Goal: Task Accomplishment & Management: Use online tool/utility

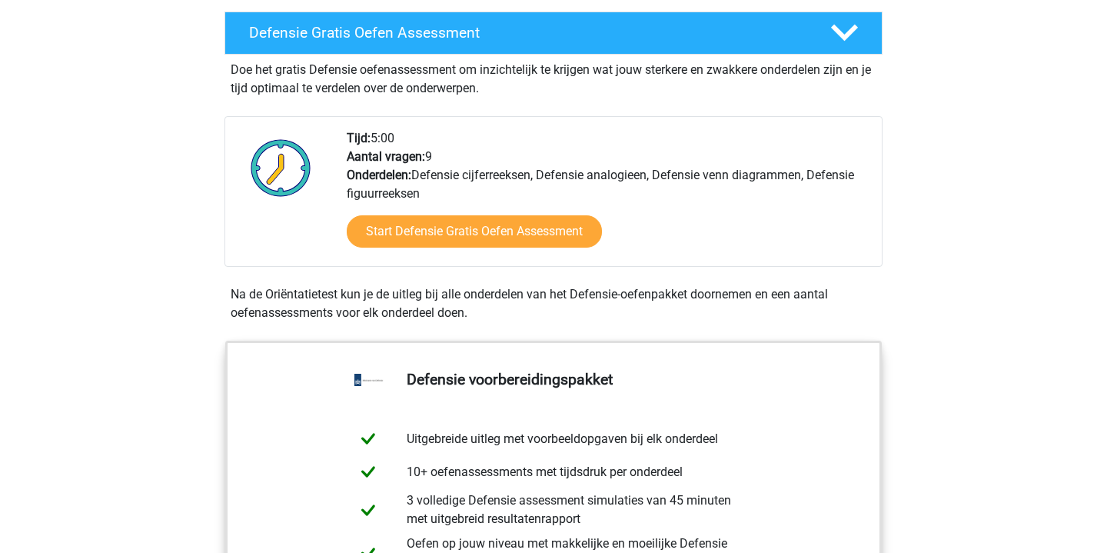
scroll to position [425, 0]
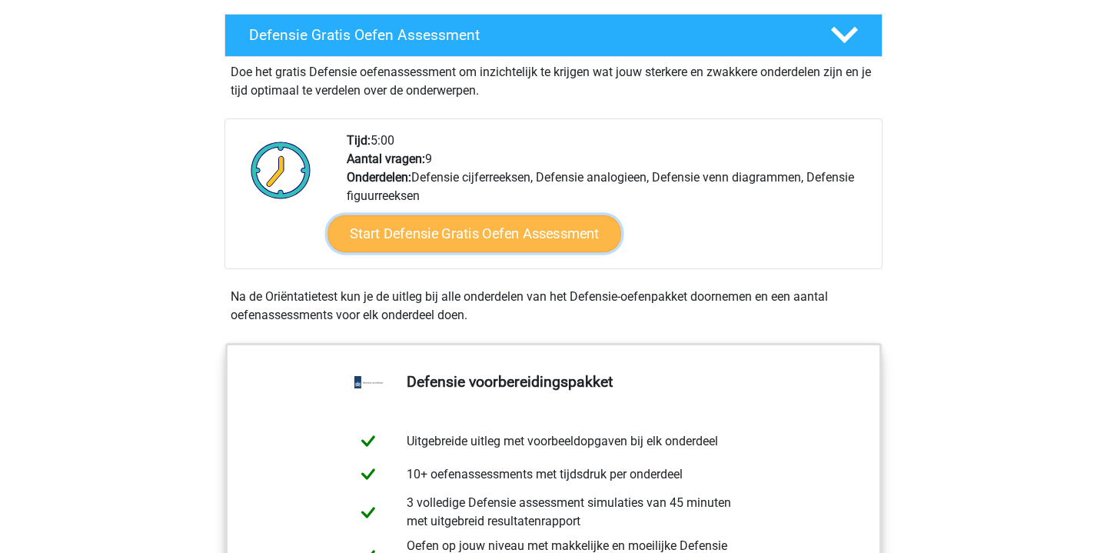
click at [437, 233] on link "Start Defensie Gratis Oefen Assessment" at bounding box center [475, 233] width 294 height 37
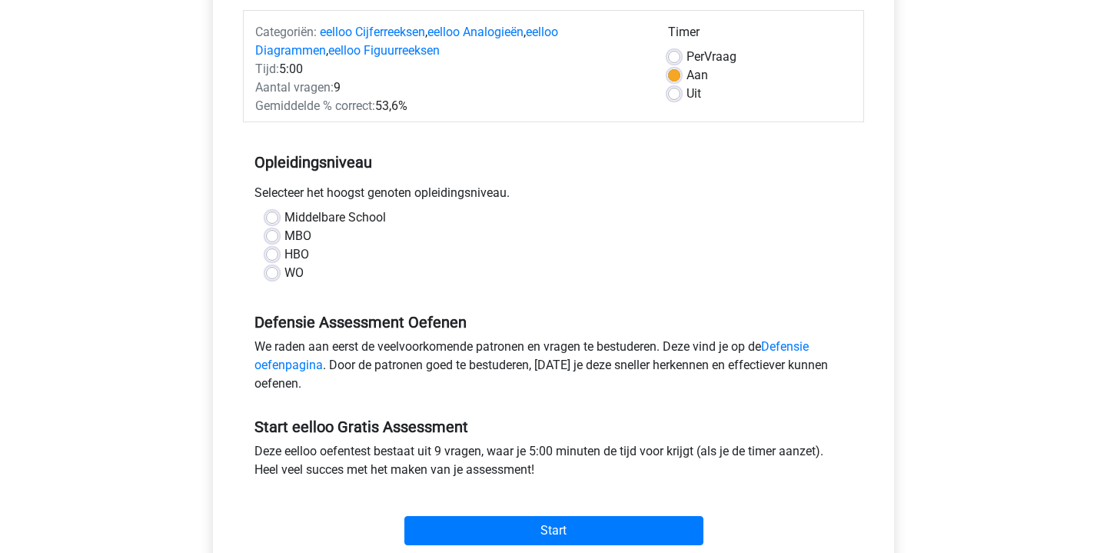
scroll to position [188, 0]
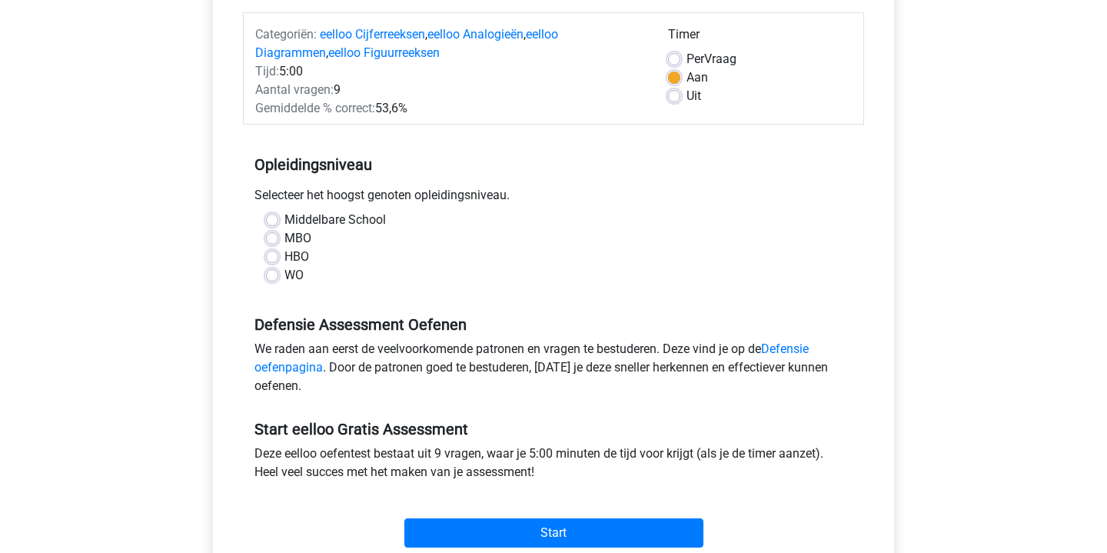
click at [286, 219] on label "Middelbare School" at bounding box center [336, 220] width 102 height 18
click at [278, 219] on input "Middelbare School" at bounding box center [272, 218] width 12 height 15
radio input "true"
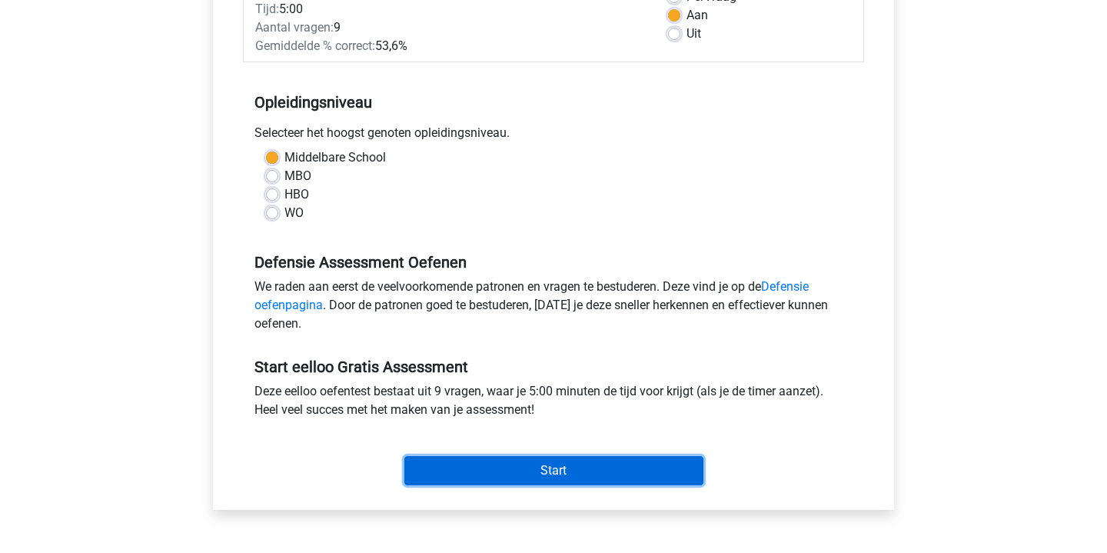
click at [445, 471] on input "Start" at bounding box center [554, 470] width 299 height 29
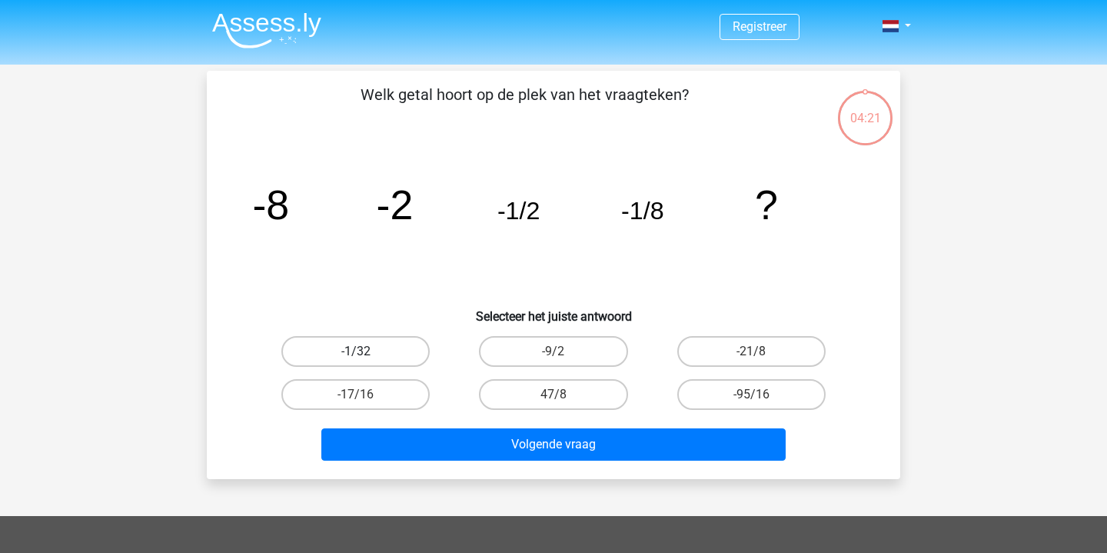
click at [400, 351] on label "-1/32" at bounding box center [355, 351] width 148 height 31
click at [366, 351] on input "-1/32" at bounding box center [361, 356] width 10 height 10
radio input "true"
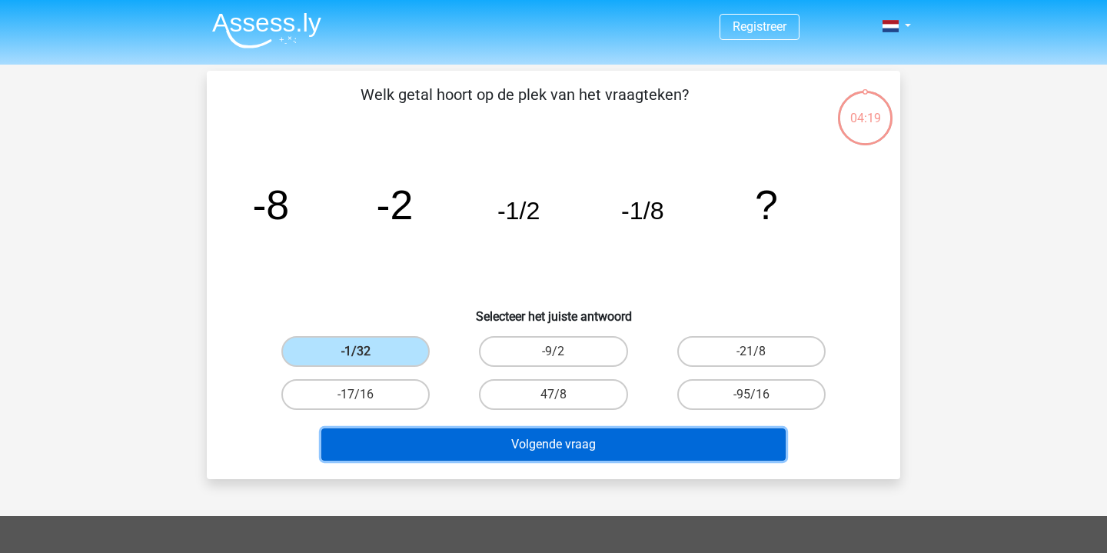
click at [567, 441] on button "Volgende vraag" at bounding box center [553, 444] width 465 height 32
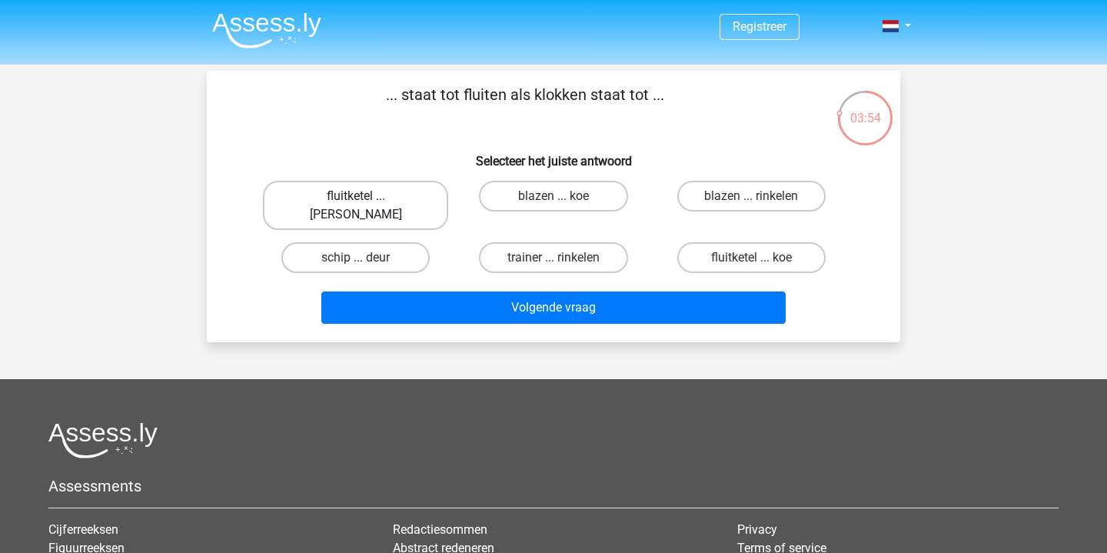
click at [401, 195] on label "fluitketel ... [PERSON_NAME]" at bounding box center [355, 205] width 185 height 49
click at [366, 196] on input "fluitketel ... luiden" at bounding box center [361, 201] width 10 height 10
radio input "true"
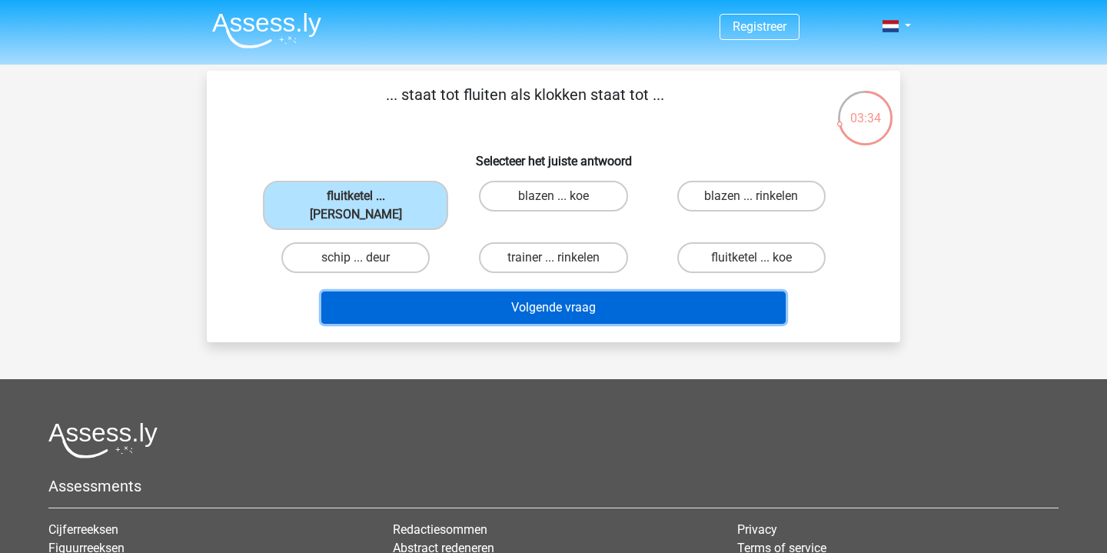
click at [498, 298] on button "Volgende vraag" at bounding box center [553, 307] width 465 height 32
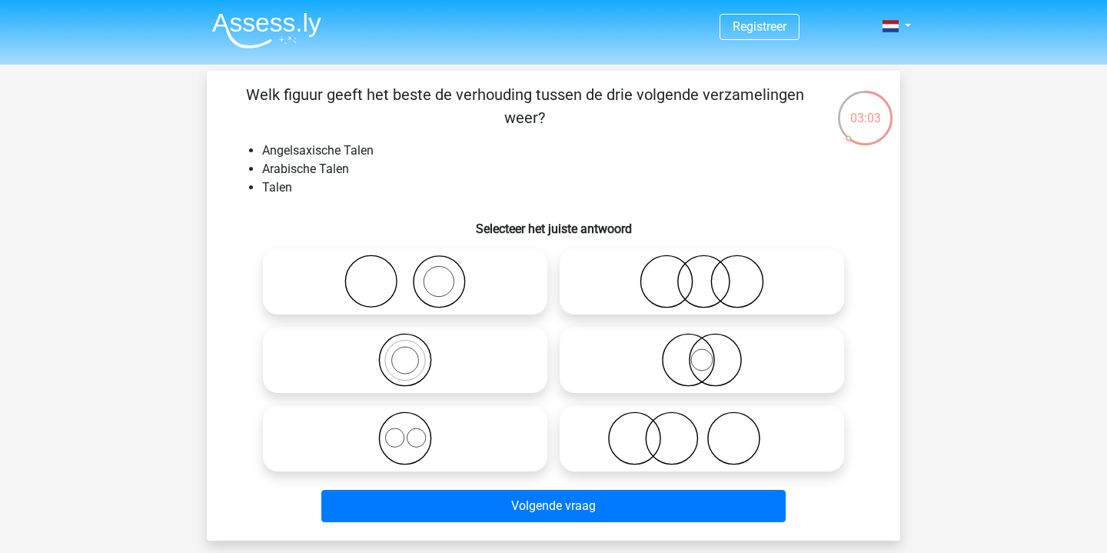
scroll to position [25, 0]
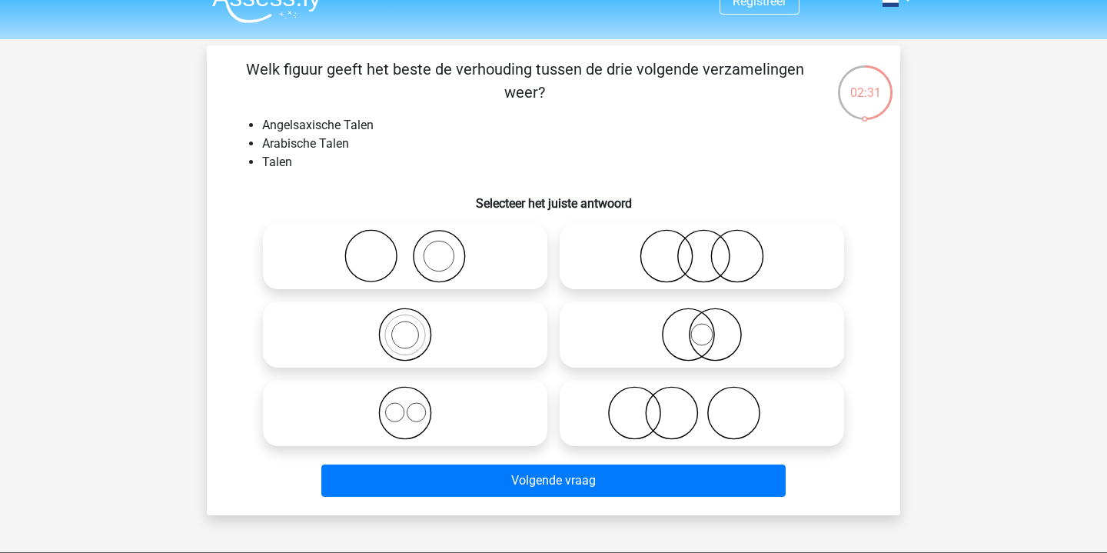
click at [422, 408] on icon at bounding box center [405, 413] width 272 height 54
click at [415, 405] on input "radio" at bounding box center [410, 400] width 10 height 10
radio input "true"
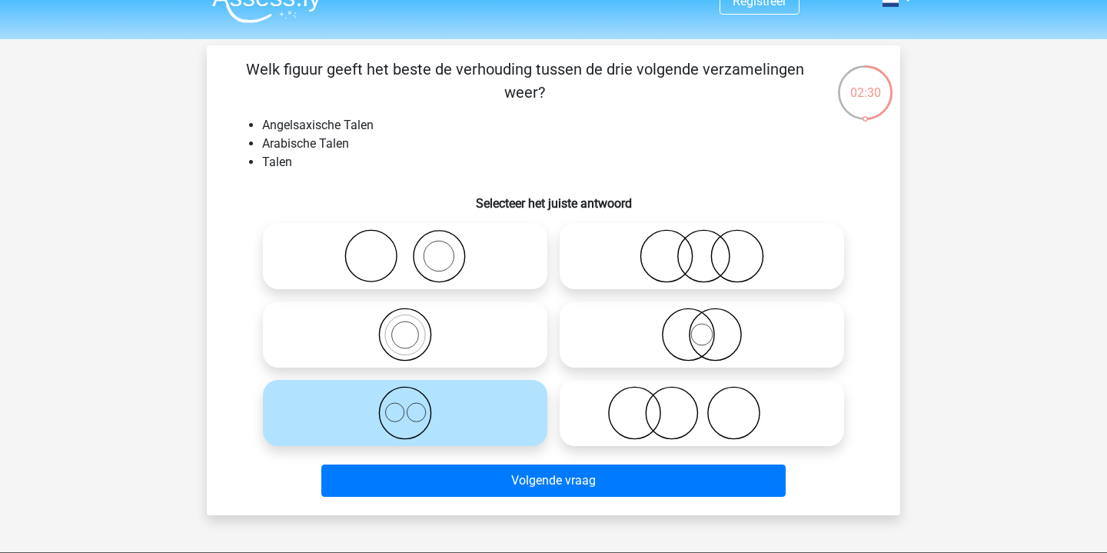
click at [652, 269] on icon at bounding box center [702, 256] width 272 height 54
click at [702, 248] on input "radio" at bounding box center [707, 243] width 10 height 10
radio input "true"
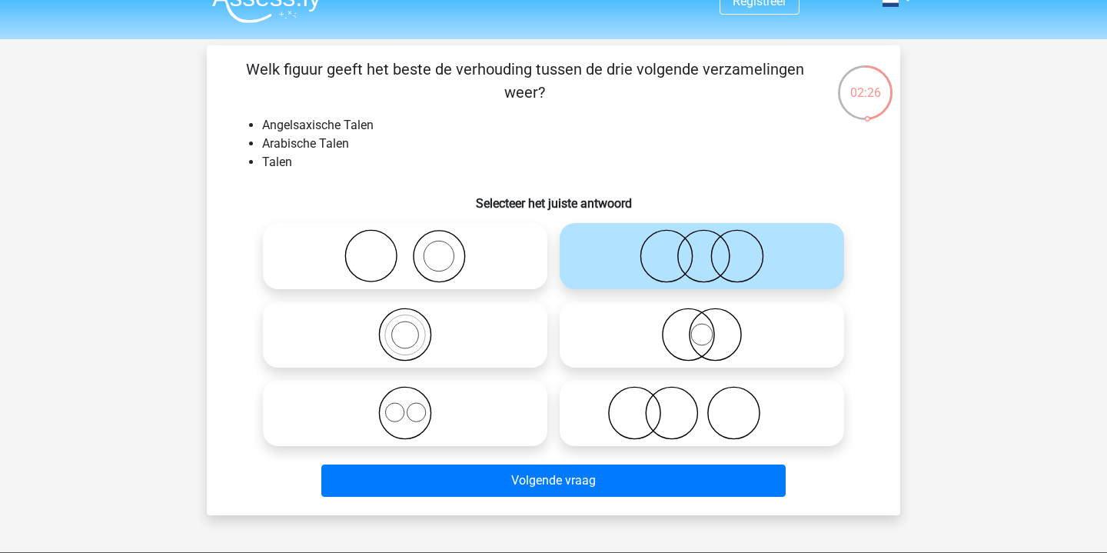
click at [428, 418] on icon at bounding box center [405, 413] width 272 height 54
click at [415, 405] on input "radio" at bounding box center [410, 400] width 10 height 10
radio input "true"
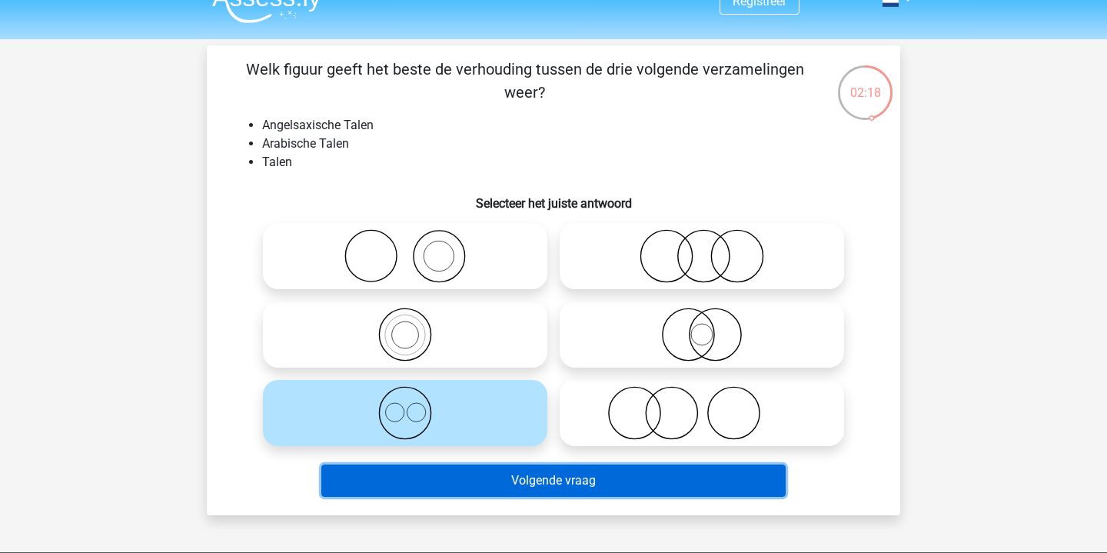
click at [472, 481] on button "Volgende vraag" at bounding box center [553, 481] width 465 height 32
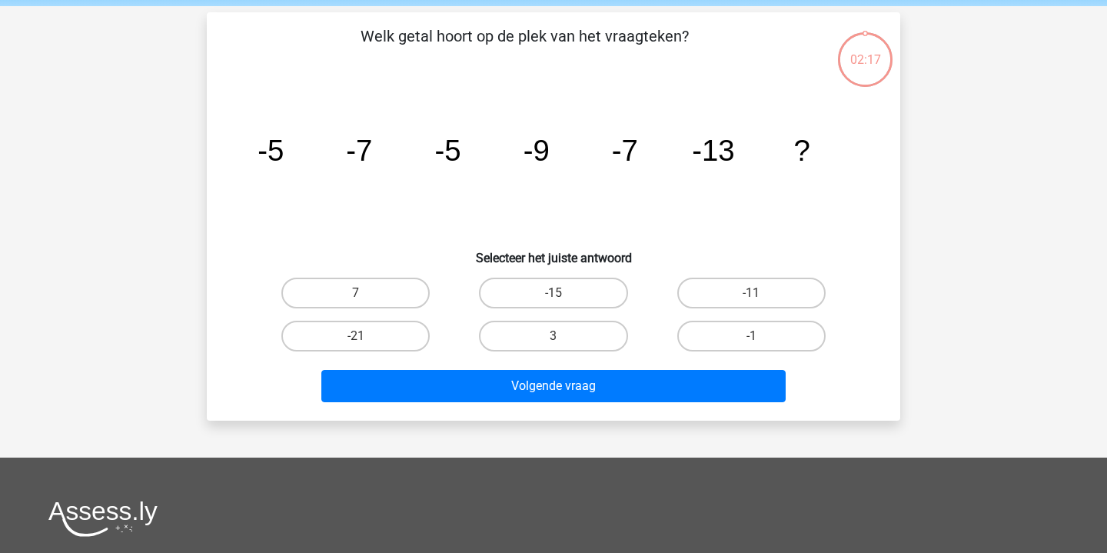
scroll to position [71, 0]
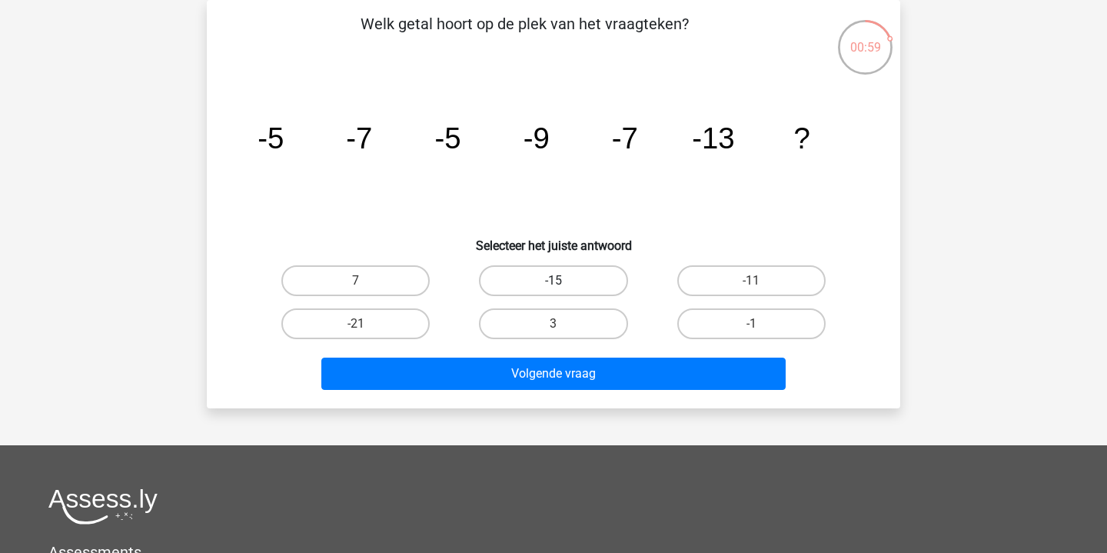
click at [584, 278] on label "-15" at bounding box center [553, 280] width 148 height 31
click at [564, 281] on input "-15" at bounding box center [559, 286] width 10 height 10
radio input "true"
click at [713, 291] on label "-11" at bounding box center [752, 280] width 148 height 31
click at [751, 291] on input "-11" at bounding box center [756, 286] width 10 height 10
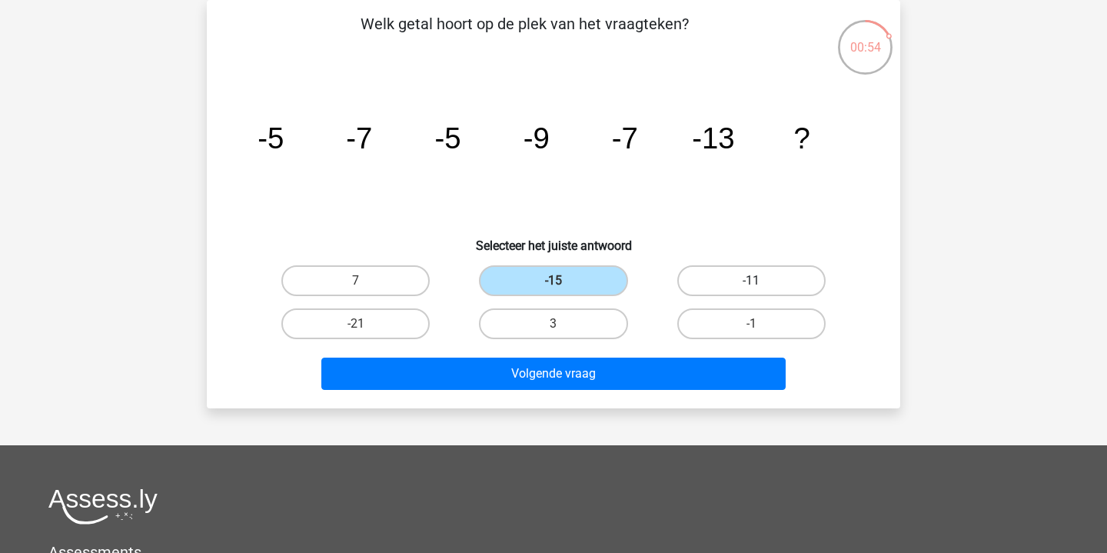
radio input "true"
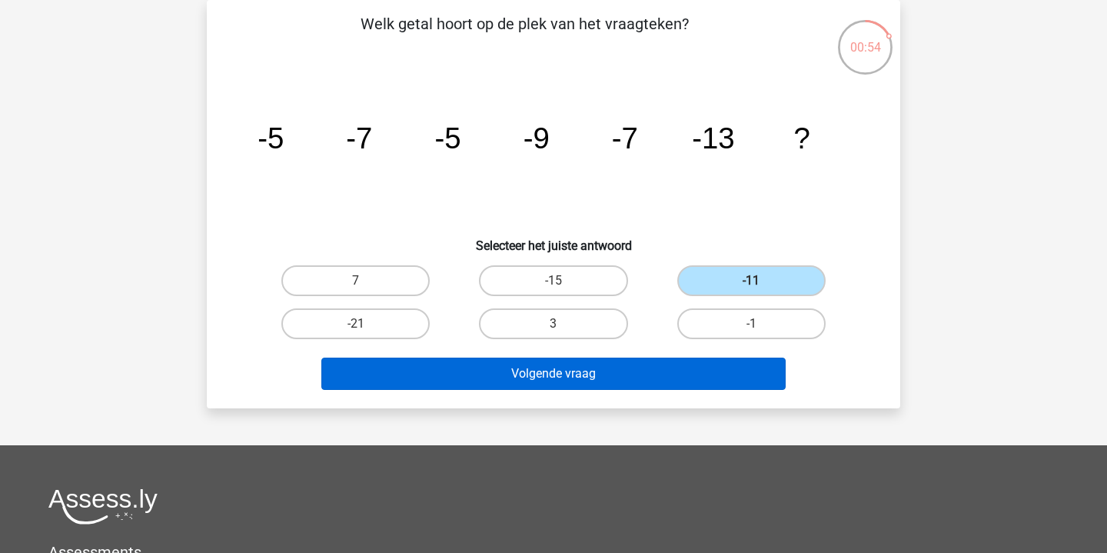
click at [622, 375] on button "Volgende vraag" at bounding box center [553, 374] width 465 height 32
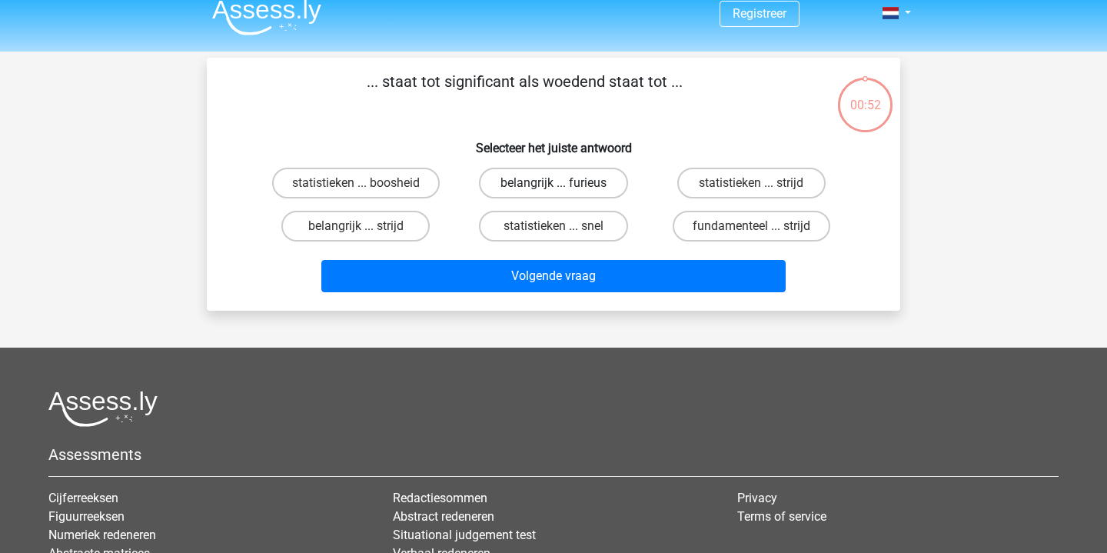
scroll to position [6, 0]
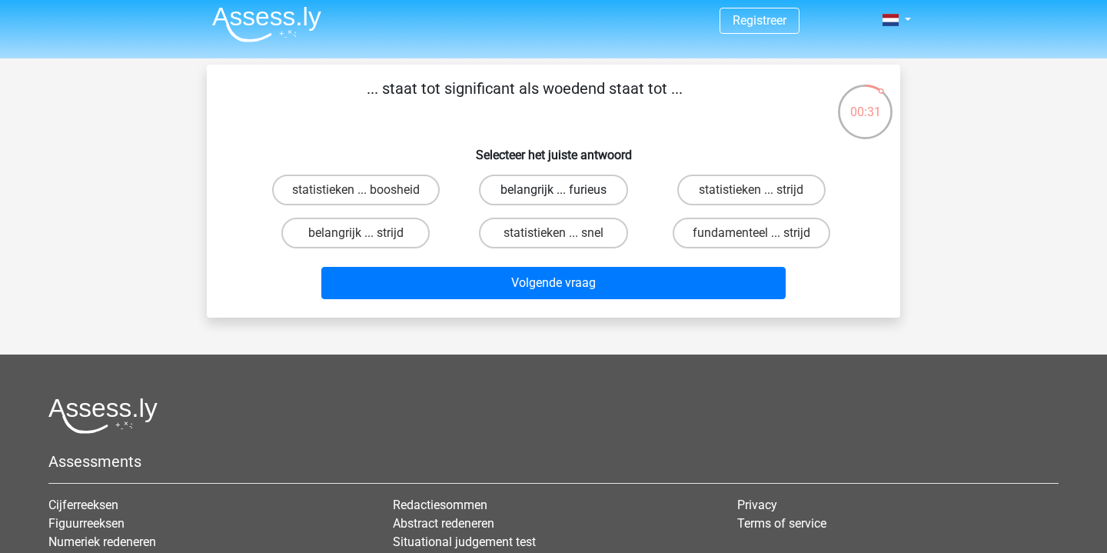
click at [584, 180] on label "belangrijk ... furieus" at bounding box center [553, 190] width 148 height 31
click at [564, 190] on input "belangrijk ... furieus" at bounding box center [559, 195] width 10 height 10
radio input "true"
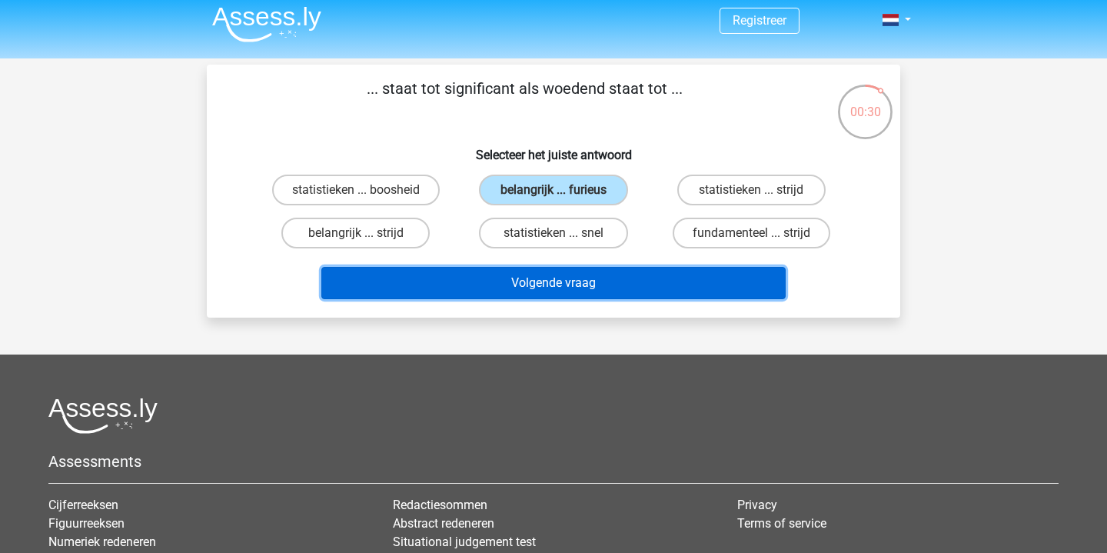
click at [586, 275] on button "Volgende vraag" at bounding box center [553, 283] width 465 height 32
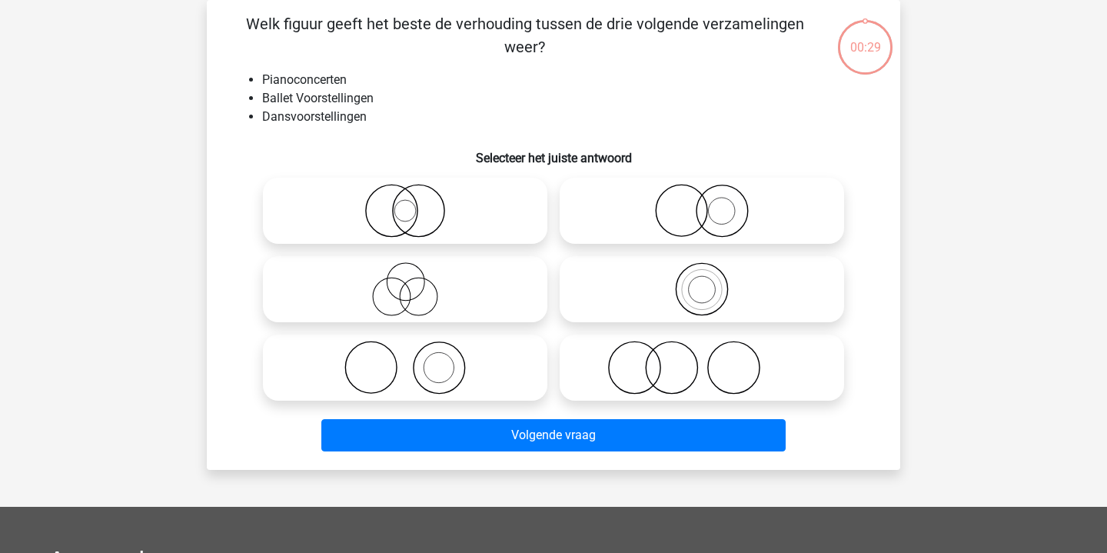
scroll to position [58, 0]
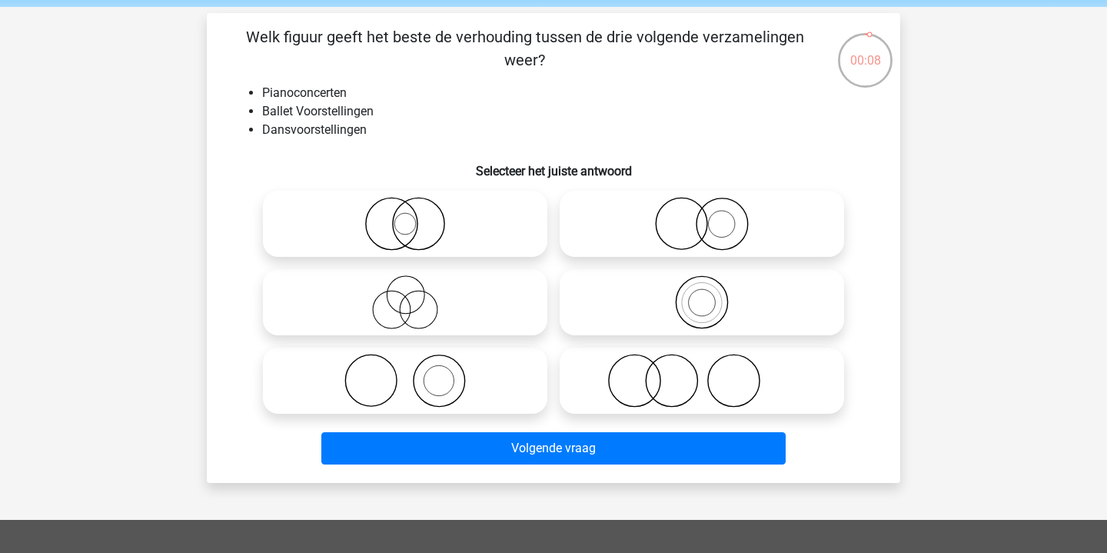
click at [706, 304] on icon at bounding box center [702, 302] width 272 height 54
click at [706, 295] on input "radio" at bounding box center [707, 290] width 10 height 10
radio input "true"
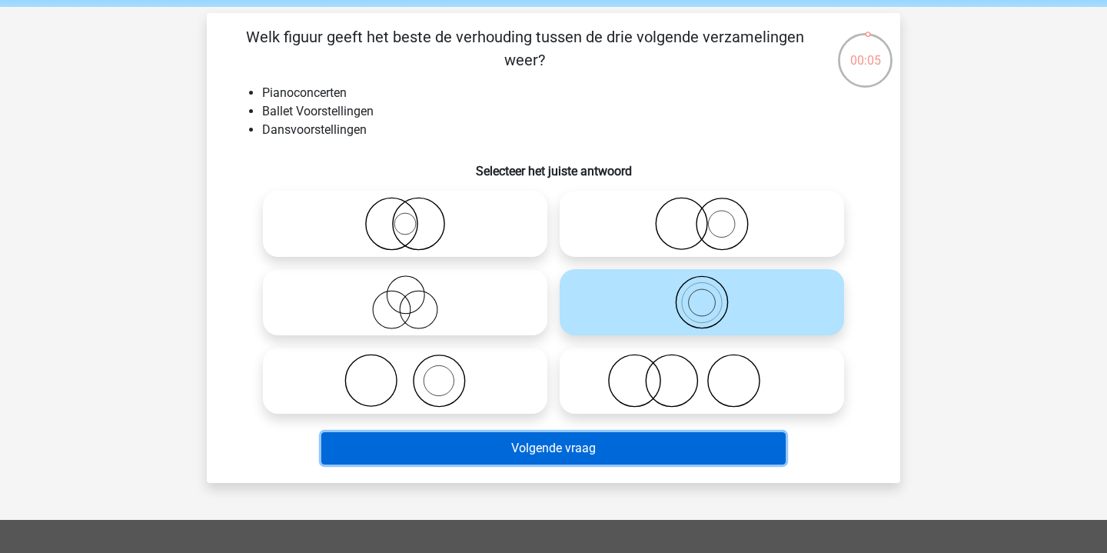
click at [589, 458] on button "Volgende vraag" at bounding box center [553, 448] width 465 height 32
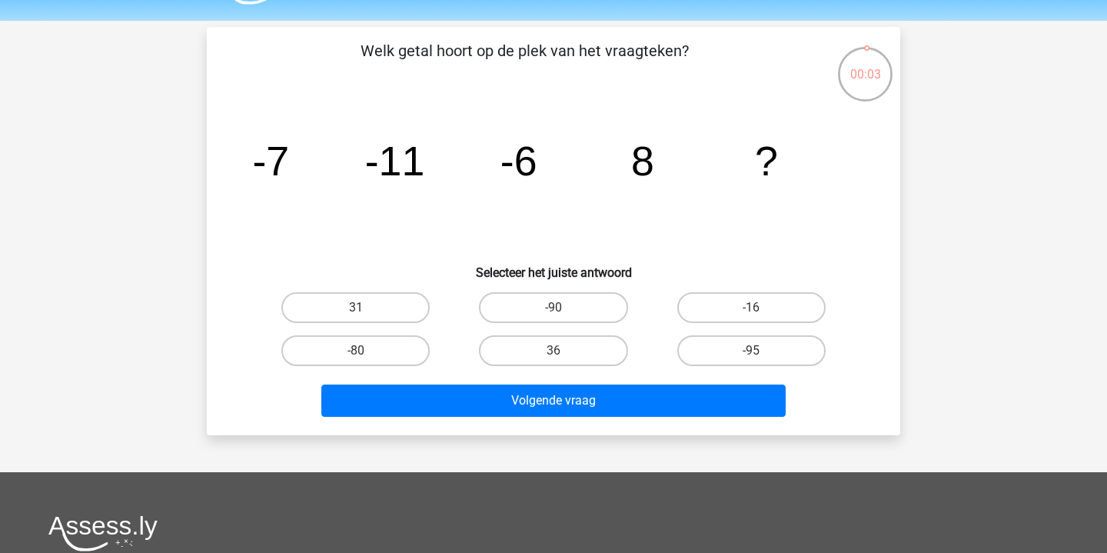
scroll to position [0, 0]
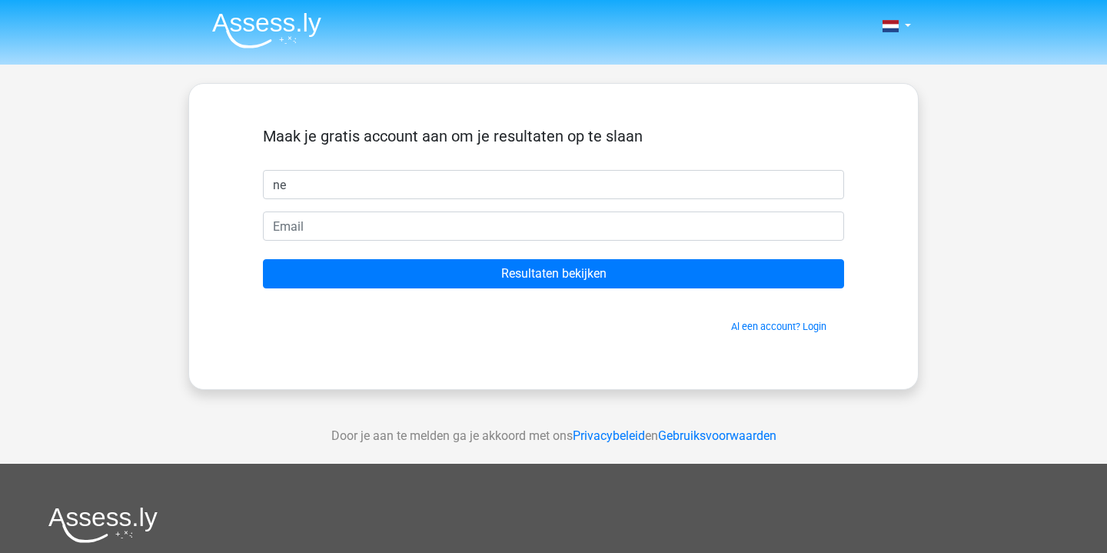
type input "n"
type input "Nynke"
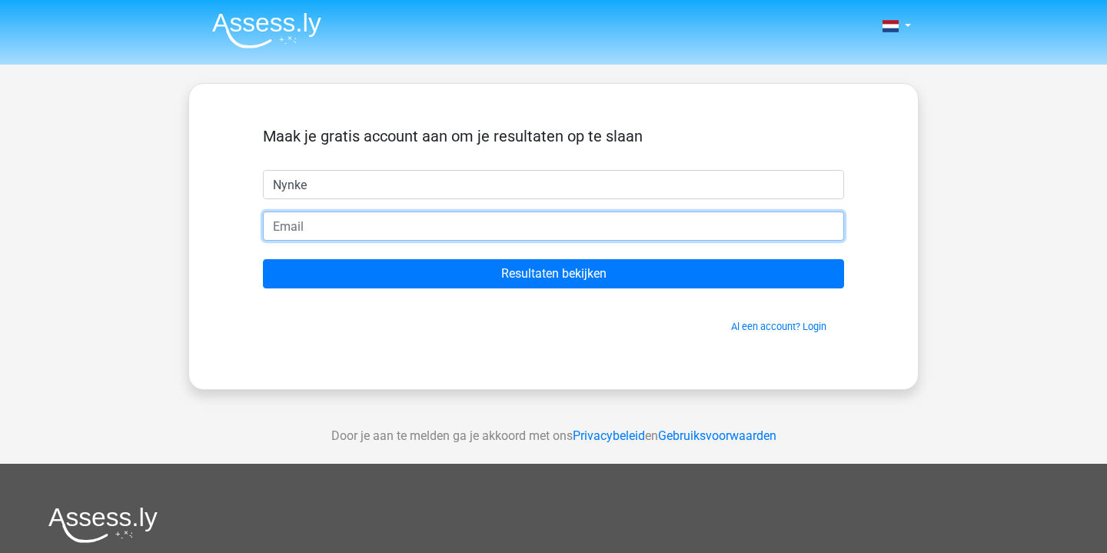
click at [284, 222] on input "email" at bounding box center [553, 225] width 581 height 29
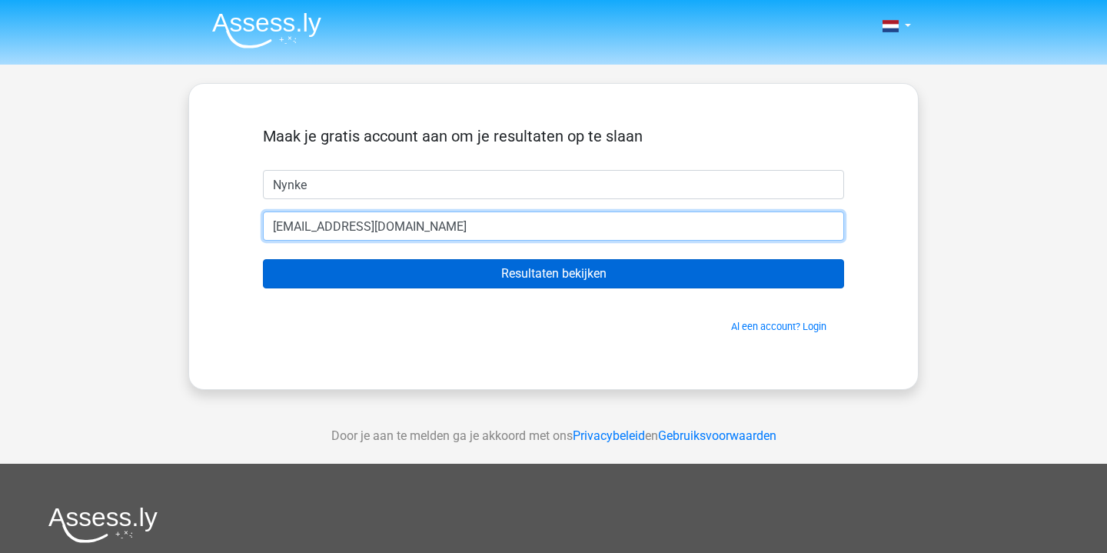
type input "nynke.vanbiezen@gmail.com"
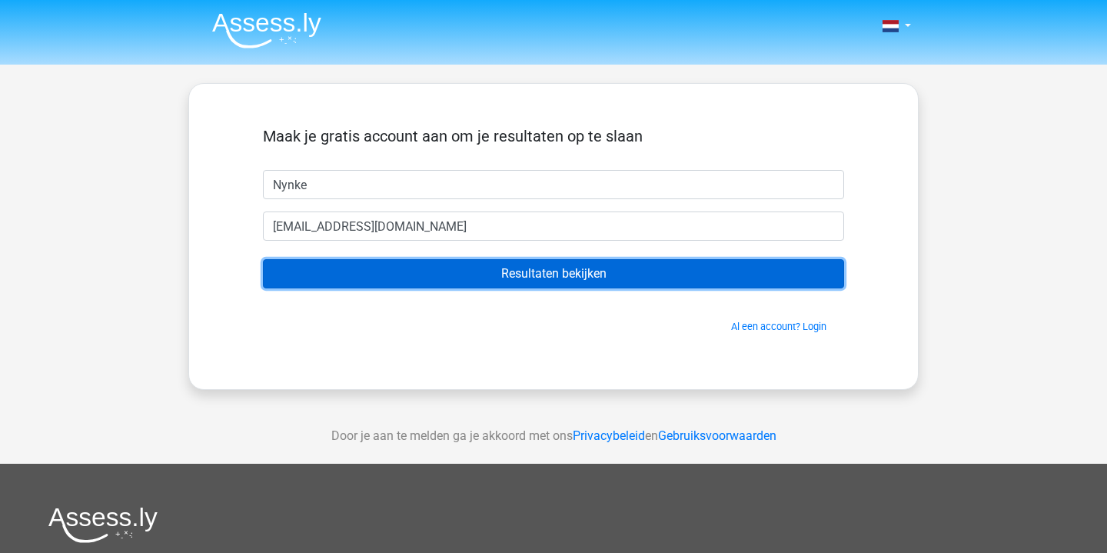
click at [421, 276] on input "Resultaten bekijken" at bounding box center [553, 273] width 581 height 29
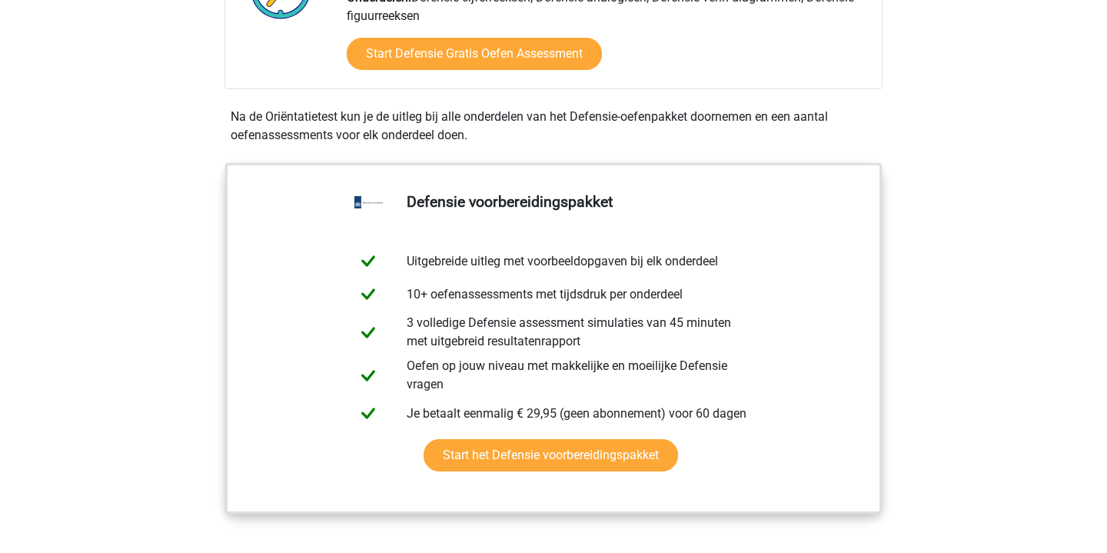
scroll to position [534, 0]
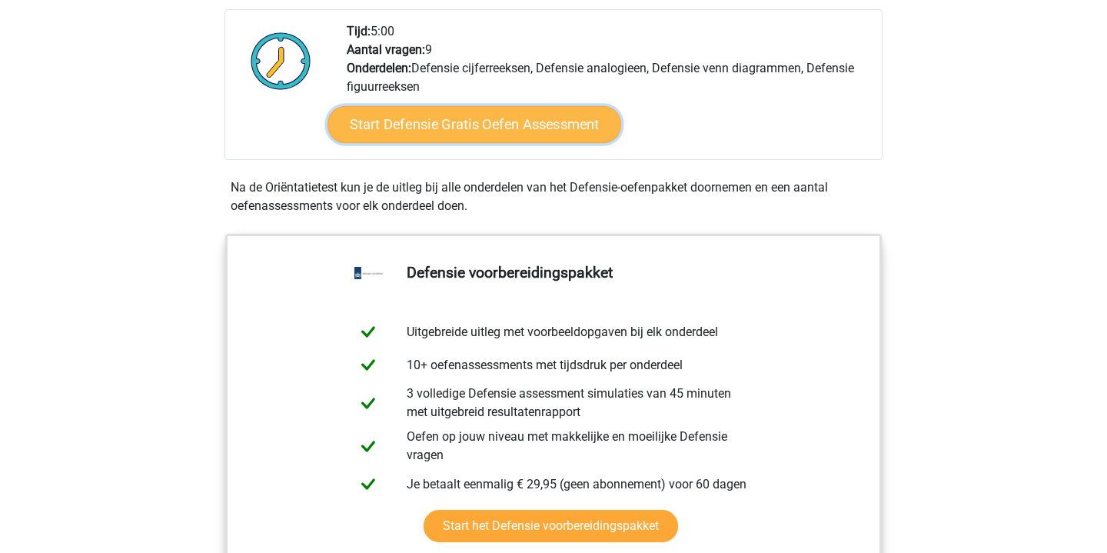
click at [430, 122] on link "Start Defensie Gratis Oefen Assessment" at bounding box center [475, 124] width 294 height 37
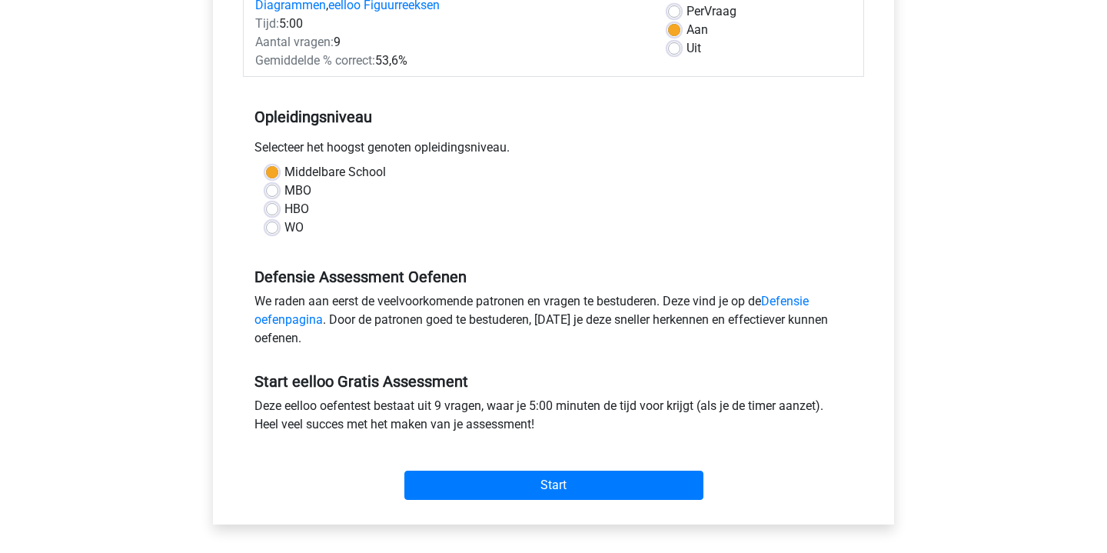
scroll to position [248, 0]
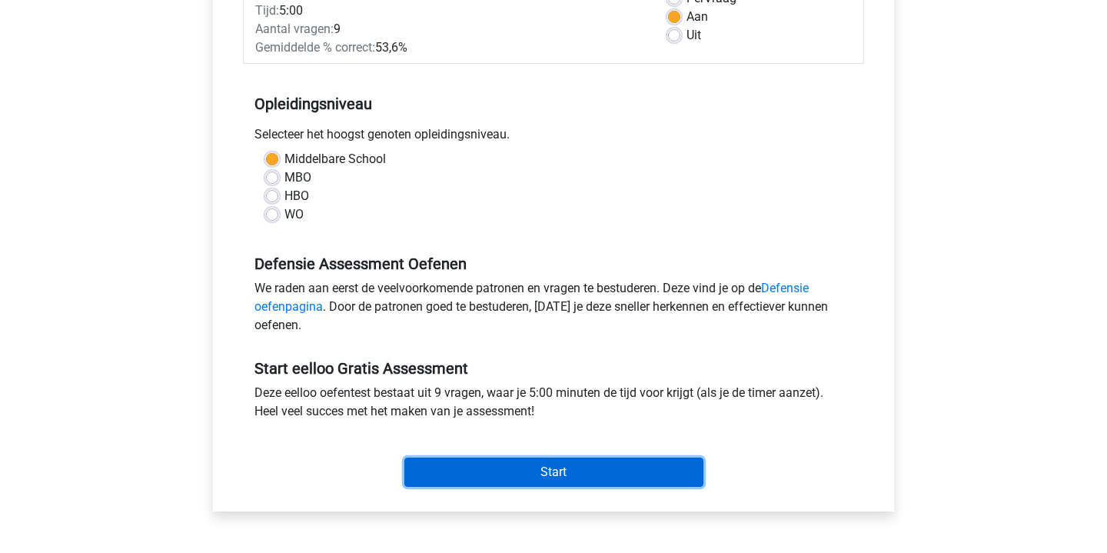
click at [492, 475] on input "Start" at bounding box center [554, 472] width 299 height 29
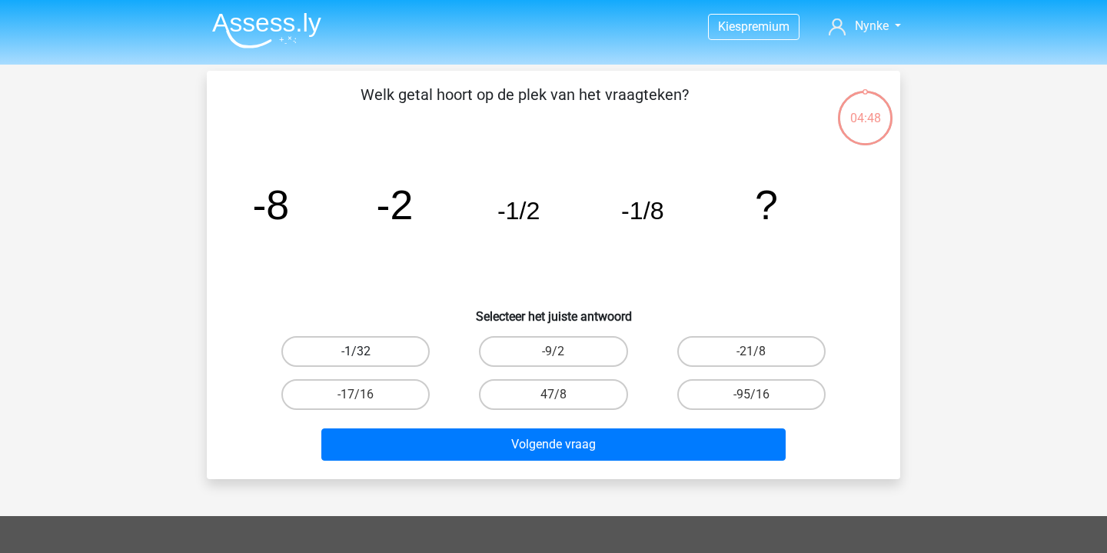
click at [382, 349] on label "-1/32" at bounding box center [355, 351] width 148 height 31
click at [366, 351] on input "-1/32" at bounding box center [361, 356] width 10 height 10
radio input "true"
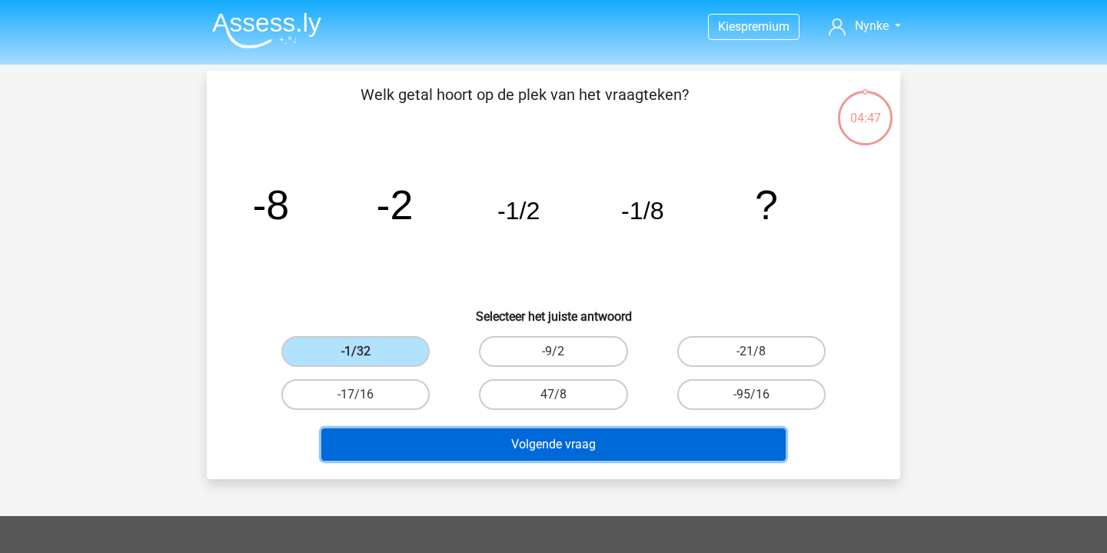
click at [472, 441] on button "Volgende vraag" at bounding box center [553, 444] width 465 height 32
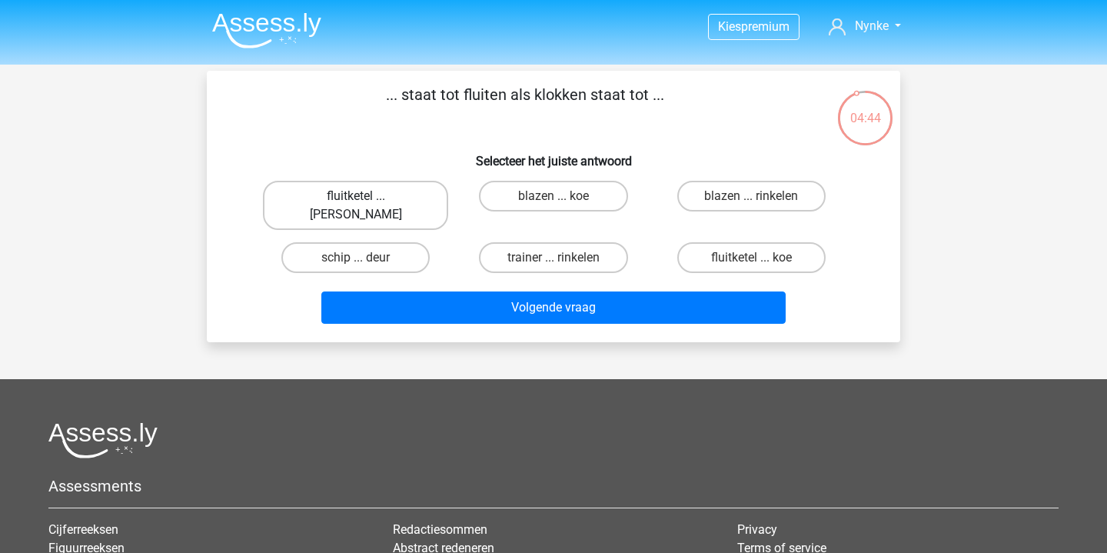
click at [360, 193] on label "fluitketel ... luiden" at bounding box center [355, 205] width 185 height 49
click at [360, 196] on input "fluitketel ... luiden" at bounding box center [361, 201] width 10 height 10
radio input "true"
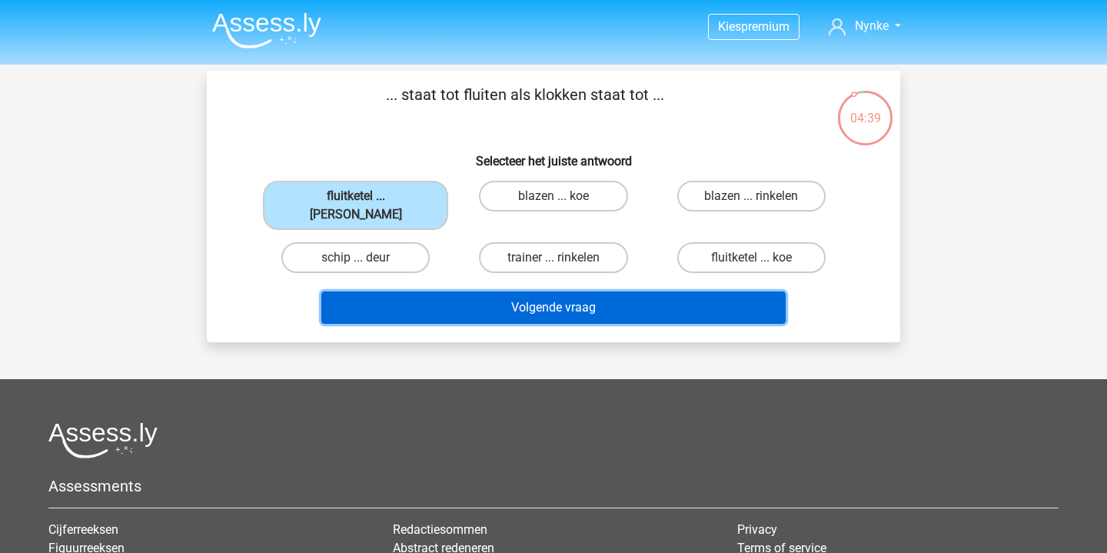
click at [506, 292] on button "Volgende vraag" at bounding box center [553, 307] width 465 height 32
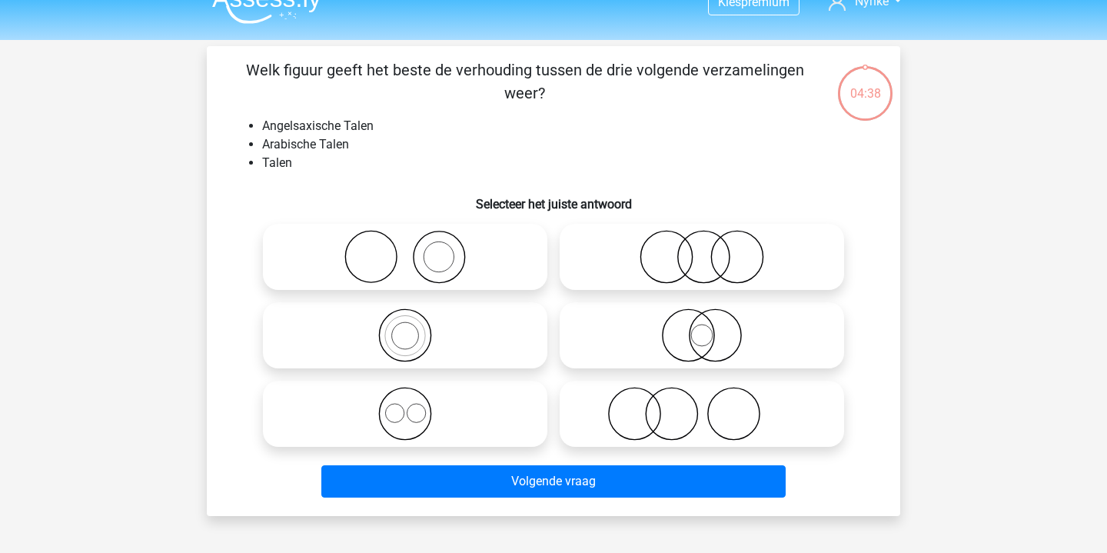
scroll to position [18, 0]
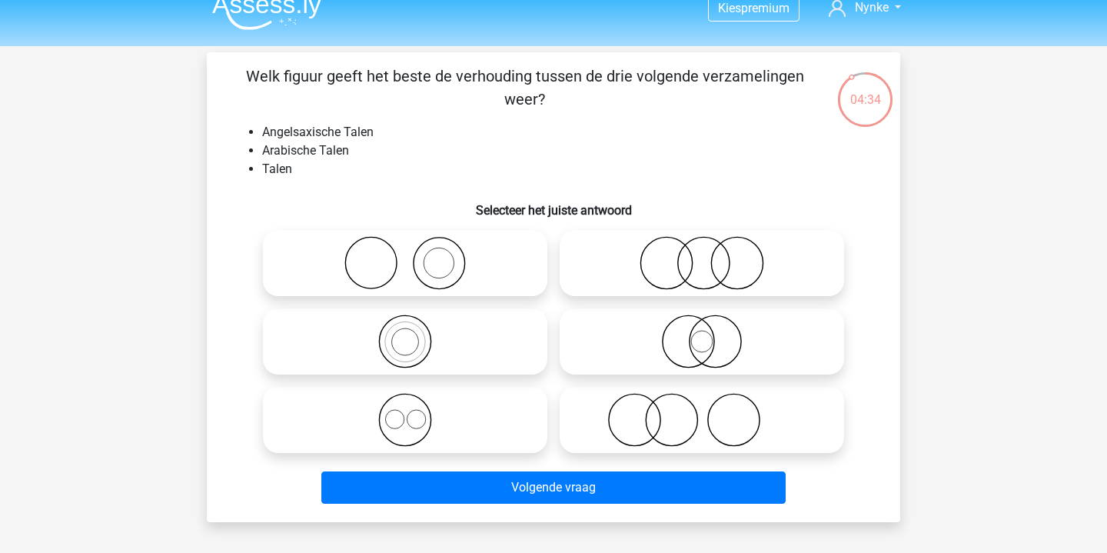
click at [486, 441] on icon at bounding box center [405, 420] width 272 height 54
click at [415, 412] on input "radio" at bounding box center [410, 407] width 10 height 10
radio input "true"
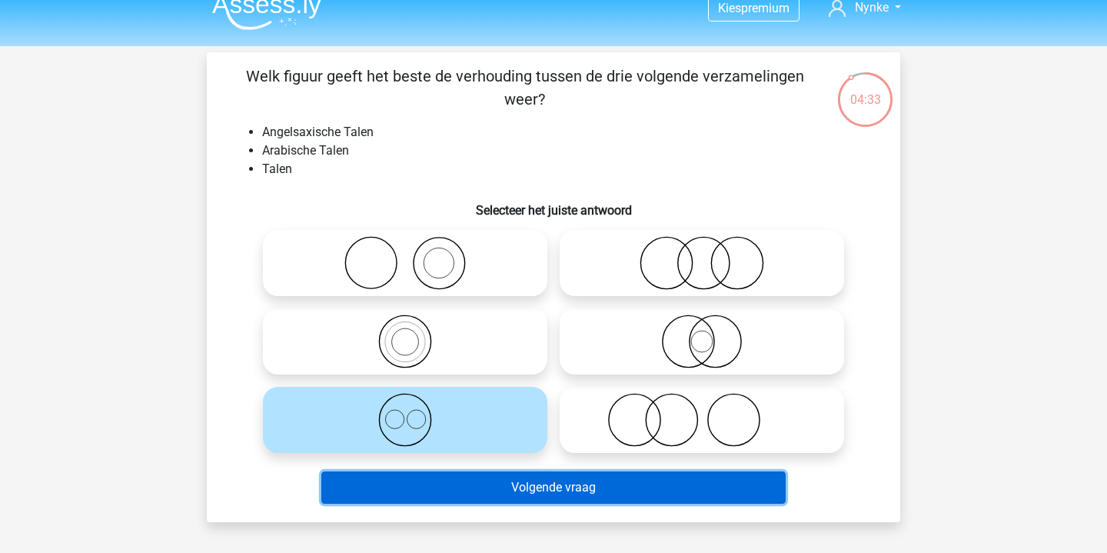
click at [511, 483] on button "Volgende vraag" at bounding box center [553, 487] width 465 height 32
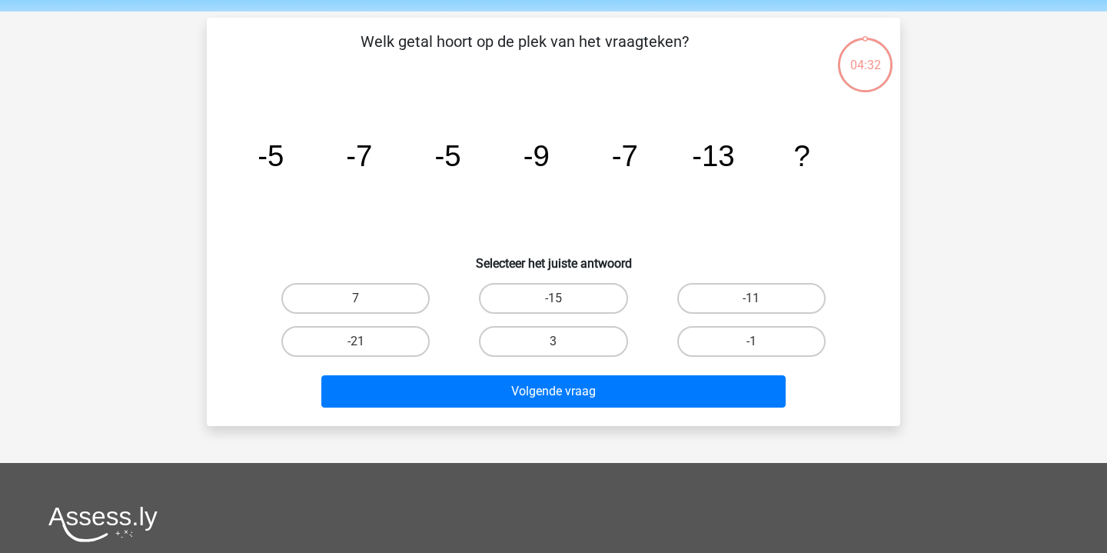
scroll to position [71, 0]
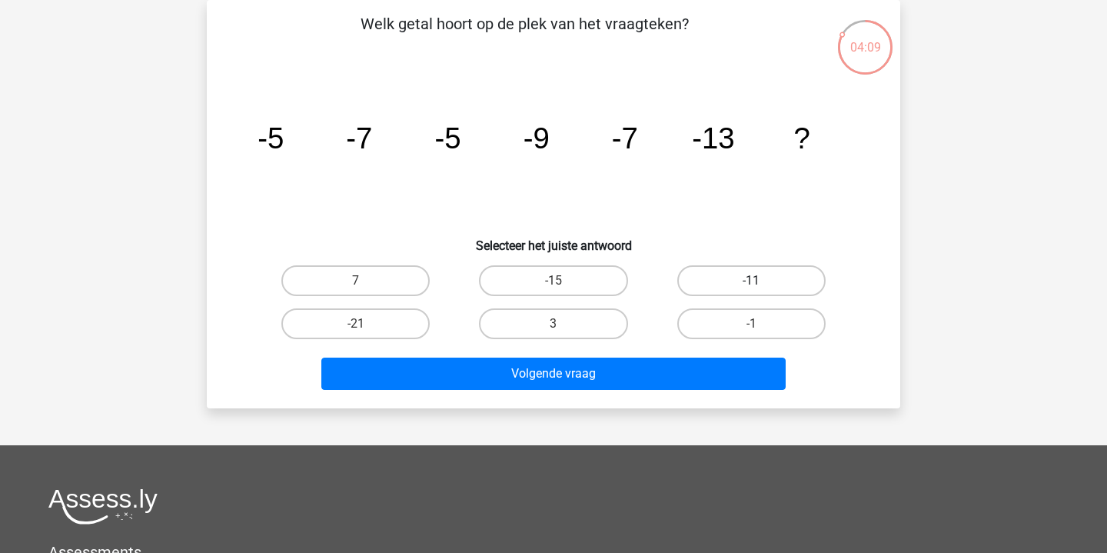
click at [737, 291] on label "-11" at bounding box center [752, 280] width 148 height 31
click at [751, 291] on input "-11" at bounding box center [756, 286] width 10 height 10
radio input "true"
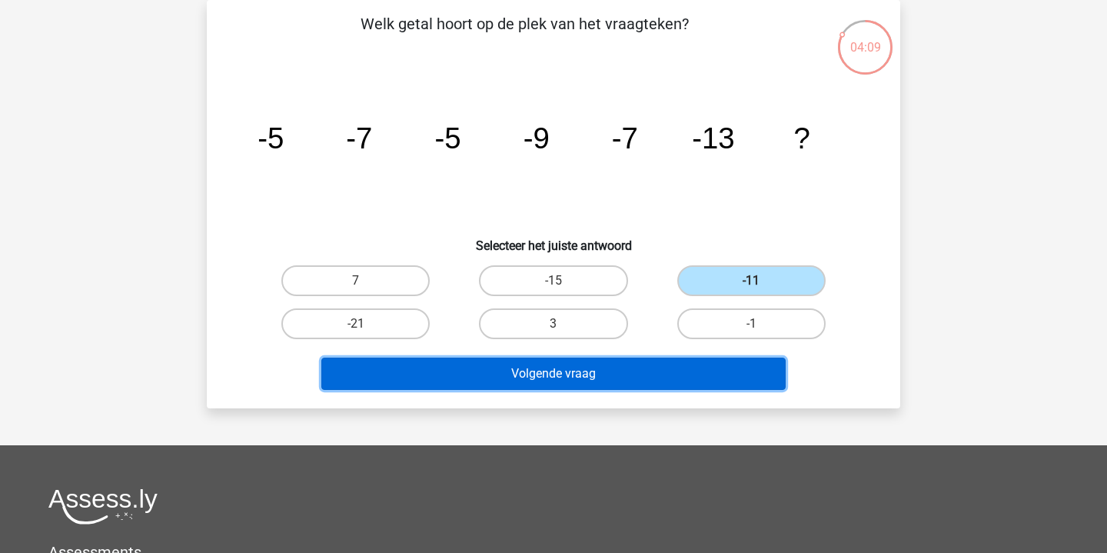
click at [660, 375] on button "Volgende vraag" at bounding box center [553, 374] width 465 height 32
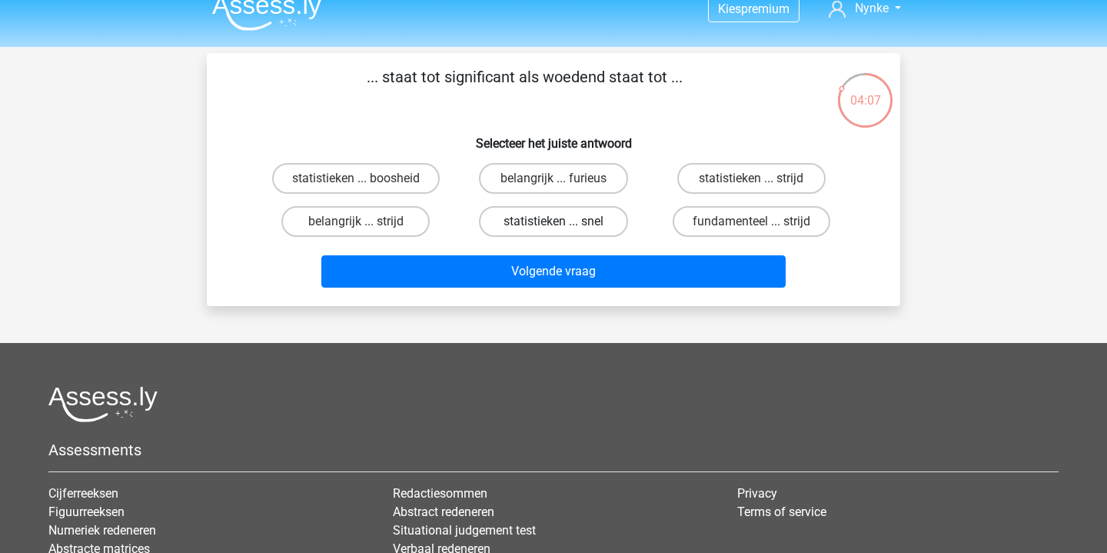
scroll to position [8, 0]
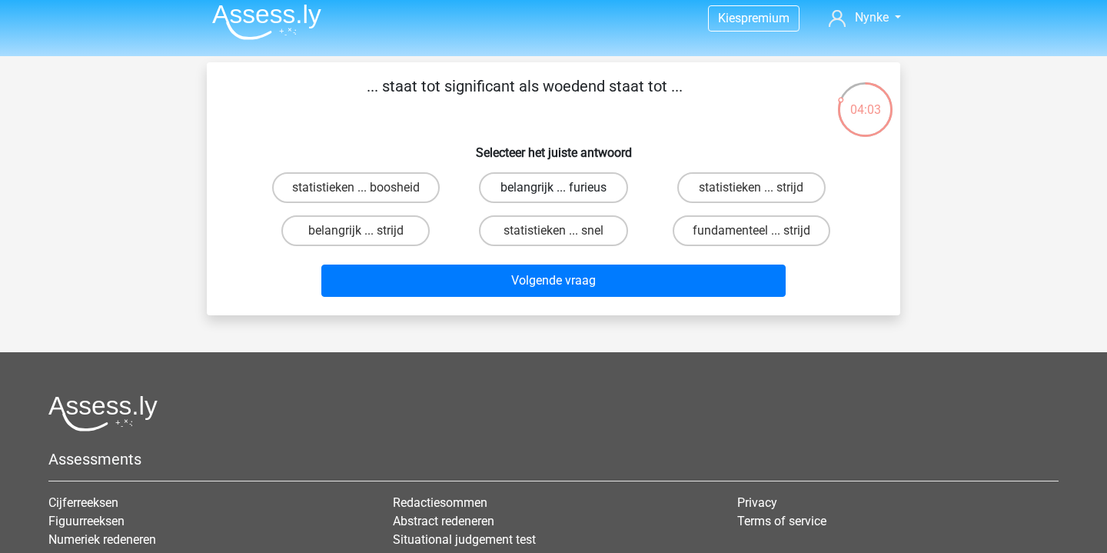
click at [499, 185] on label "belangrijk ... furieus" at bounding box center [553, 187] width 148 height 31
click at [554, 188] on input "belangrijk ... furieus" at bounding box center [559, 193] width 10 height 10
radio input "true"
click at [403, 230] on label "belangrijk ... strijd" at bounding box center [355, 230] width 148 height 31
click at [366, 231] on input "belangrijk ... strijd" at bounding box center [361, 236] width 10 height 10
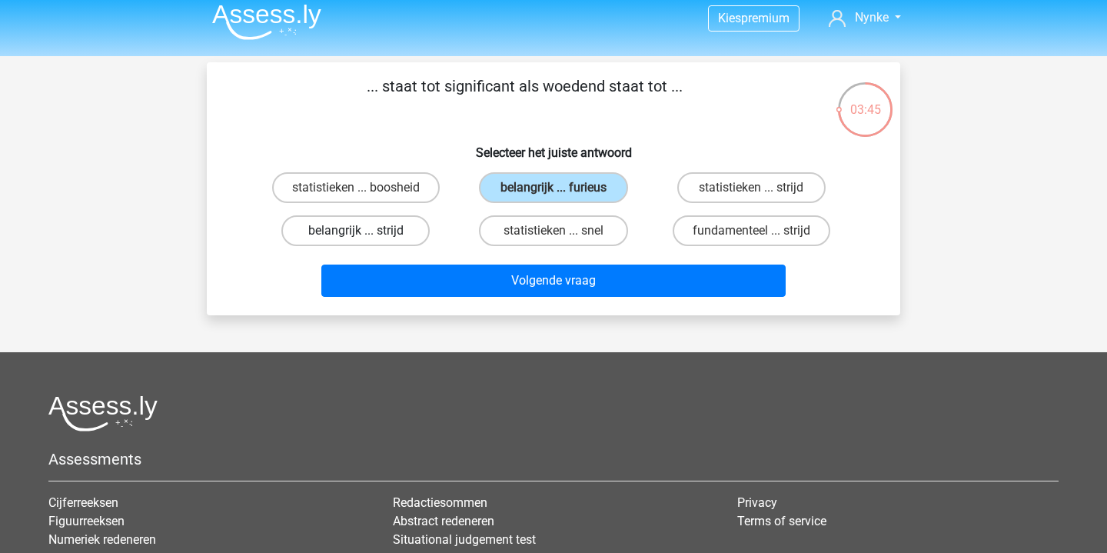
radio input "true"
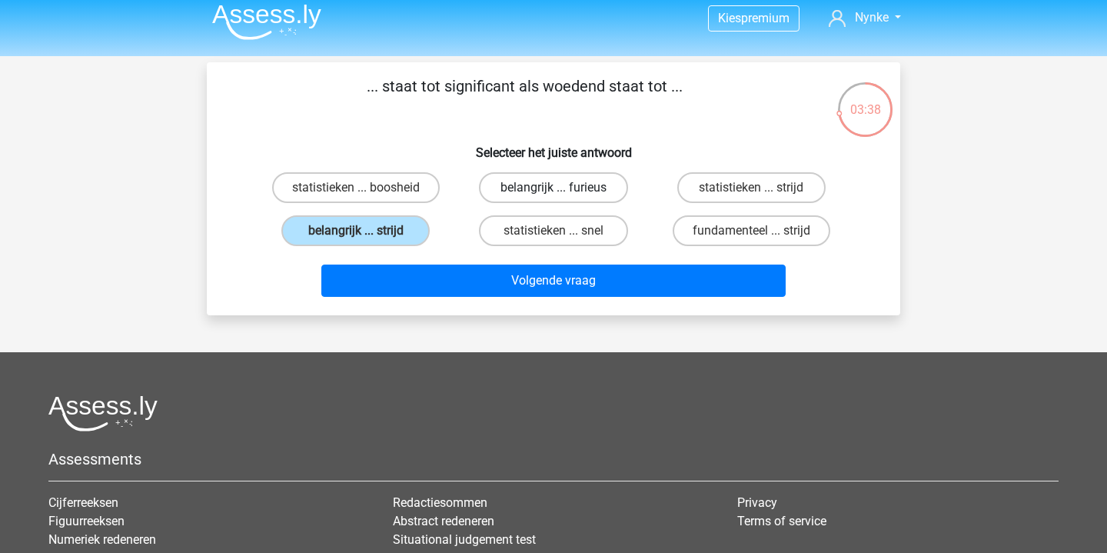
click at [536, 175] on label "belangrijk ... furieus" at bounding box center [553, 187] width 148 height 31
click at [554, 188] on input "belangrijk ... furieus" at bounding box center [559, 193] width 10 height 10
radio input "true"
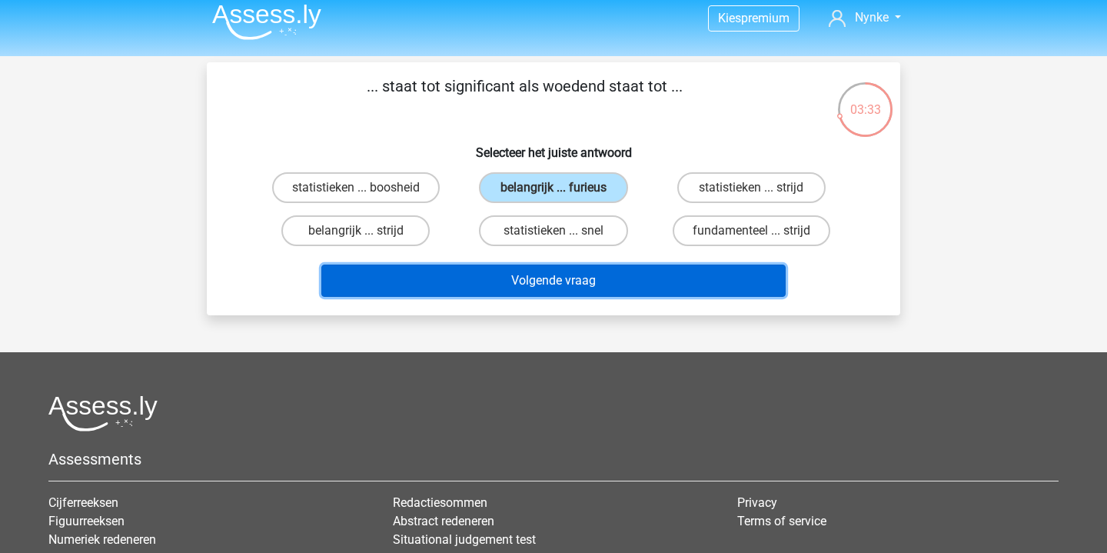
click at [564, 278] on button "Volgende vraag" at bounding box center [553, 281] width 465 height 32
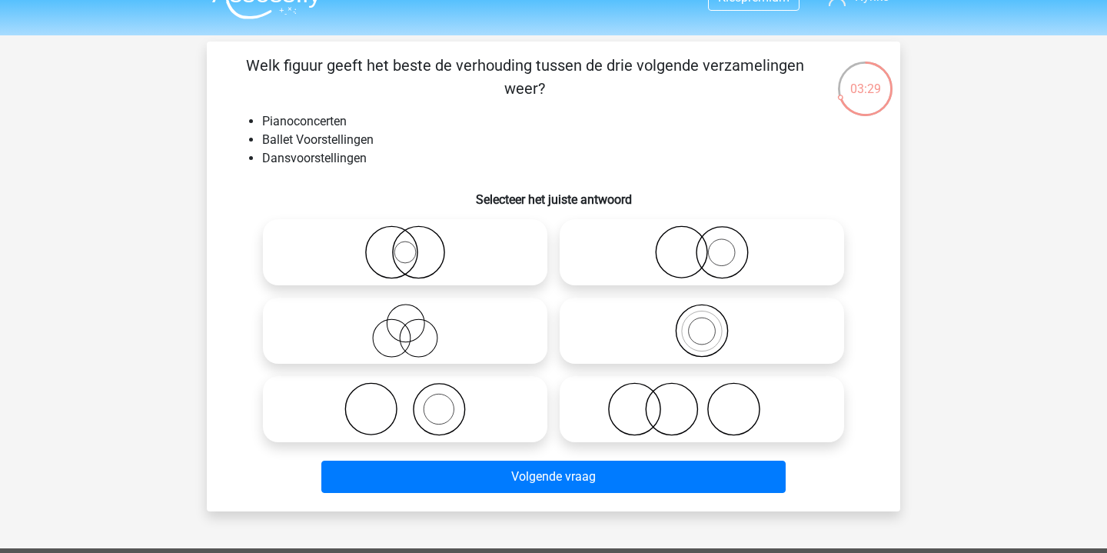
scroll to position [45, 0]
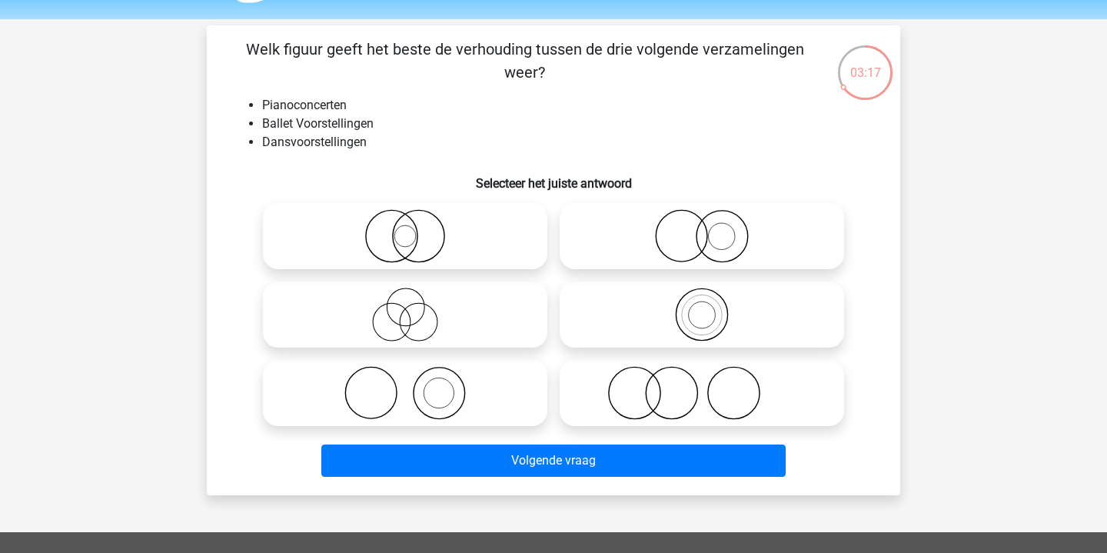
click at [673, 397] on icon at bounding box center [702, 393] width 272 height 54
click at [702, 385] on input "radio" at bounding box center [707, 380] width 10 height 10
radio input "true"
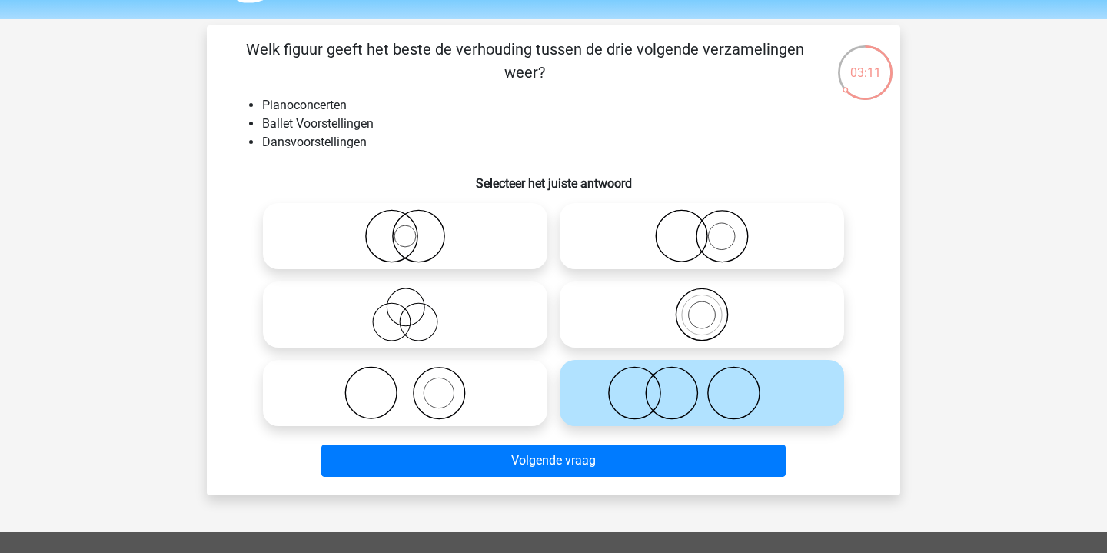
click at [688, 251] on icon at bounding box center [702, 236] width 272 height 54
click at [702, 228] on input "radio" at bounding box center [707, 223] width 10 height 10
radio input "true"
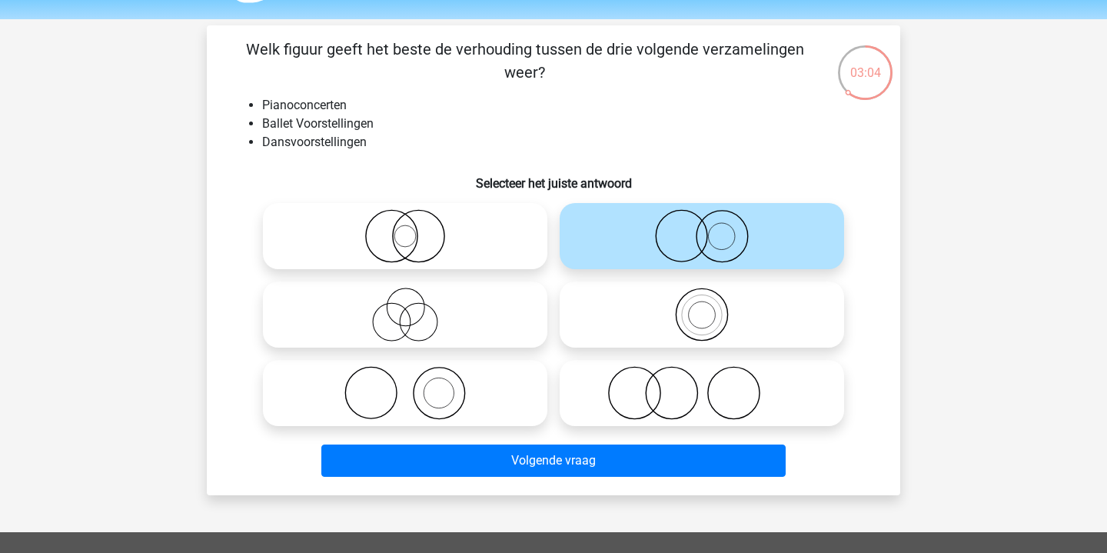
click at [462, 391] on icon at bounding box center [405, 393] width 272 height 54
click at [415, 385] on input "radio" at bounding box center [410, 380] width 10 height 10
radio input "true"
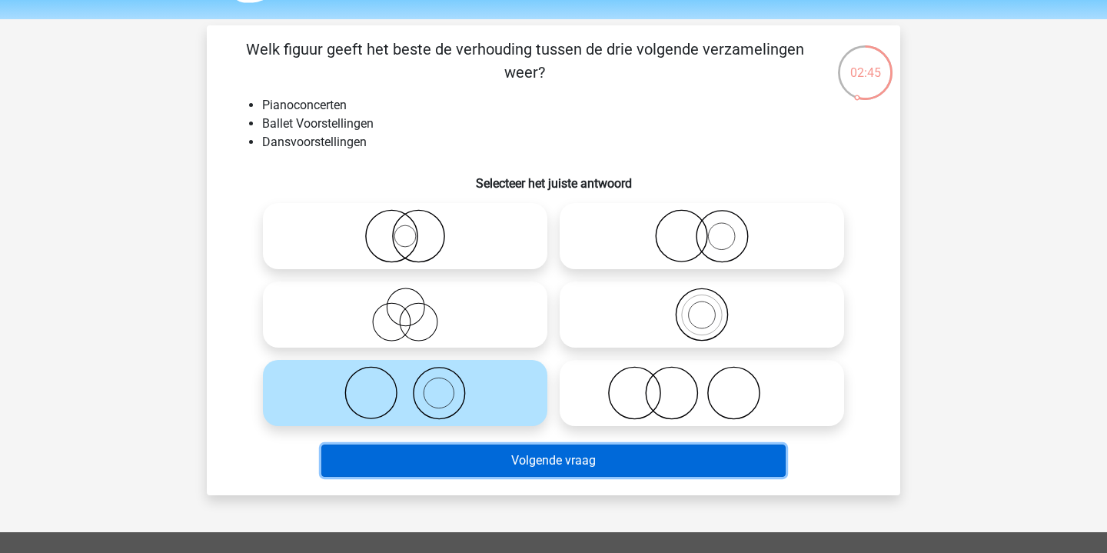
click at [455, 464] on button "Volgende vraag" at bounding box center [553, 461] width 465 height 32
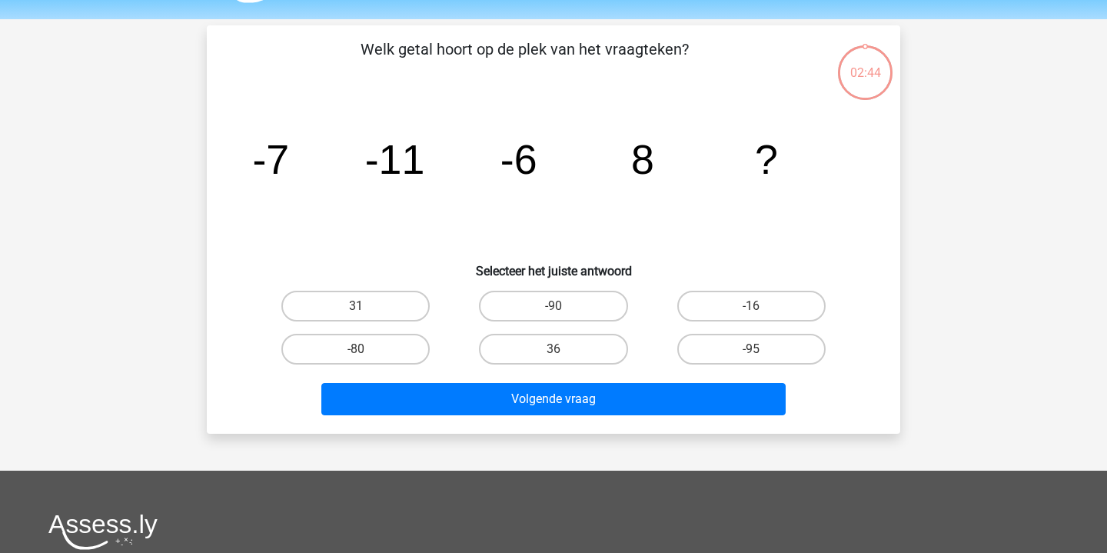
scroll to position [71, 0]
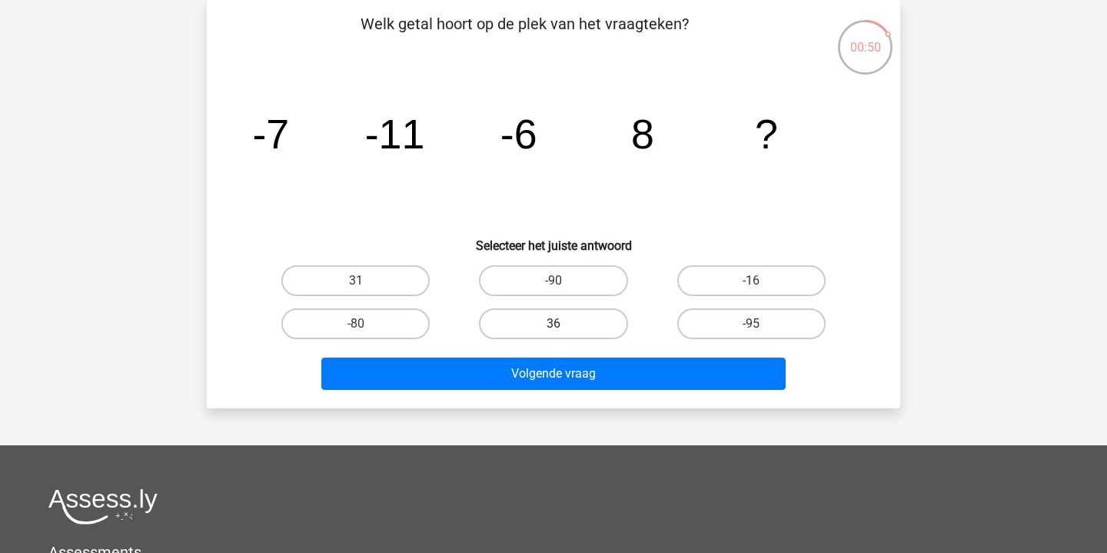
click at [535, 319] on label "36" at bounding box center [553, 323] width 148 height 31
click at [554, 324] on input "36" at bounding box center [559, 329] width 10 height 10
radio input "true"
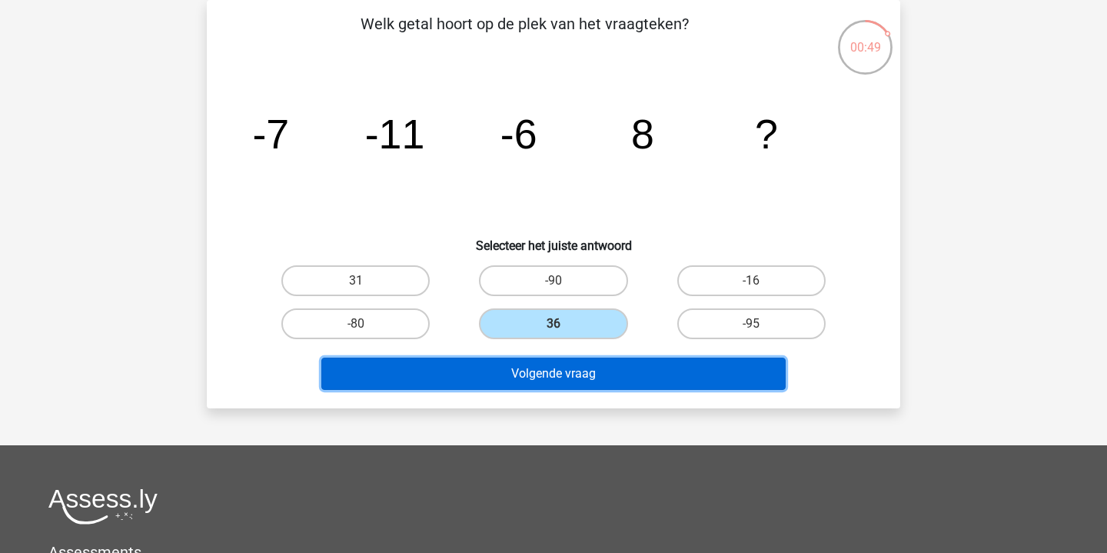
click at [545, 374] on button "Volgende vraag" at bounding box center [553, 374] width 465 height 32
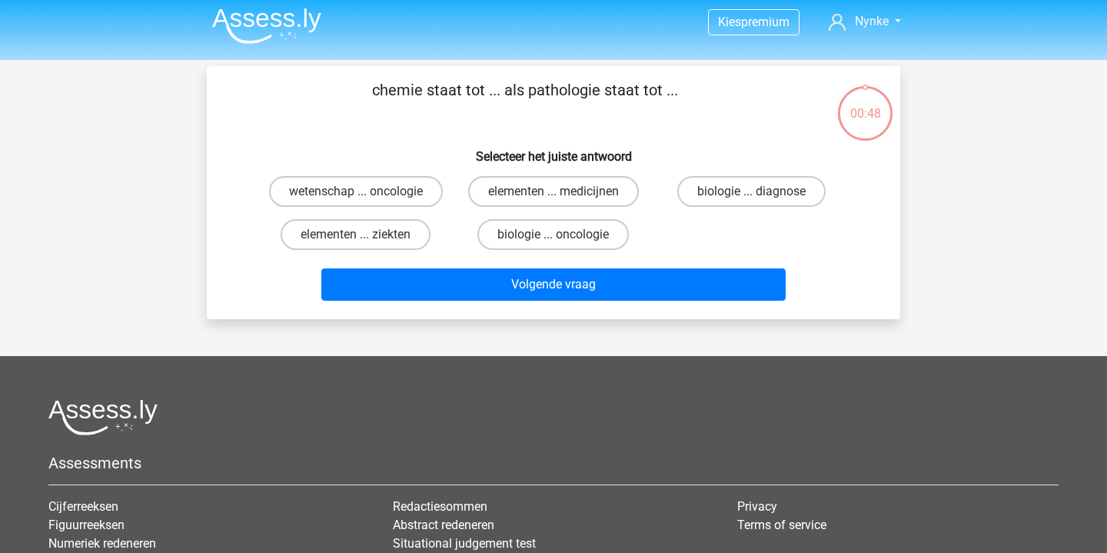
scroll to position [0, 0]
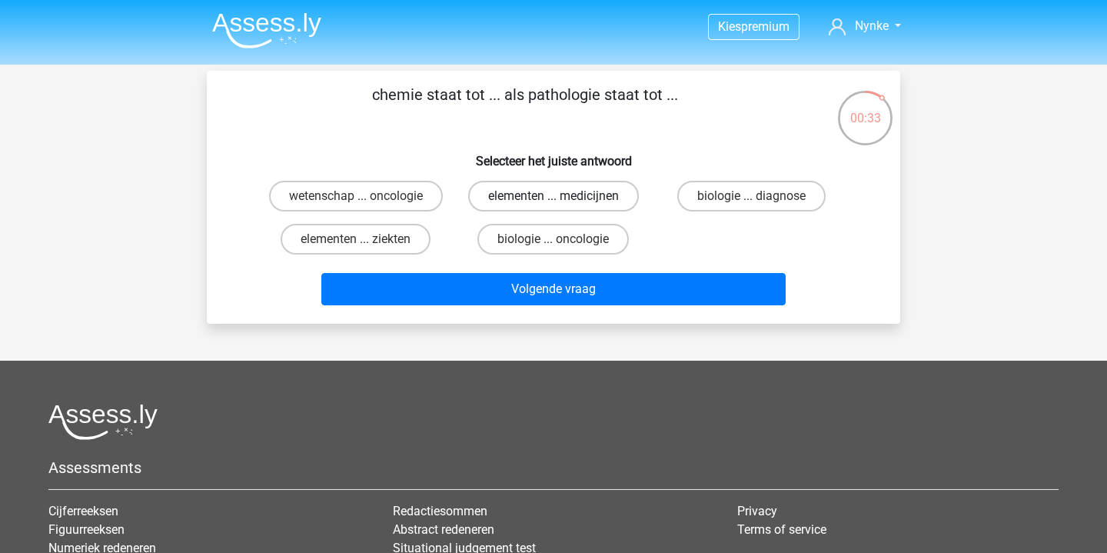
click at [500, 198] on label "elementen ... medicijnen" at bounding box center [553, 196] width 171 height 31
click at [554, 198] on input "elementen ... medicijnen" at bounding box center [559, 201] width 10 height 10
radio input "true"
click at [383, 231] on label "elementen ... ziekten" at bounding box center [356, 239] width 150 height 31
click at [366, 239] on input "elementen ... ziekten" at bounding box center [361, 244] width 10 height 10
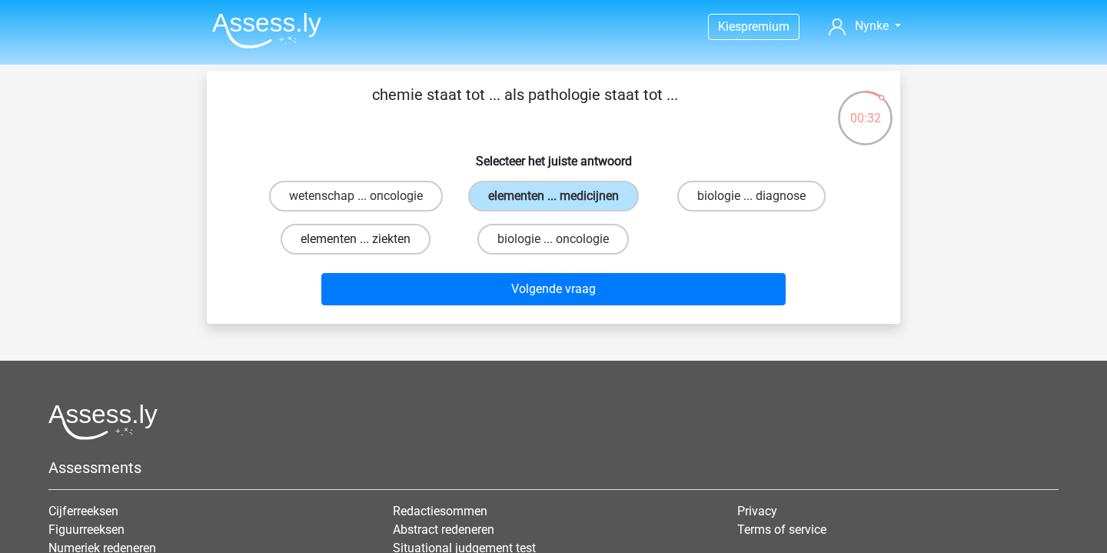
radio input "true"
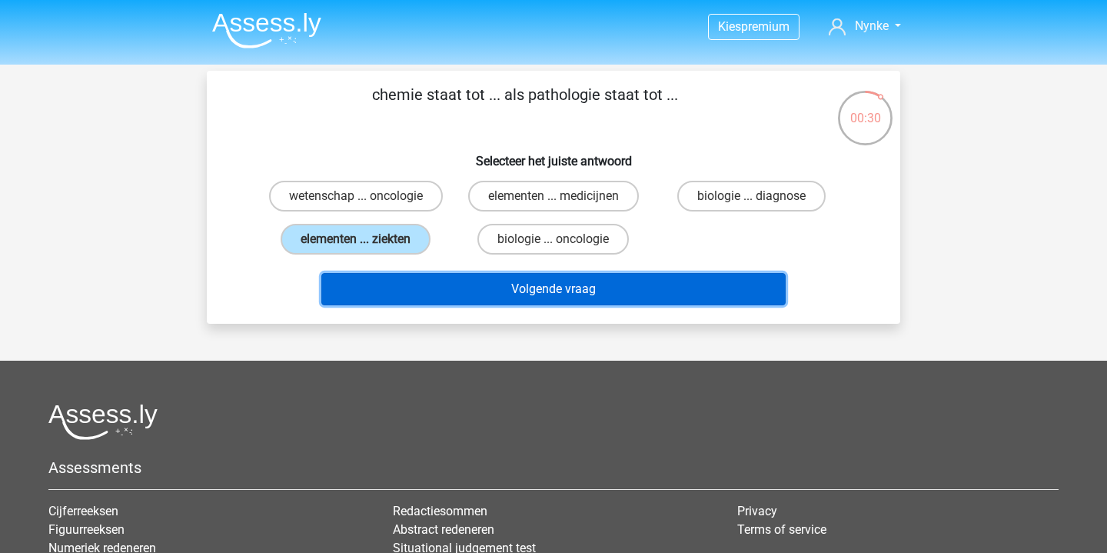
click at [451, 295] on button "Volgende vraag" at bounding box center [553, 289] width 465 height 32
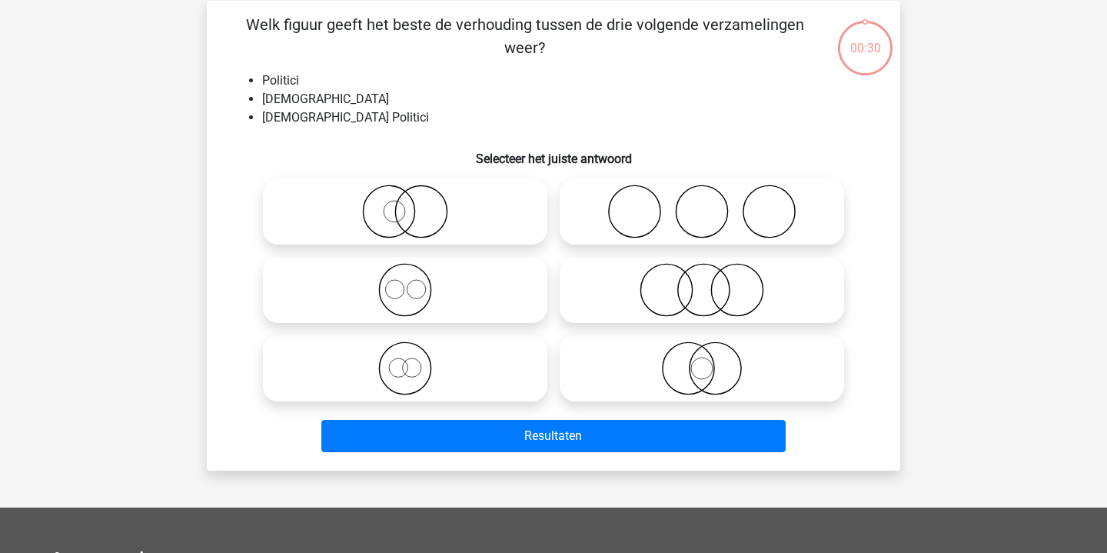
scroll to position [71, 0]
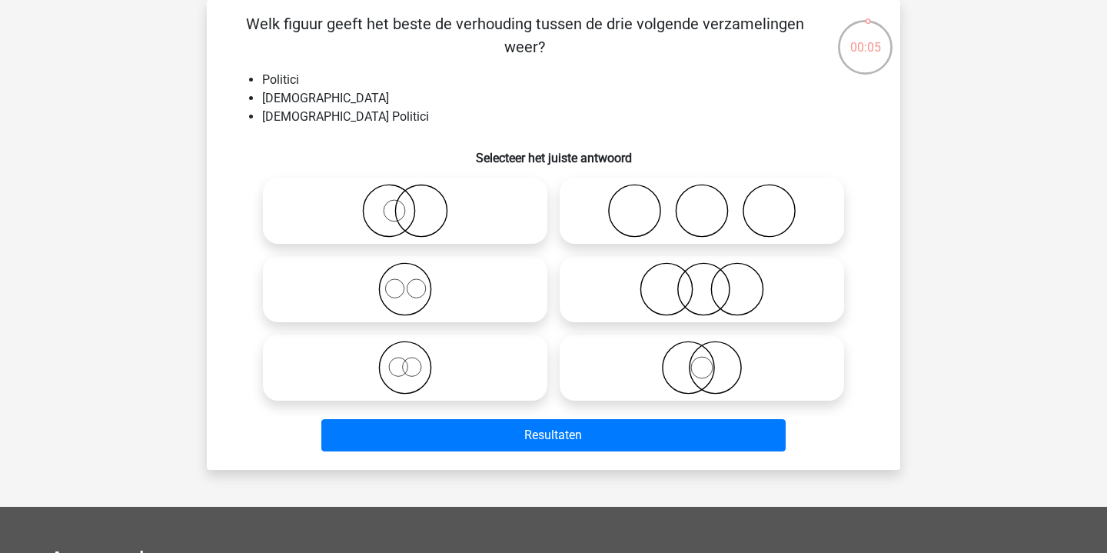
click at [460, 358] on icon at bounding box center [405, 368] width 272 height 54
click at [415, 358] on input "radio" at bounding box center [410, 355] width 10 height 10
radio input "true"
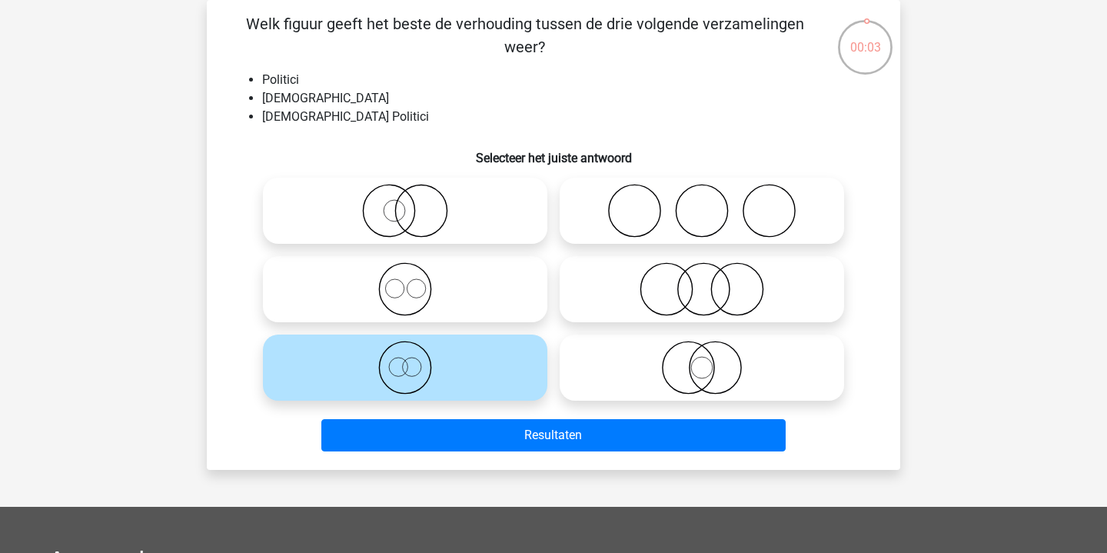
click at [464, 298] on icon at bounding box center [405, 289] width 272 height 54
click at [415, 281] on input "radio" at bounding box center [410, 276] width 10 height 10
radio input "true"
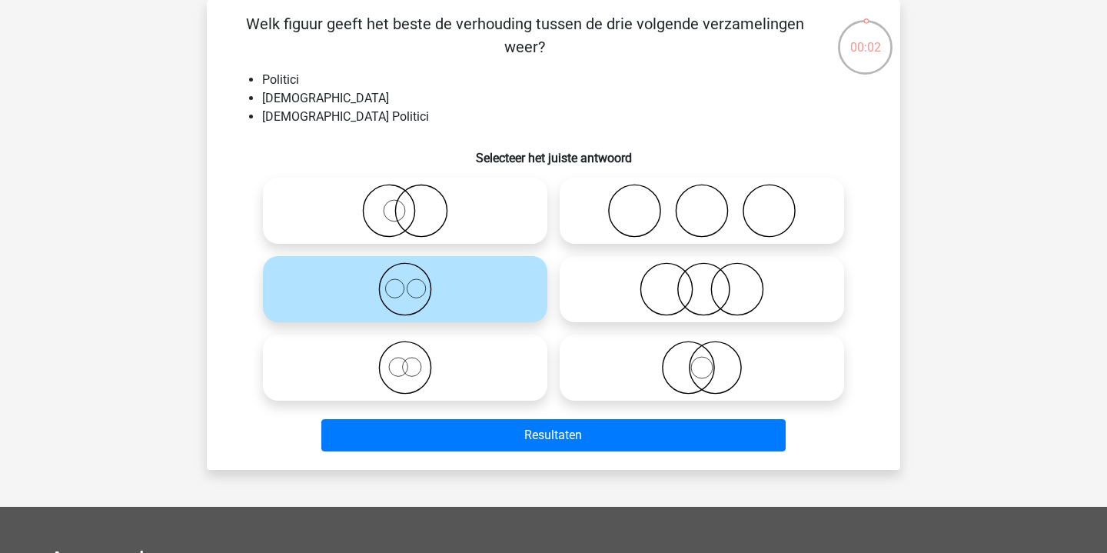
click at [481, 357] on icon at bounding box center [405, 368] width 272 height 54
click at [415, 357] on input "radio" at bounding box center [410, 355] width 10 height 10
radio input "true"
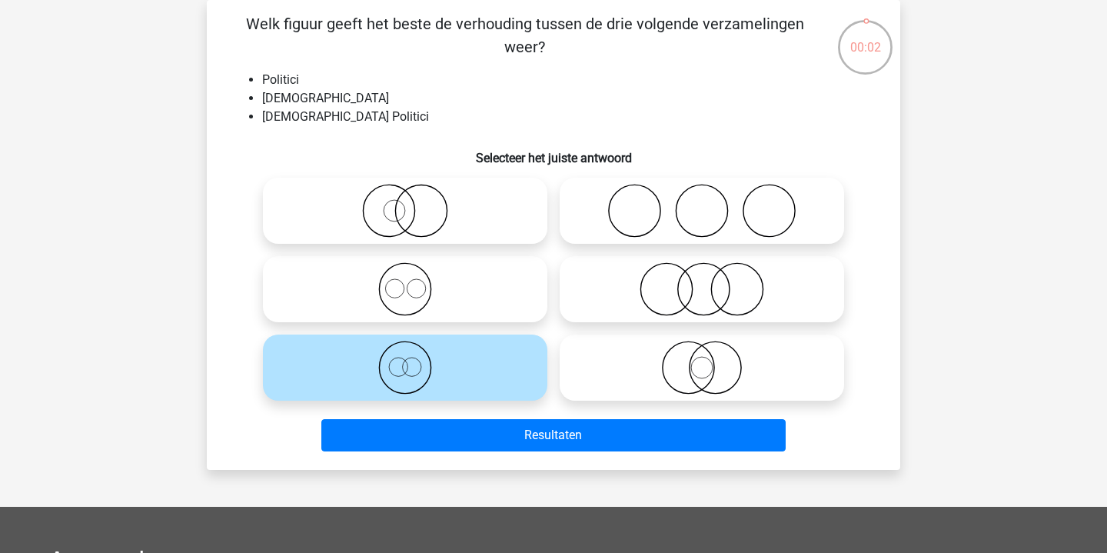
click at [479, 294] on icon at bounding box center [405, 289] width 272 height 54
click at [415, 281] on input "radio" at bounding box center [410, 276] width 10 height 10
radio input "true"
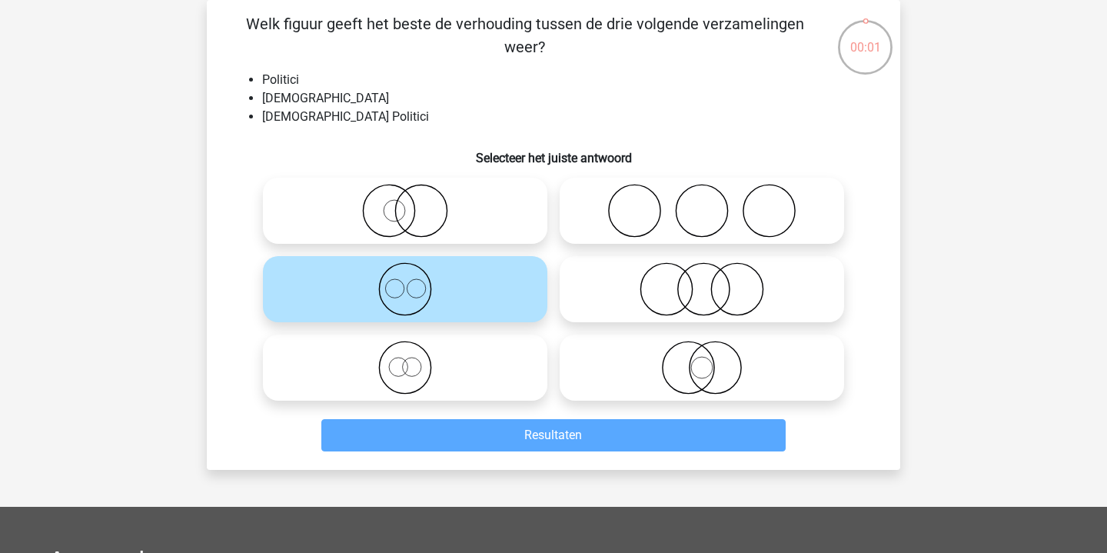
click at [481, 355] on icon at bounding box center [405, 368] width 272 height 54
click at [415, 355] on input "radio" at bounding box center [410, 355] width 10 height 10
radio input "true"
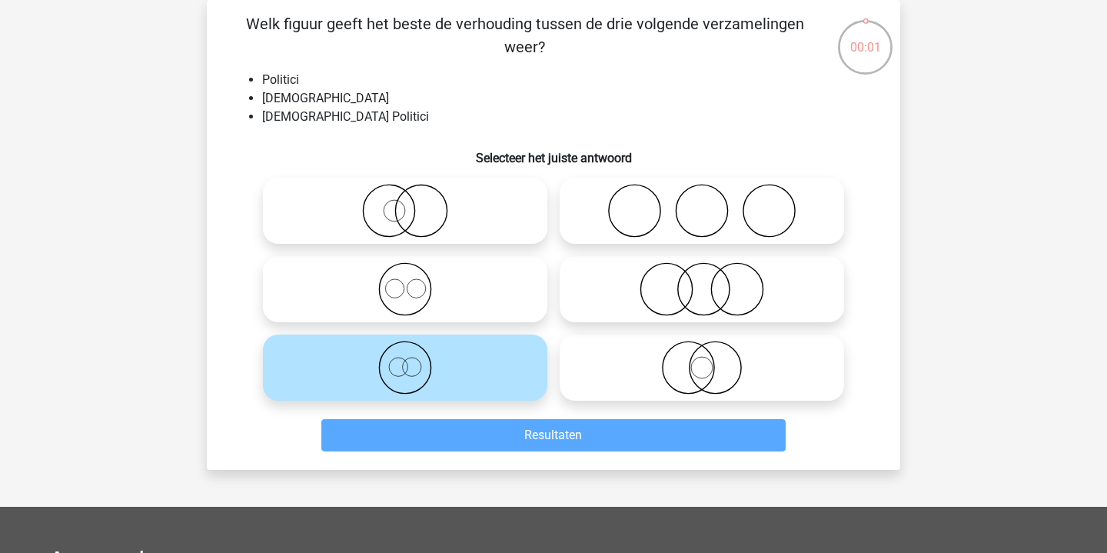
click at [478, 317] on label at bounding box center [405, 289] width 285 height 66
click at [415, 281] on input "radio" at bounding box center [410, 276] width 10 height 10
radio input "true"
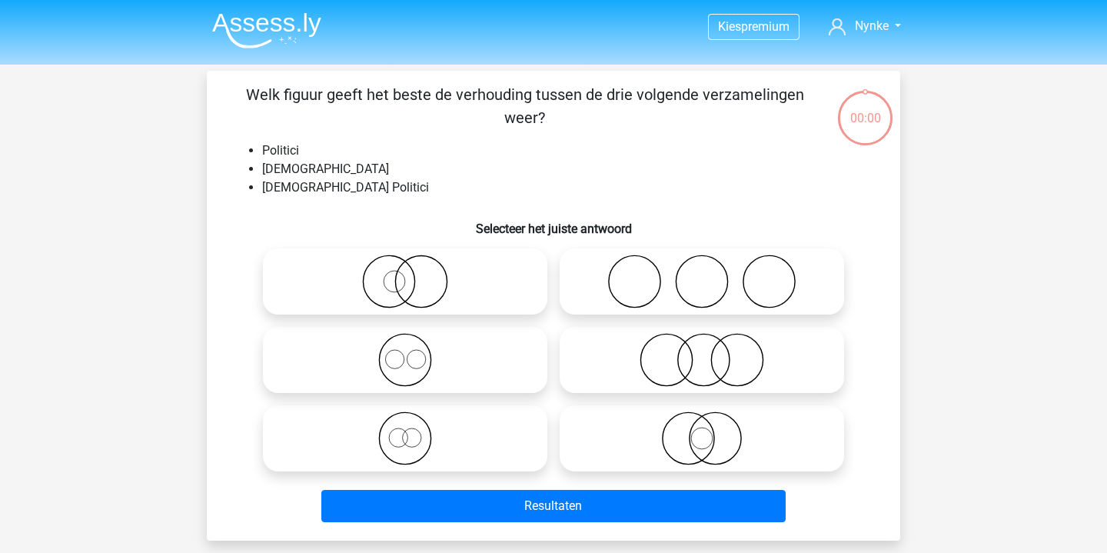
scroll to position [71, 0]
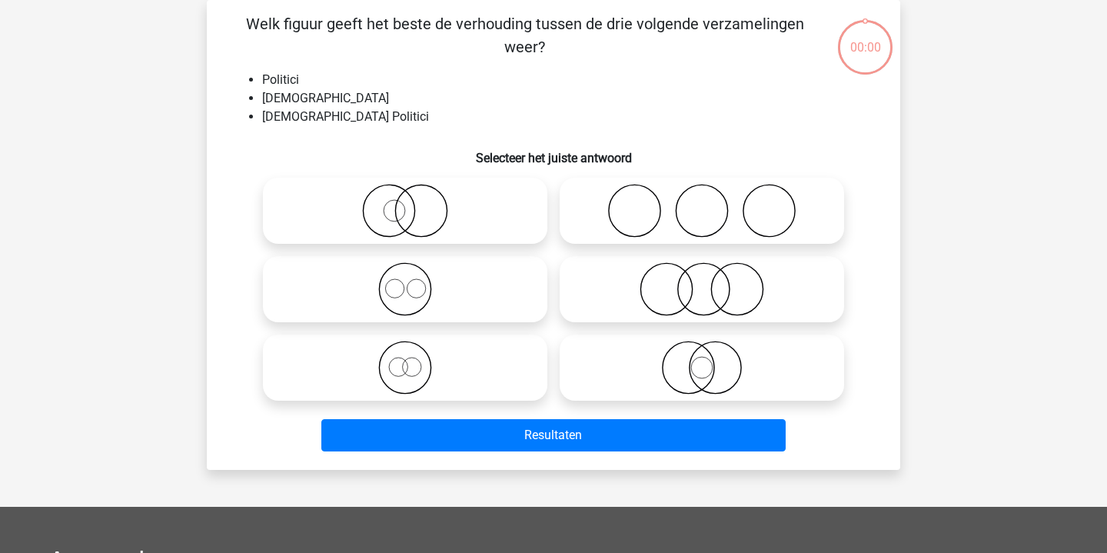
click at [535, 455] on div "Resultaten" at bounding box center [554, 438] width 594 height 38
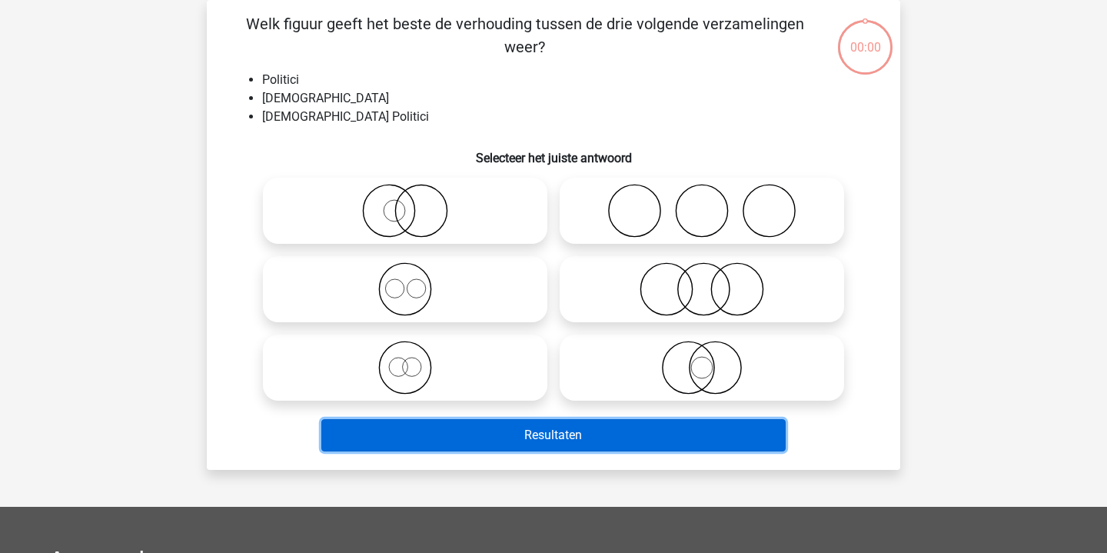
click at [535, 437] on button "Resultaten" at bounding box center [553, 435] width 465 height 32
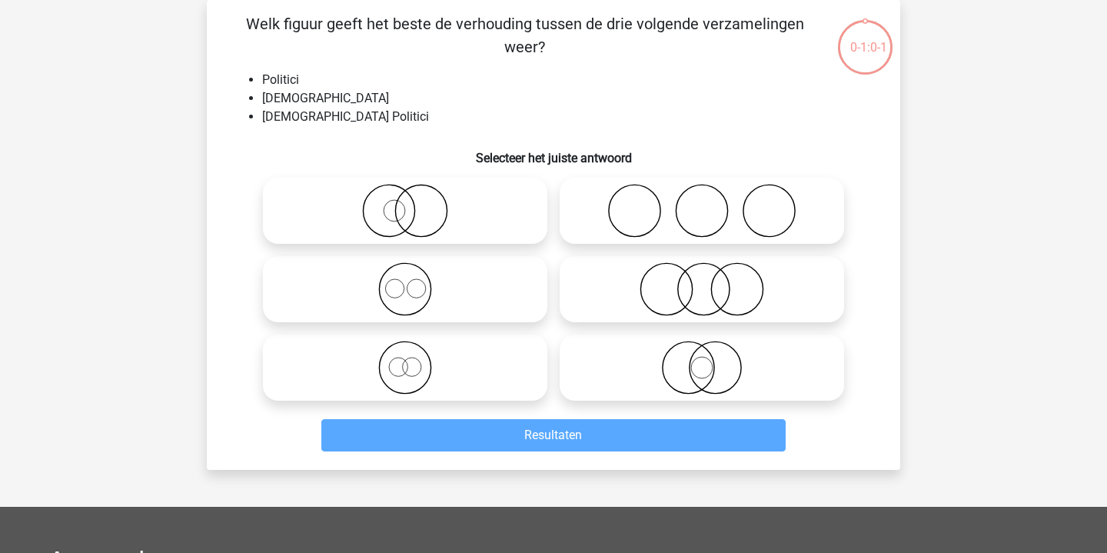
click at [500, 378] on icon at bounding box center [405, 368] width 272 height 54
click at [415, 360] on input "radio" at bounding box center [410, 355] width 10 height 10
radio input "true"
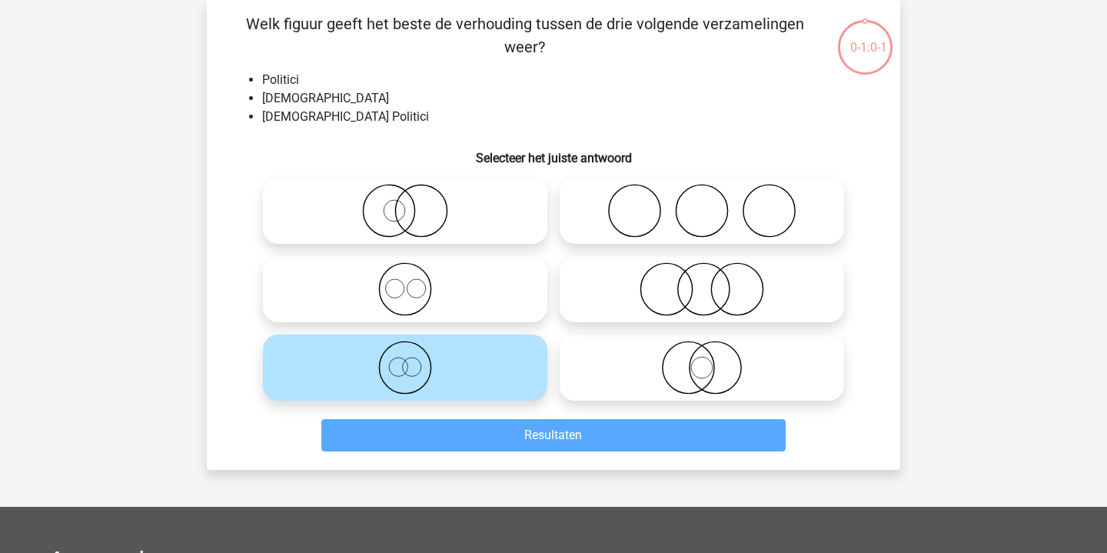
click at [563, 473] on div "Kies premium Nynke nynke.vanbiezen@gmail.com" at bounding box center [553, 421] width 1107 height 984
click at [564, 418] on div "Resultaten" at bounding box center [553, 432] width 644 height 51
click at [564, 429] on div "Resultaten" at bounding box center [553, 432] width 644 height 51
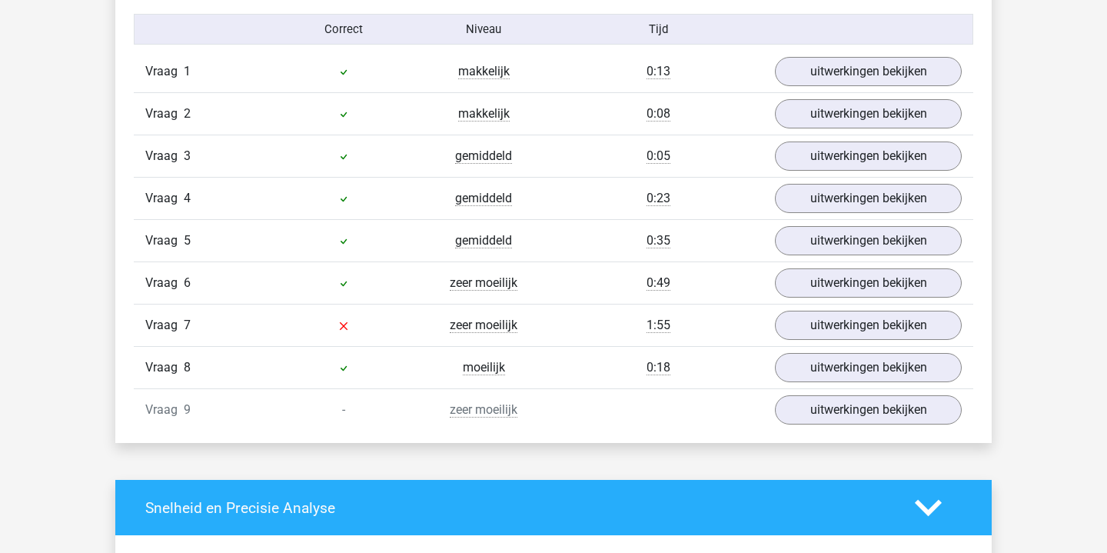
scroll to position [1673, 0]
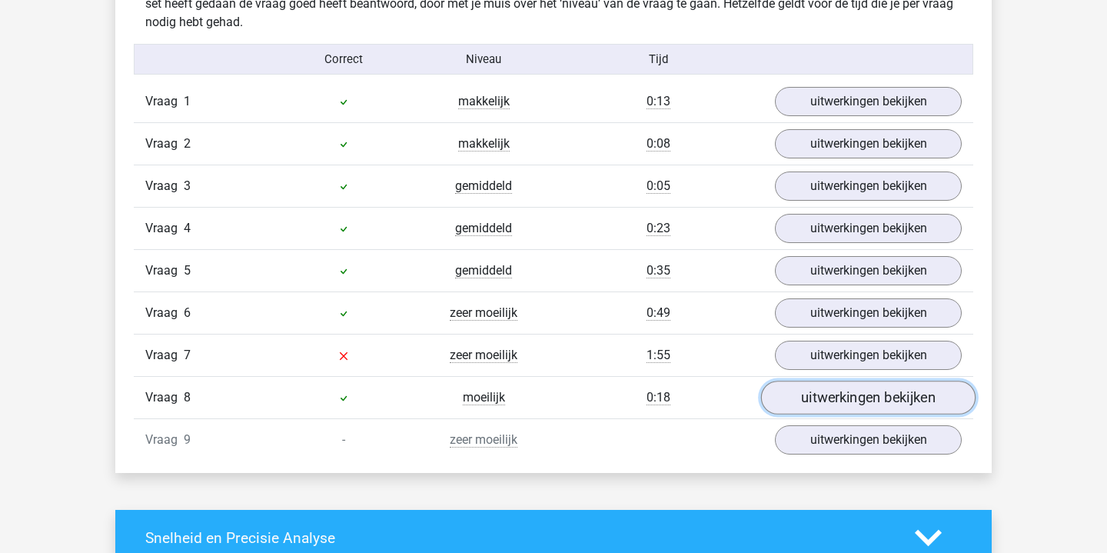
click at [884, 392] on link "uitwerkingen bekijken" at bounding box center [868, 398] width 215 height 34
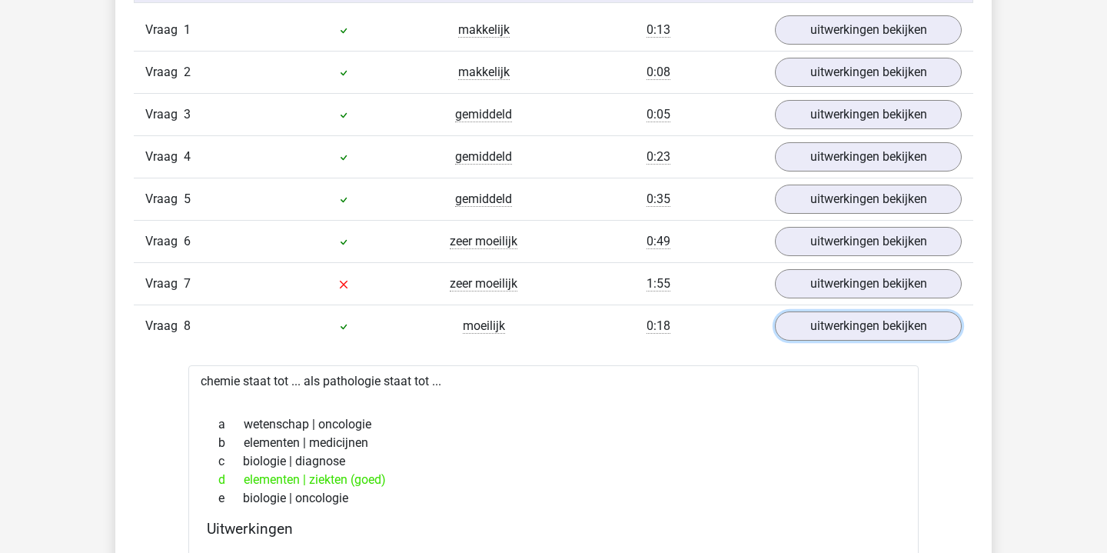
scroll to position [1706, 0]
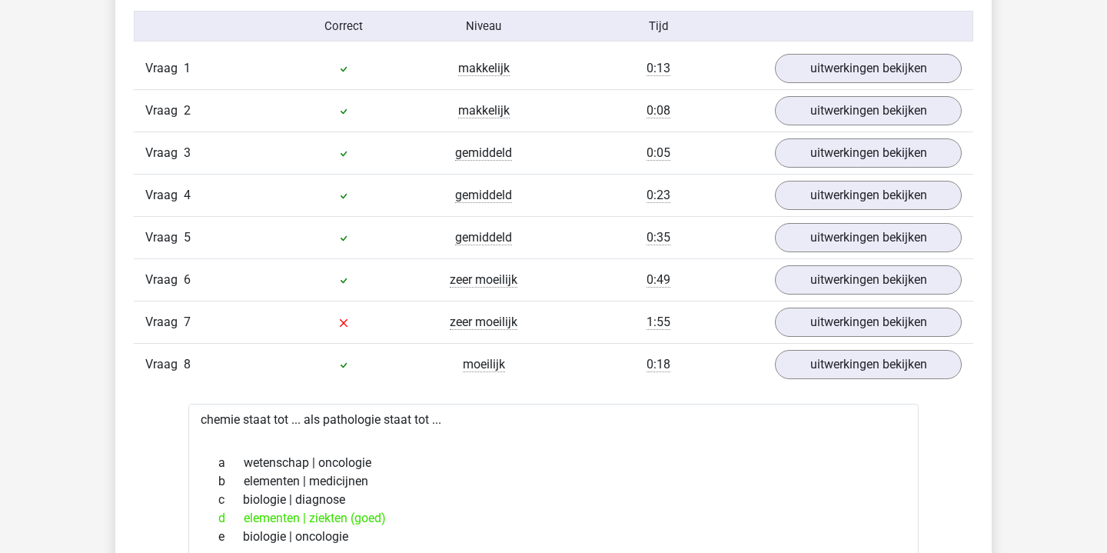
click at [843, 307] on div "Vraag 7 zeer moeilijk 1:55 uitwerkingen bekijken" at bounding box center [554, 322] width 840 height 42
click at [843, 314] on link "uitwerkingen bekijken" at bounding box center [868, 322] width 215 height 34
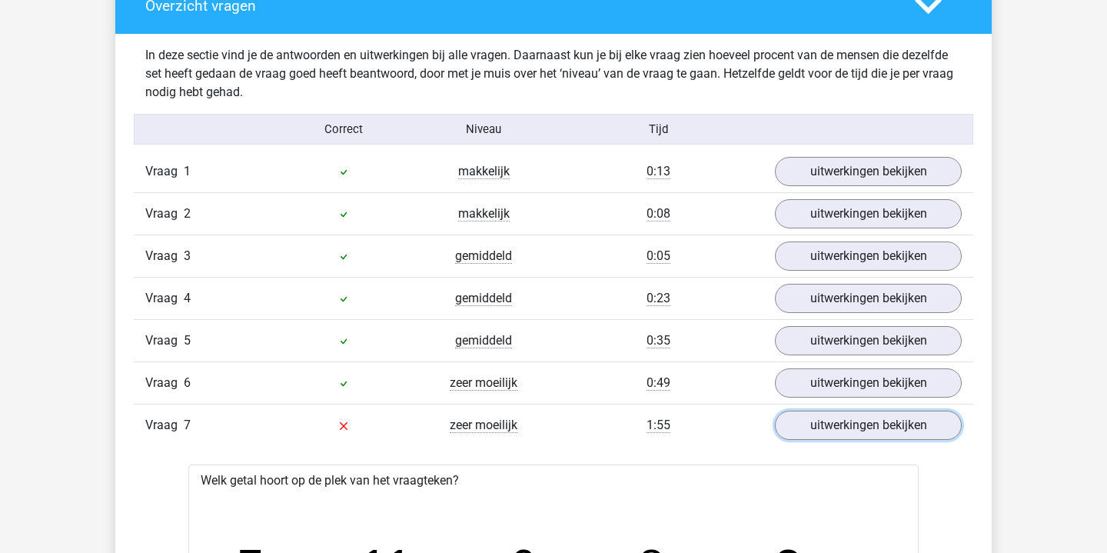
scroll to position [1601, 0]
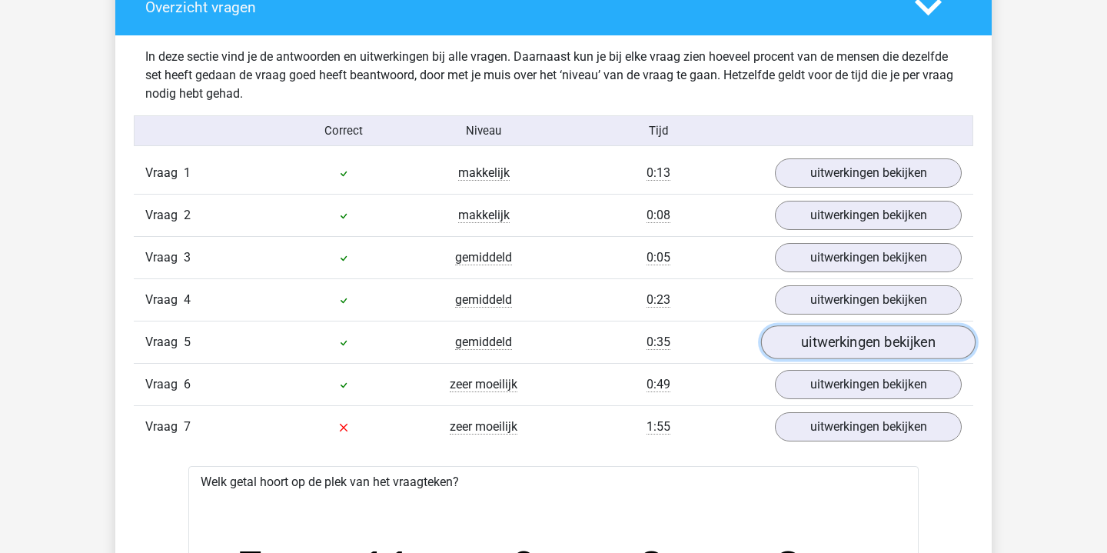
click at [837, 351] on link "uitwerkingen bekijken" at bounding box center [868, 342] width 215 height 34
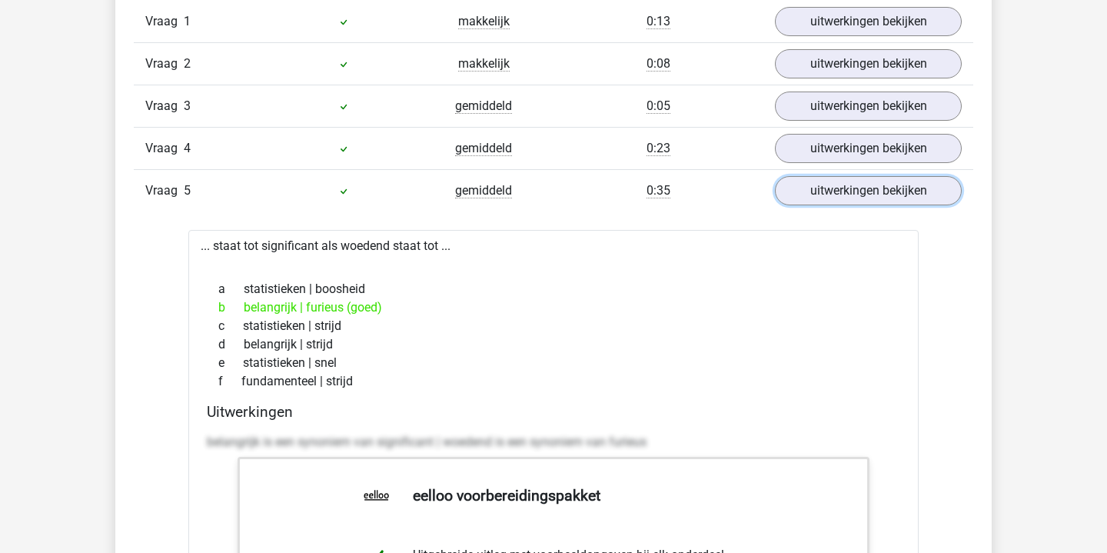
scroll to position [1740, 0]
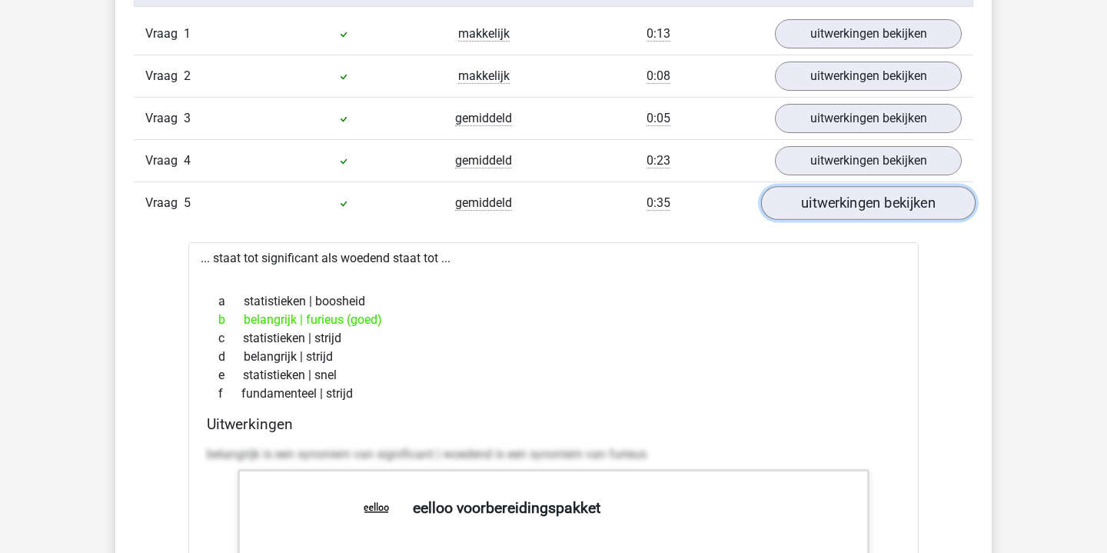
click at [852, 217] on link "uitwerkingen bekijken" at bounding box center [868, 203] width 215 height 34
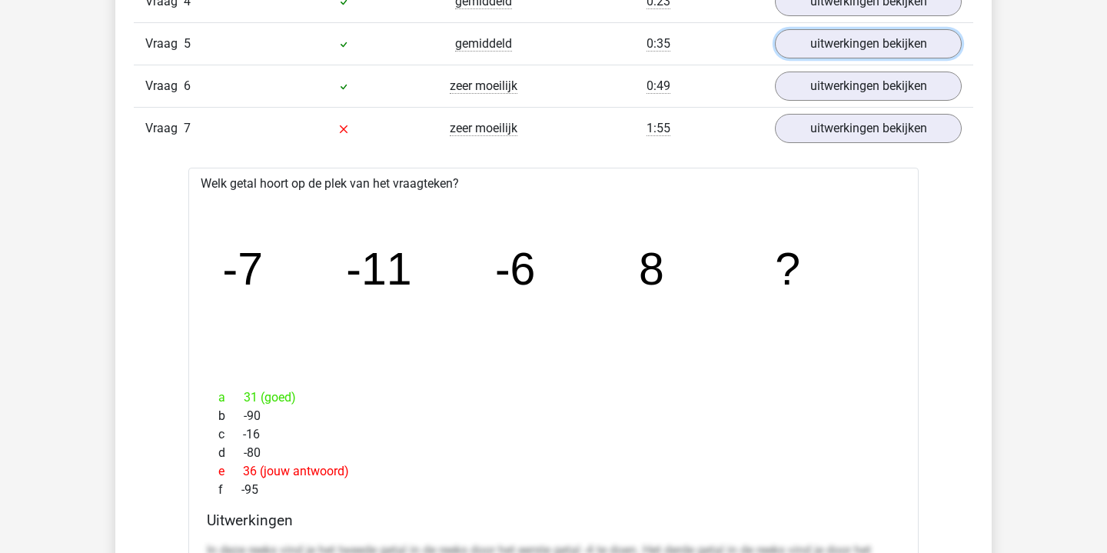
scroll to position [1924, 0]
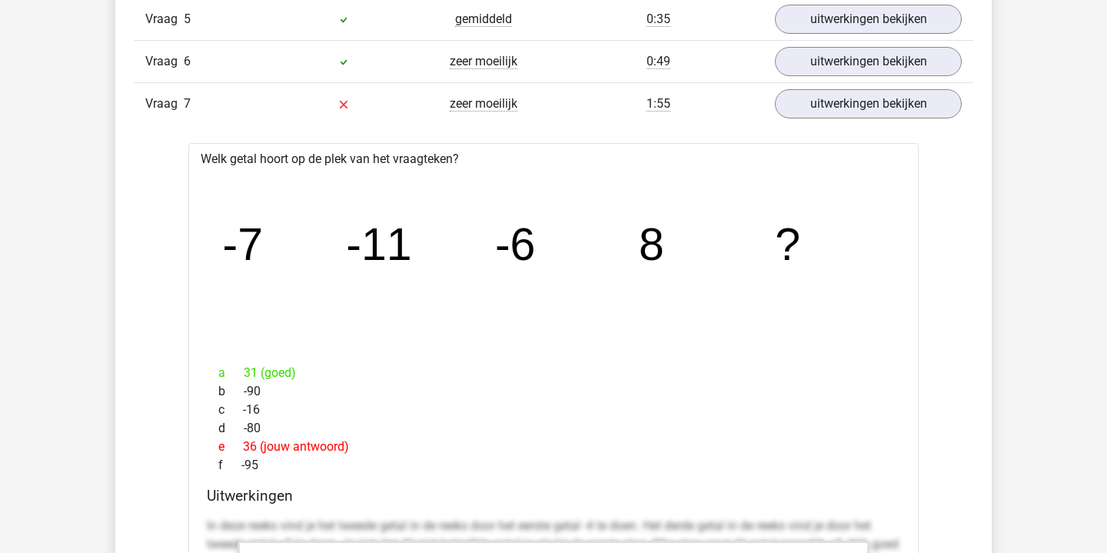
click at [255, 291] on icon "image/svg+xml -7 -11 -6 8 ?" at bounding box center [553, 260] width 681 height 171
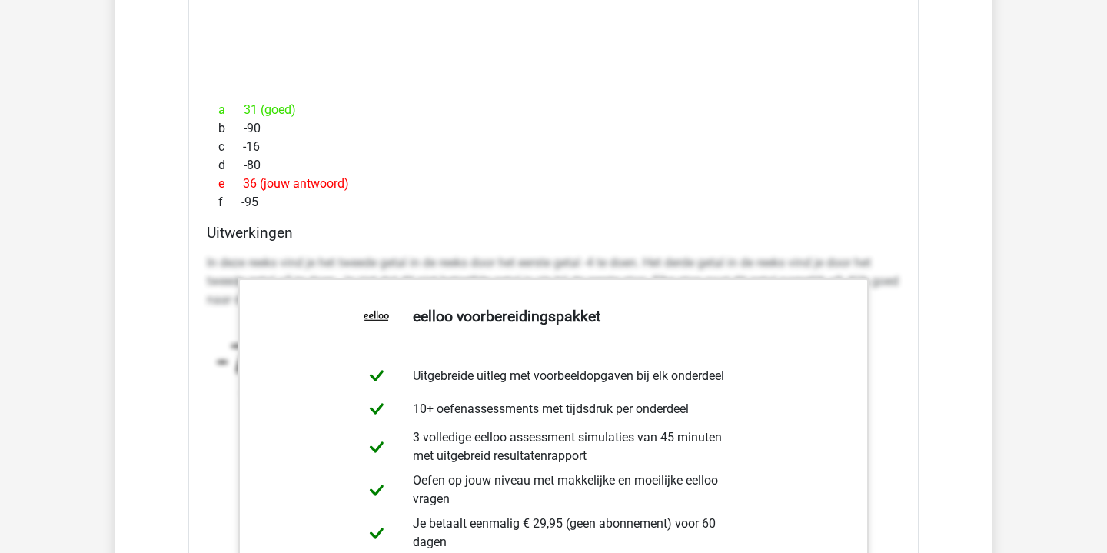
scroll to position [1971, 0]
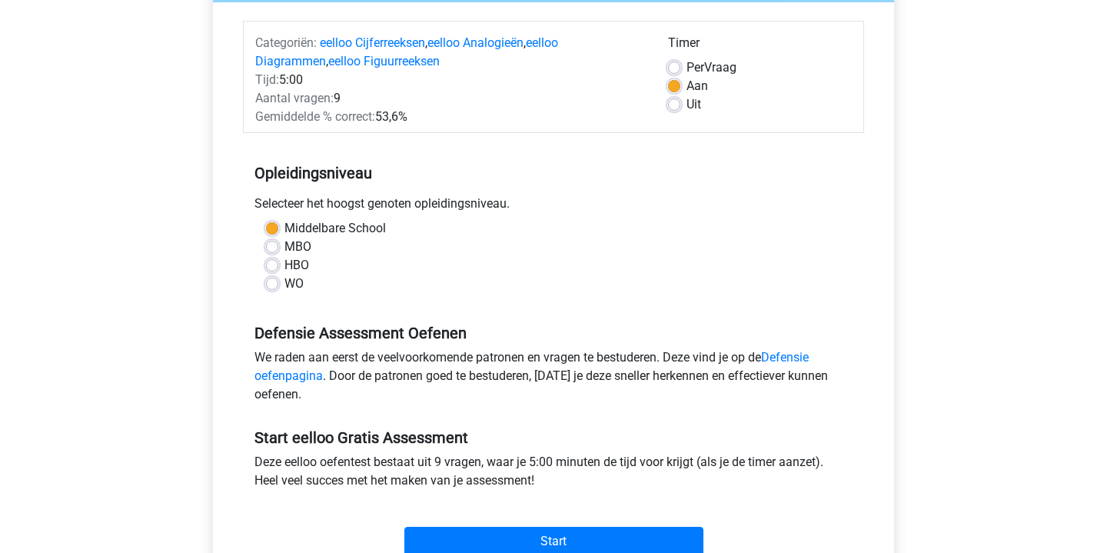
scroll to position [193, 0]
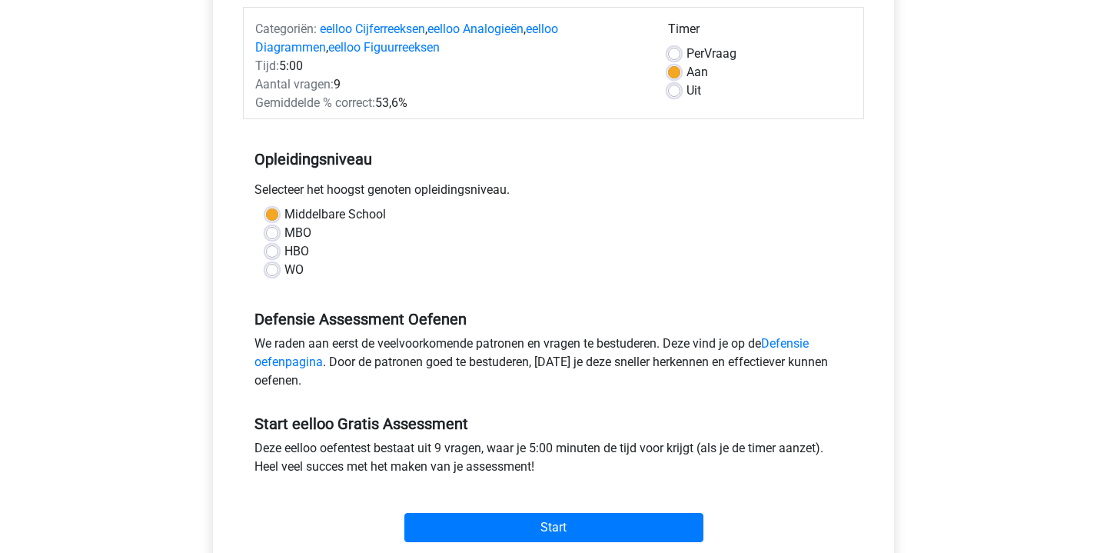
click at [538, 543] on div "Start" at bounding box center [553, 515] width 621 height 66
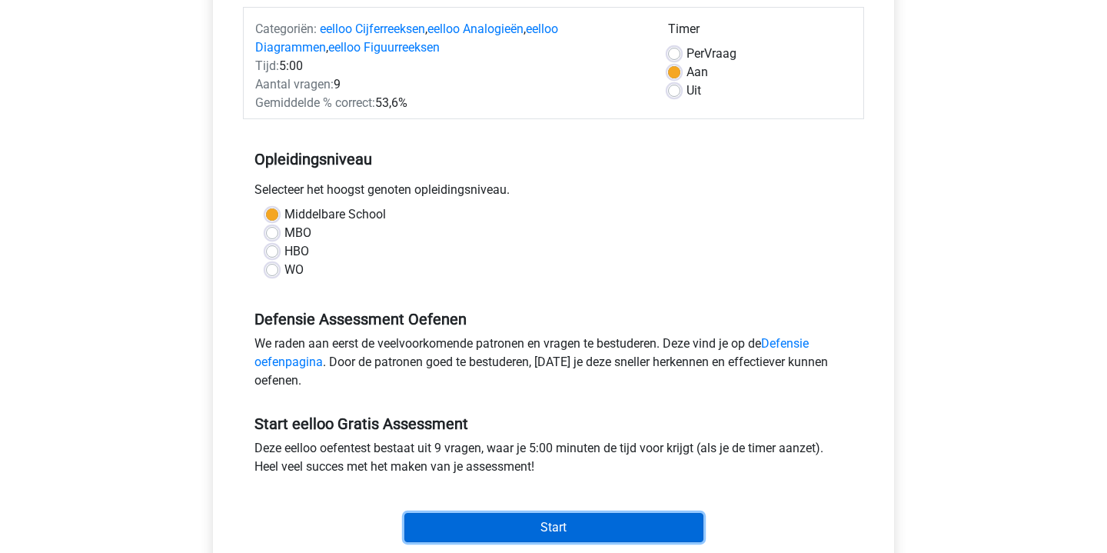
click at [538, 525] on input "Start" at bounding box center [554, 527] width 299 height 29
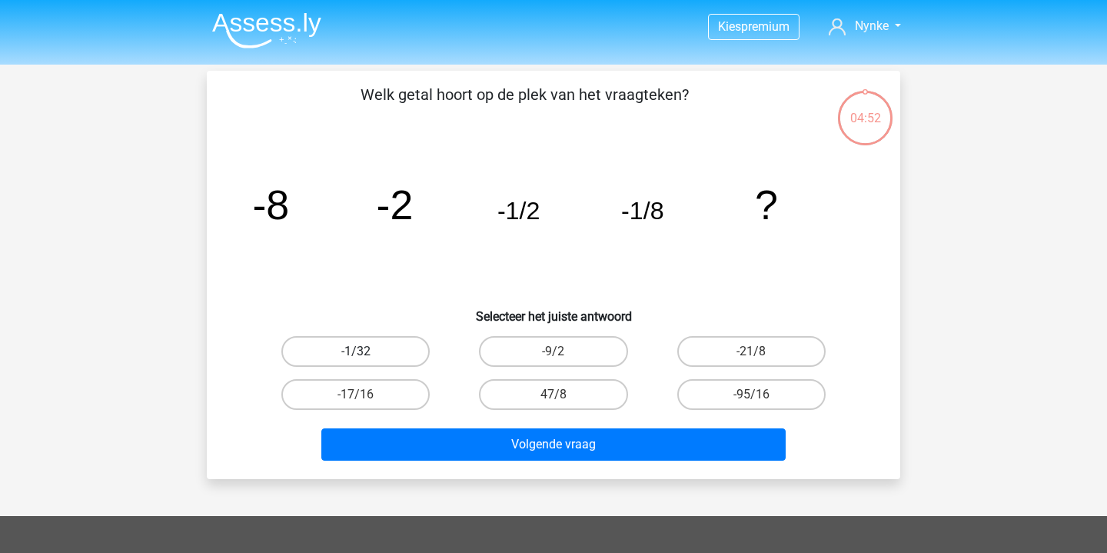
click at [337, 364] on label "-1/32" at bounding box center [355, 351] width 148 height 31
click at [356, 361] on input "-1/32" at bounding box center [361, 356] width 10 height 10
radio input "true"
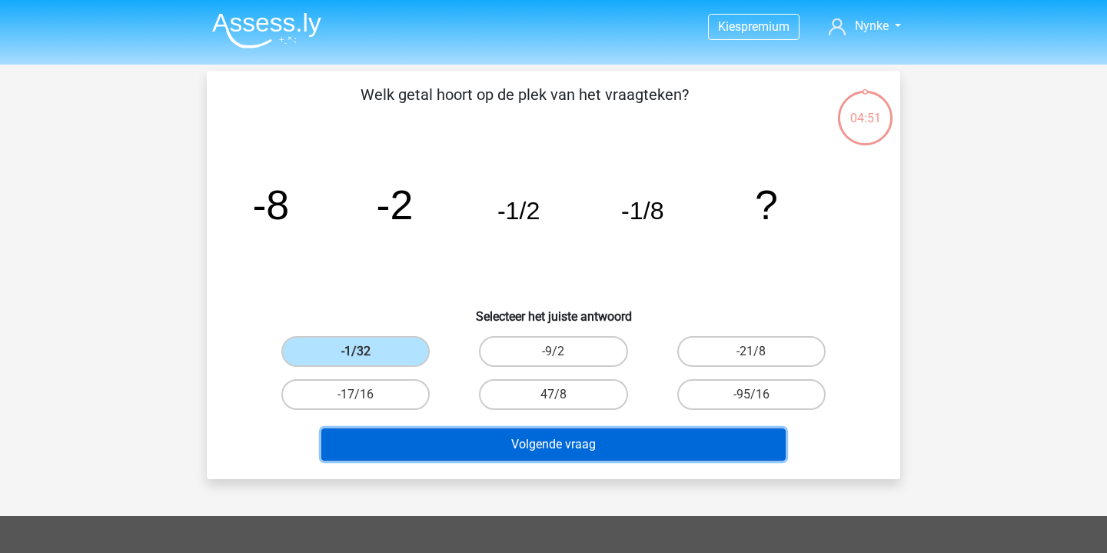
click at [498, 446] on button "Volgende vraag" at bounding box center [553, 444] width 465 height 32
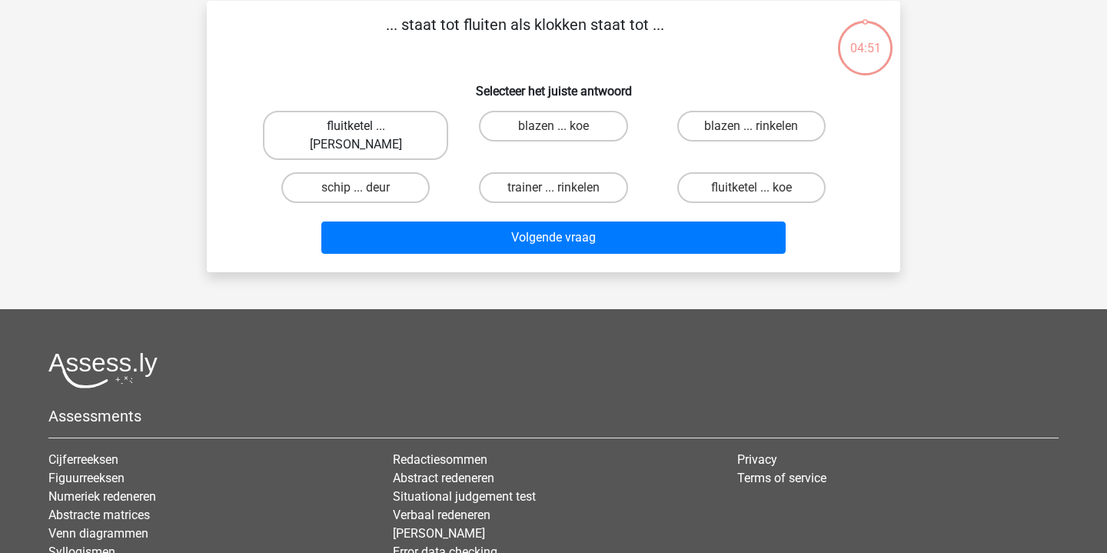
scroll to position [71, 0]
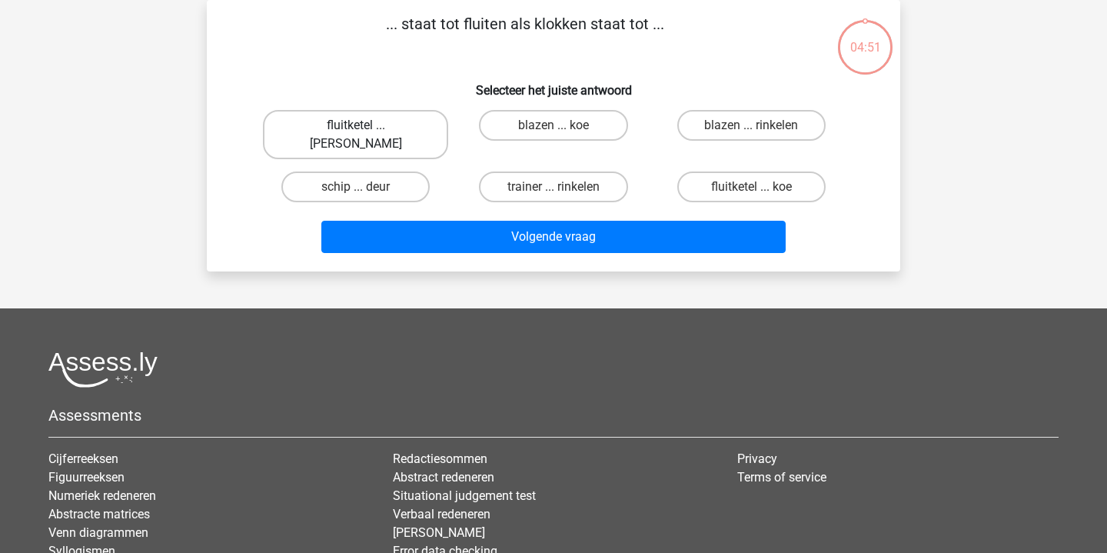
click at [336, 117] on label "fluitketel ... [PERSON_NAME]" at bounding box center [355, 134] width 185 height 49
click at [356, 125] on input "fluitketel ... [PERSON_NAME]" at bounding box center [361, 130] width 10 height 10
radio input "true"
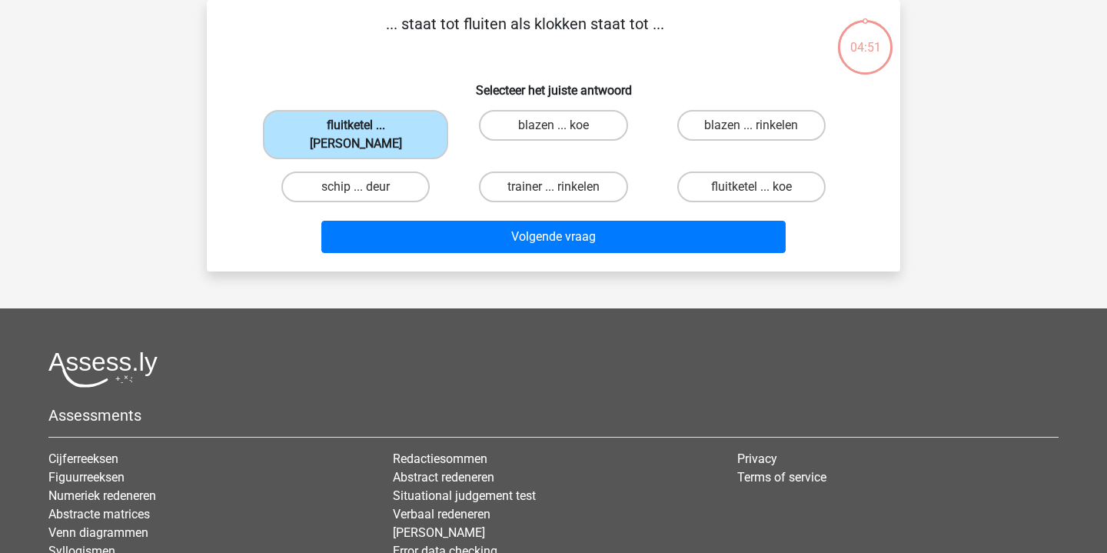
scroll to position [0, 0]
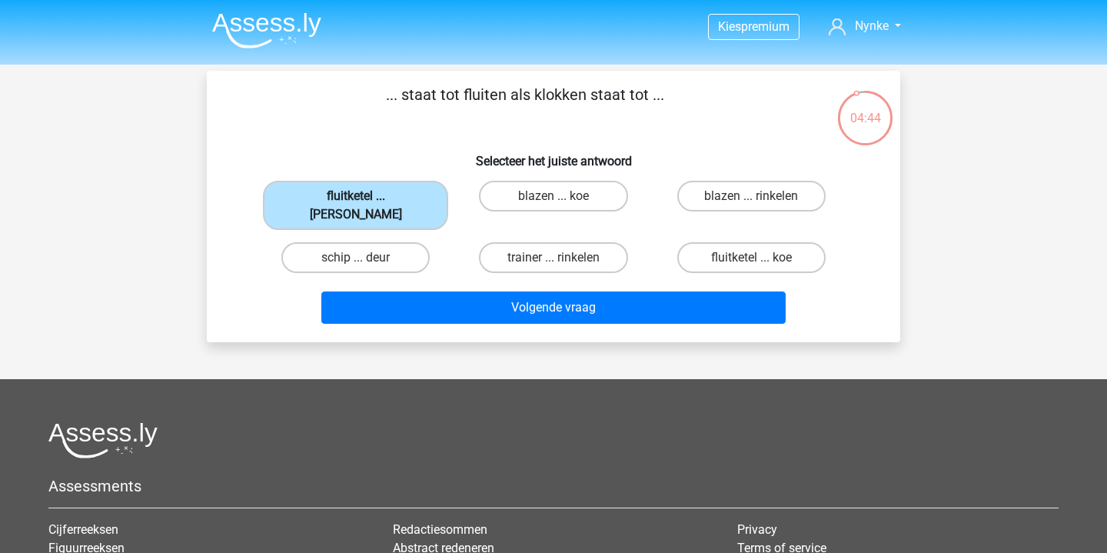
click at [405, 195] on label "fluitketel ... [PERSON_NAME]" at bounding box center [355, 205] width 185 height 49
click at [366, 196] on input "fluitketel ... [PERSON_NAME]" at bounding box center [361, 201] width 10 height 10
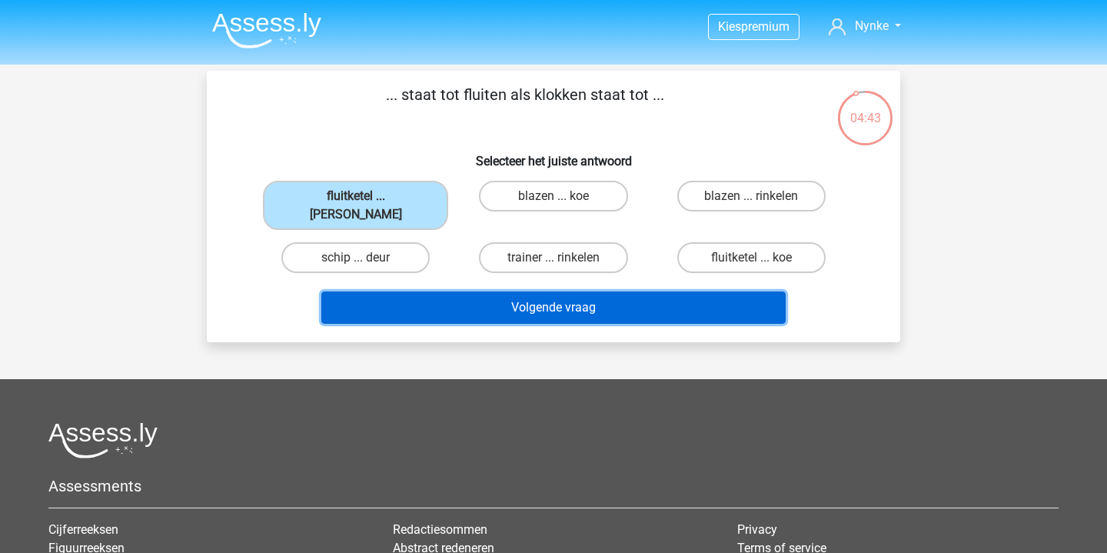
click at [477, 295] on button "Volgende vraag" at bounding box center [553, 307] width 465 height 32
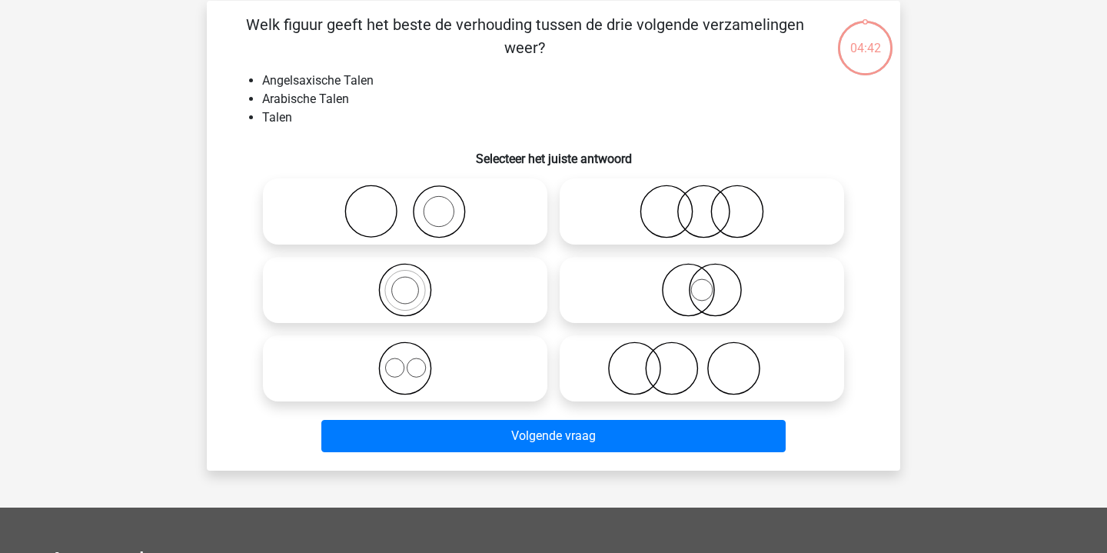
scroll to position [71, 0]
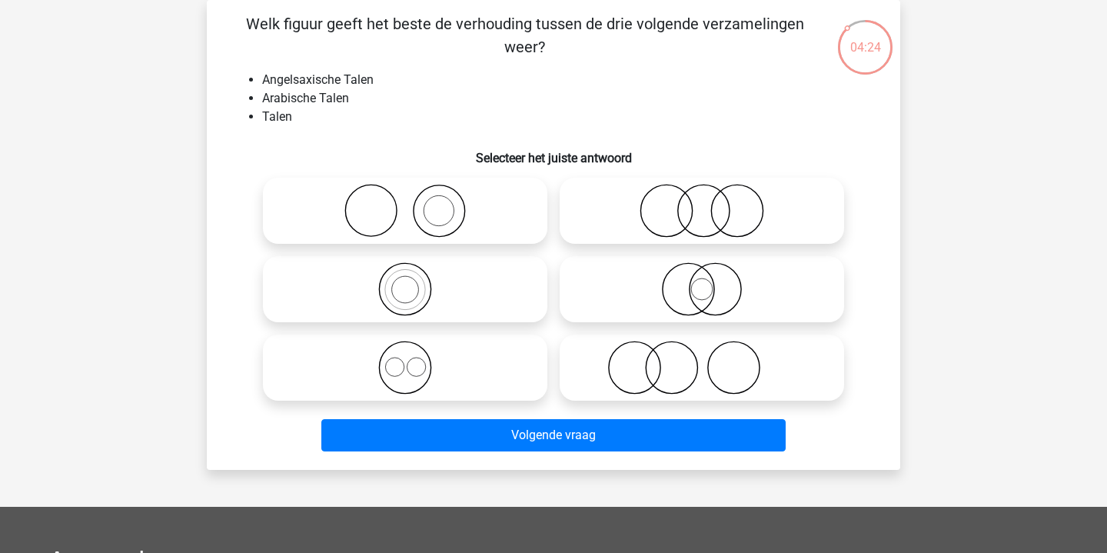
click at [423, 355] on icon at bounding box center [405, 368] width 272 height 54
click at [415, 355] on input "radio" at bounding box center [410, 355] width 10 height 10
radio input "true"
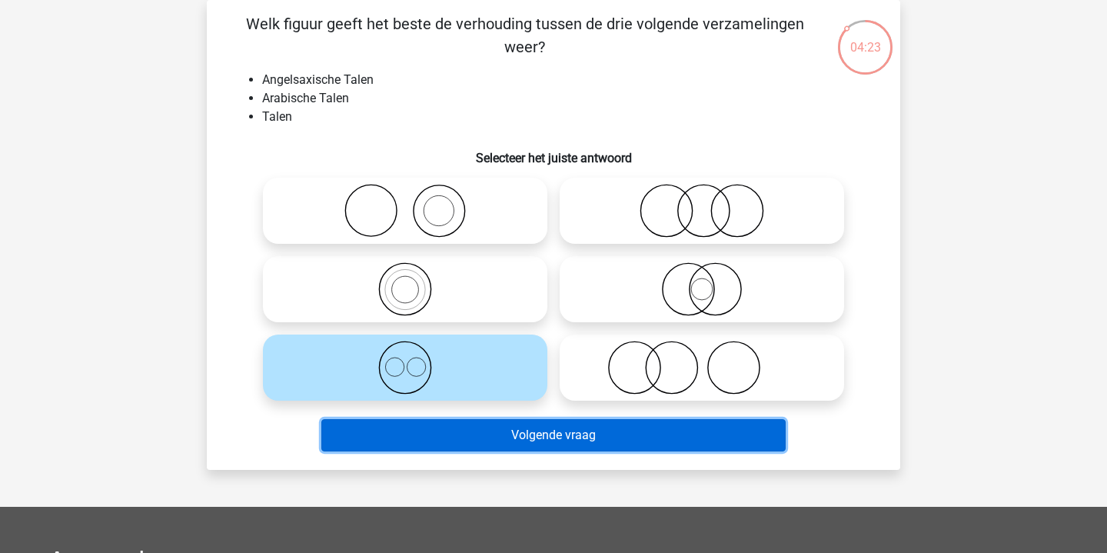
click at [508, 441] on button "Volgende vraag" at bounding box center [553, 435] width 465 height 32
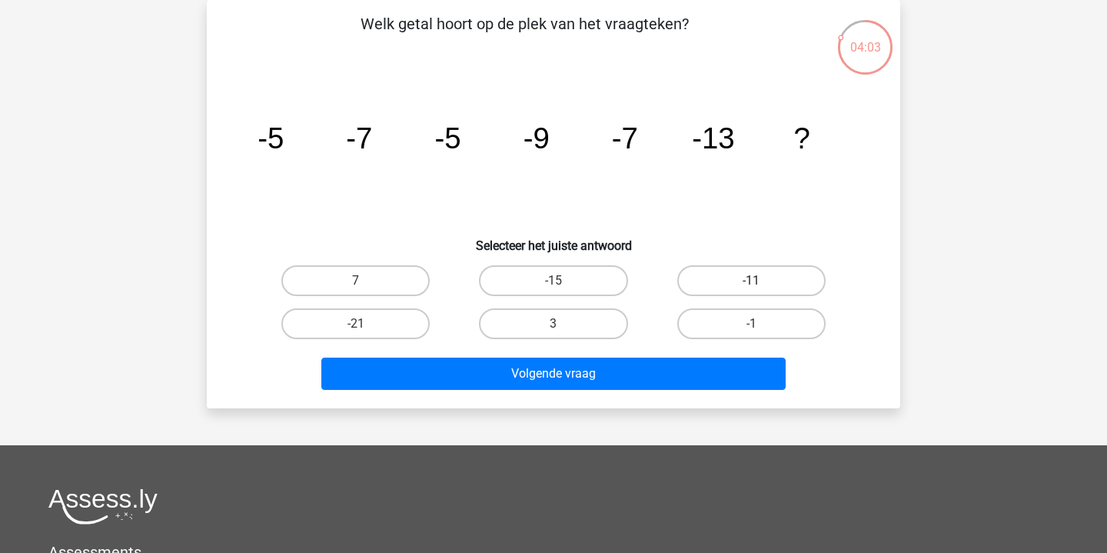
click at [708, 267] on label "-11" at bounding box center [752, 280] width 148 height 31
click at [751, 281] on input "-11" at bounding box center [756, 286] width 10 height 10
radio input "true"
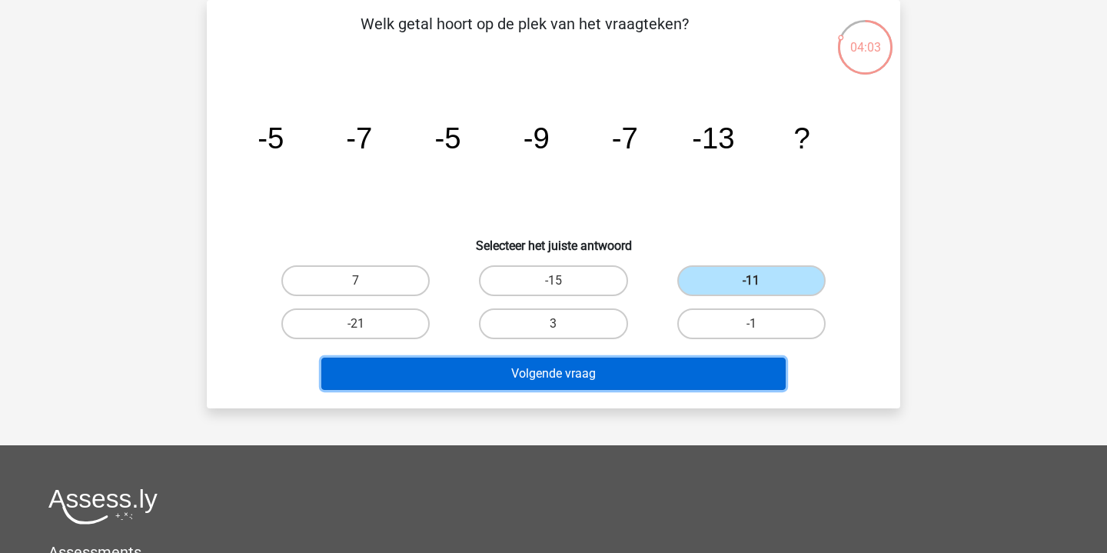
click at [581, 386] on button "Volgende vraag" at bounding box center [553, 374] width 465 height 32
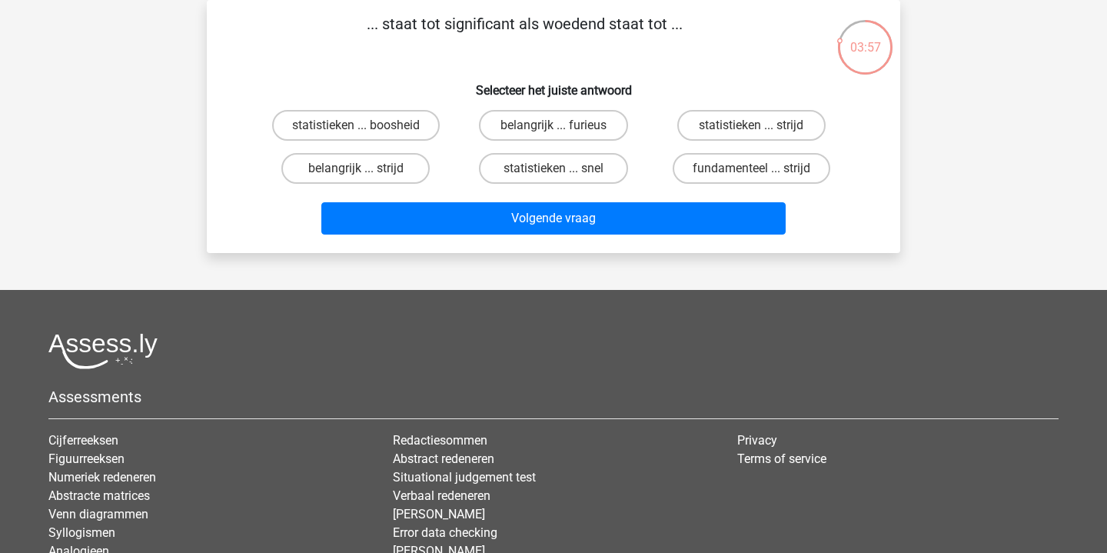
click at [404, 25] on p "... staat tot significant als woedend staat tot ..." at bounding box center [524, 35] width 587 height 46
click at [555, 135] on input "belangrijk ... furieus" at bounding box center [559, 130] width 10 height 10
radio input "true"
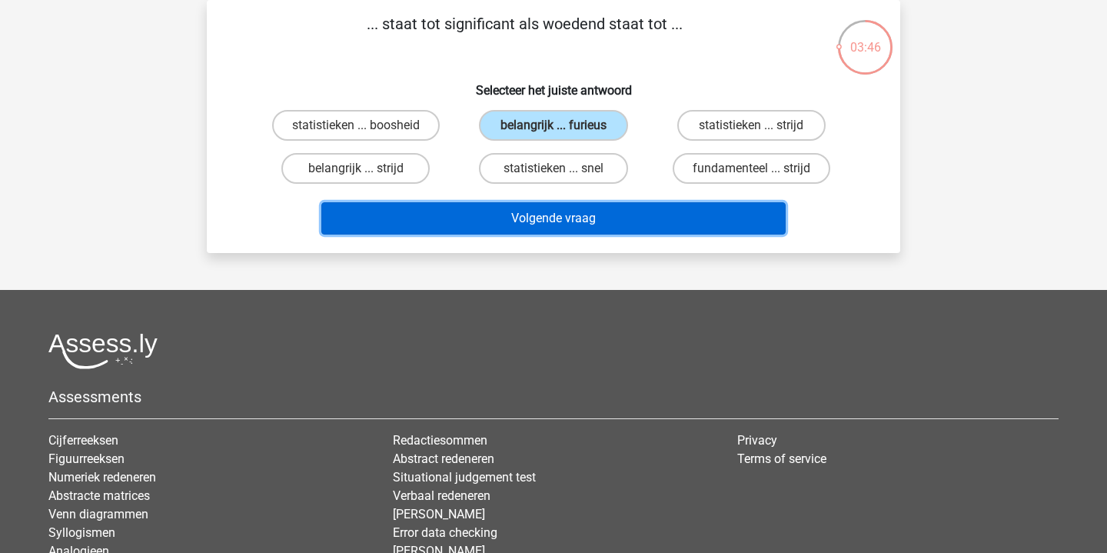
click at [546, 211] on button "Volgende vraag" at bounding box center [553, 218] width 465 height 32
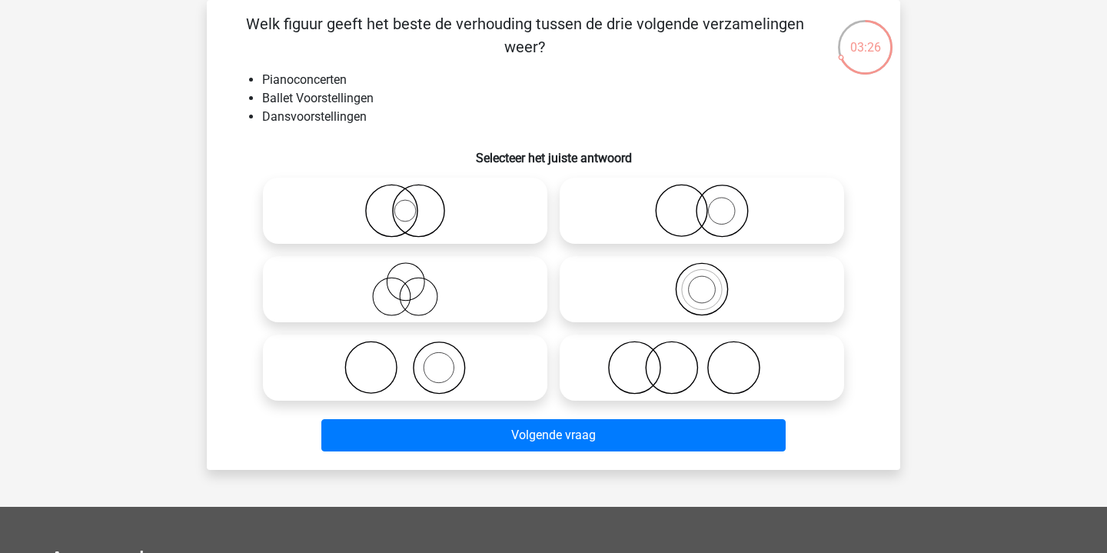
click at [385, 355] on icon at bounding box center [405, 368] width 272 height 54
click at [405, 355] on input "radio" at bounding box center [410, 355] width 10 height 10
radio input "true"
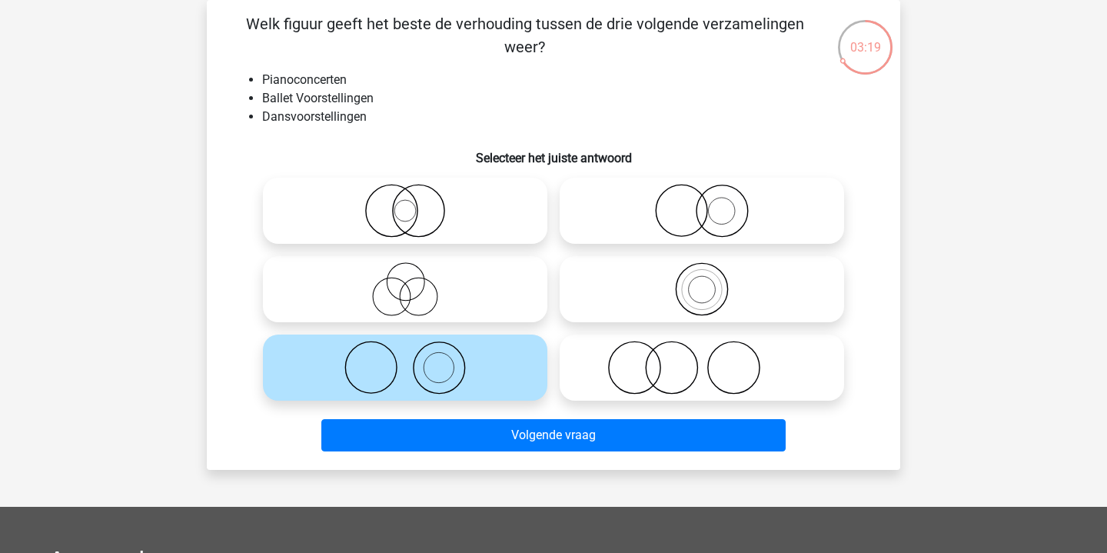
click at [648, 215] on icon at bounding box center [702, 211] width 272 height 54
click at [702, 203] on input "radio" at bounding box center [707, 198] width 10 height 10
radio input "true"
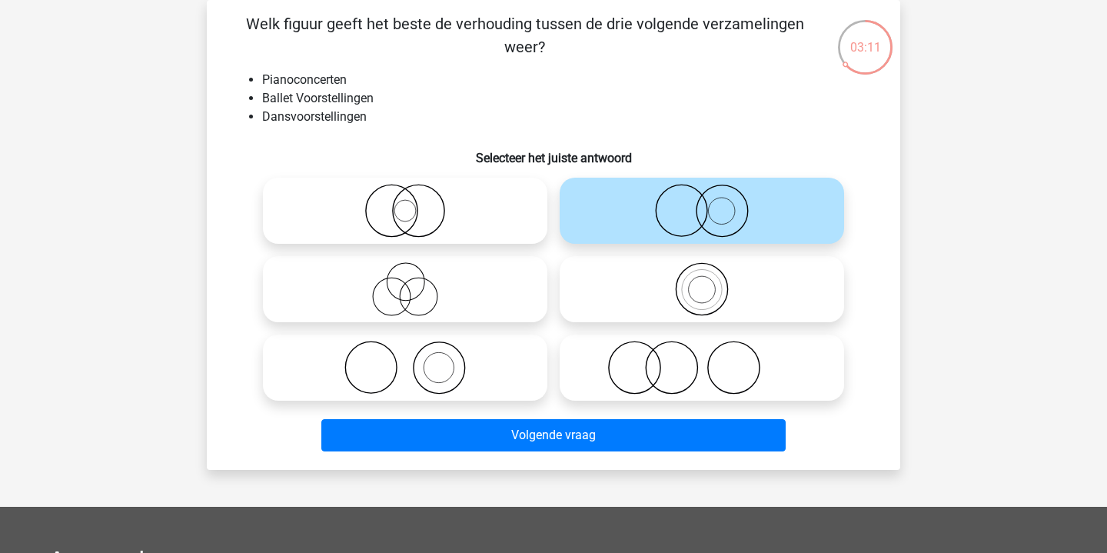
click at [615, 358] on icon at bounding box center [702, 368] width 272 height 54
click at [702, 358] on input "radio" at bounding box center [707, 355] width 10 height 10
radio input "true"
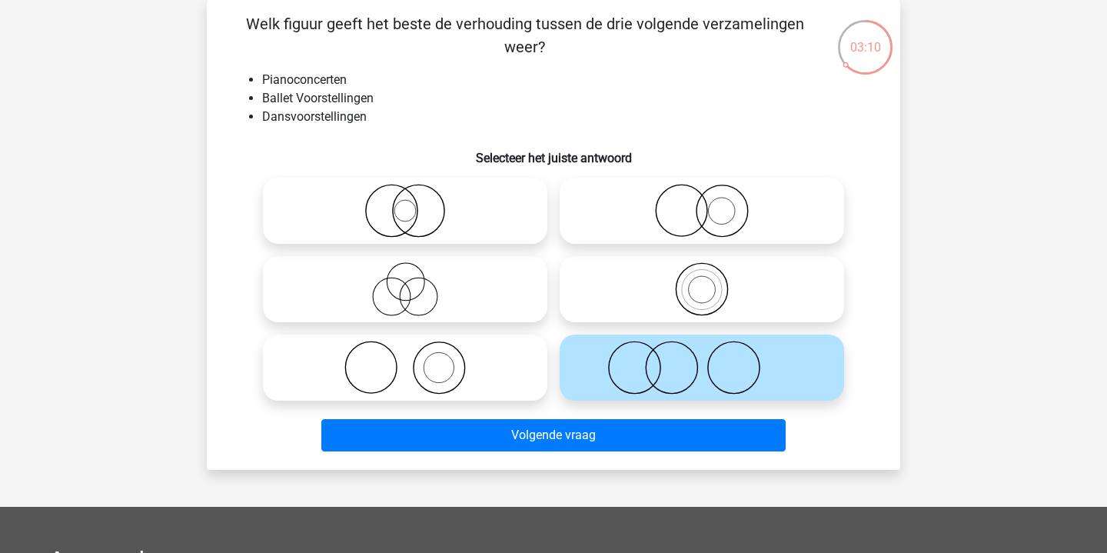
click at [468, 361] on icon at bounding box center [405, 368] width 272 height 54
click at [415, 360] on input "radio" at bounding box center [410, 355] width 10 height 10
radio input "true"
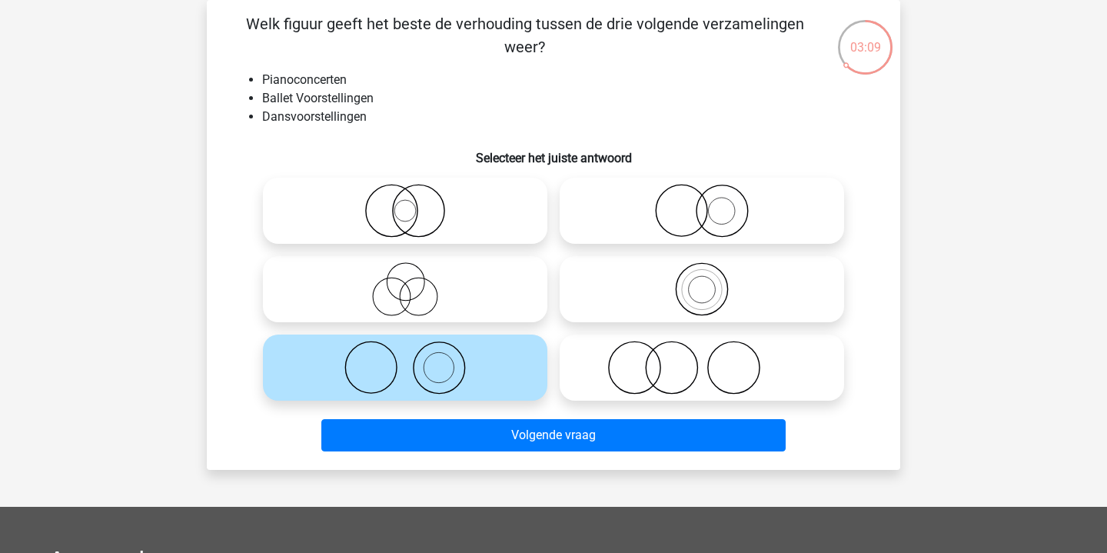
click at [507, 454] on div "Volgende vraag" at bounding box center [554, 438] width 594 height 38
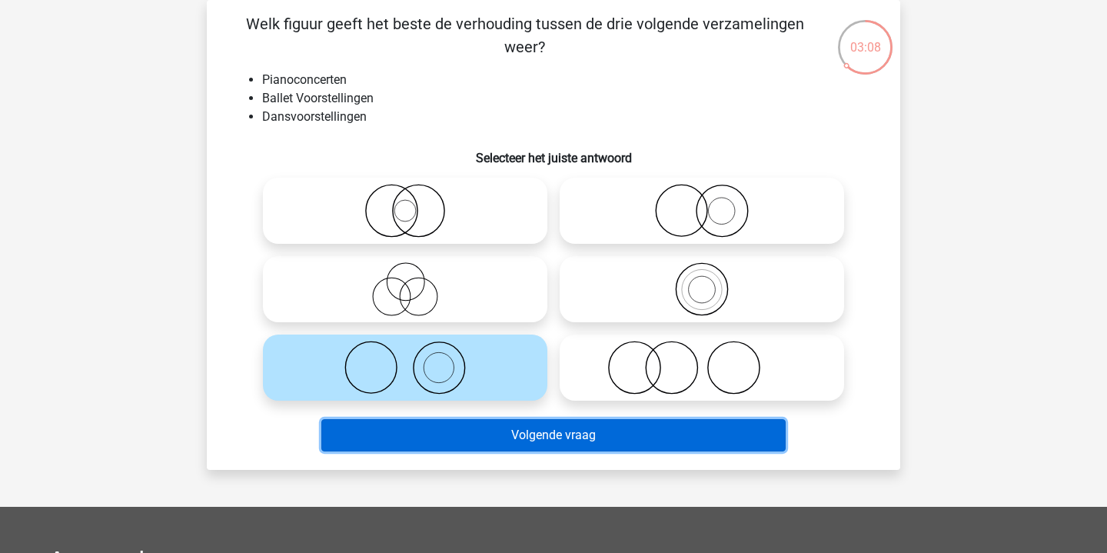
click at [511, 442] on button "Volgende vraag" at bounding box center [553, 435] width 465 height 32
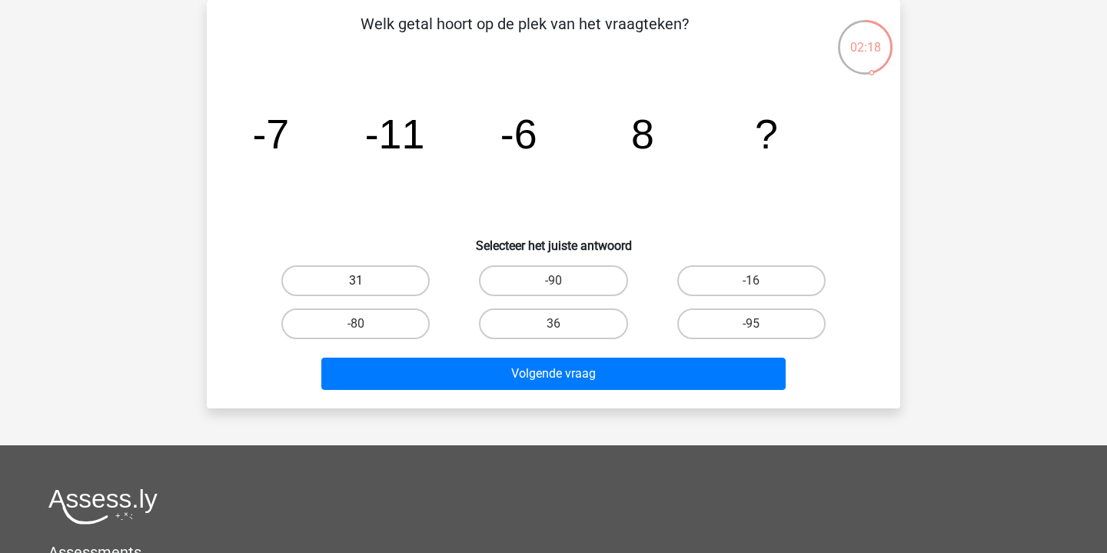
click at [318, 286] on label "31" at bounding box center [355, 280] width 148 height 31
click at [356, 286] on input "31" at bounding box center [361, 286] width 10 height 10
radio input "true"
click at [538, 391] on div "Volgende vraag" at bounding box center [554, 377] width 594 height 38
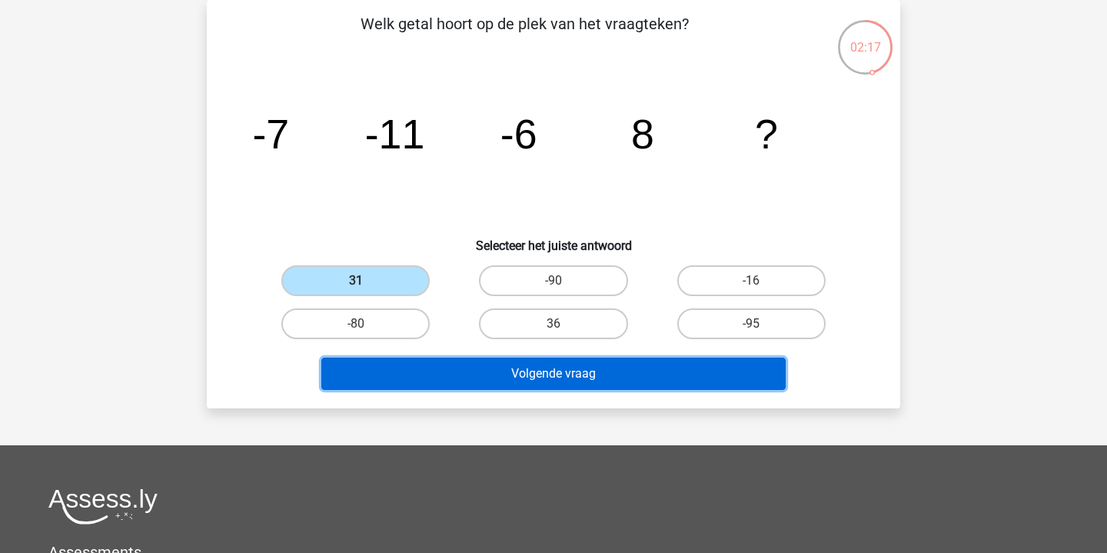
click at [538, 381] on button "Volgende vraag" at bounding box center [553, 374] width 465 height 32
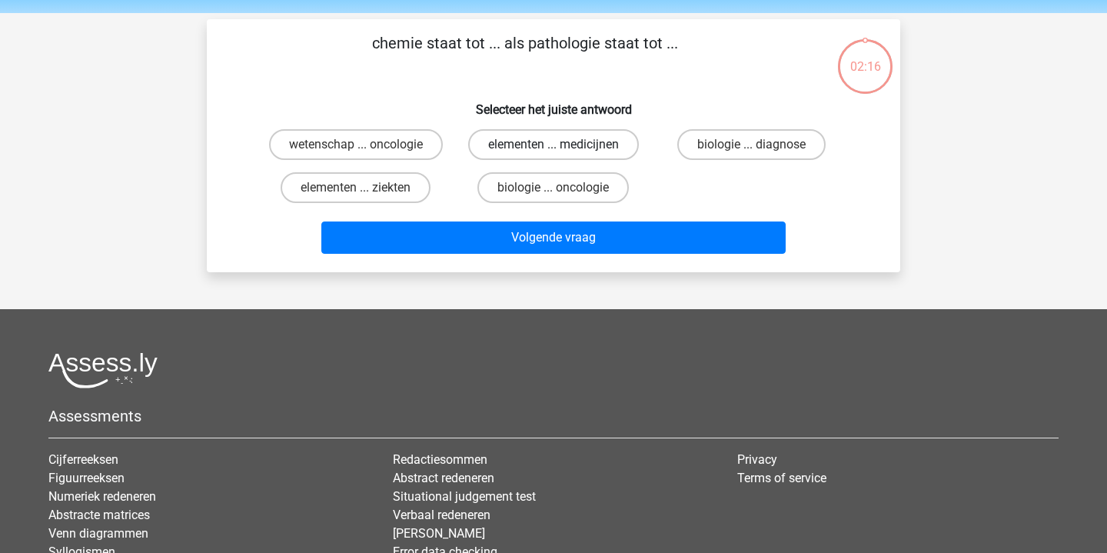
scroll to position [49, 0]
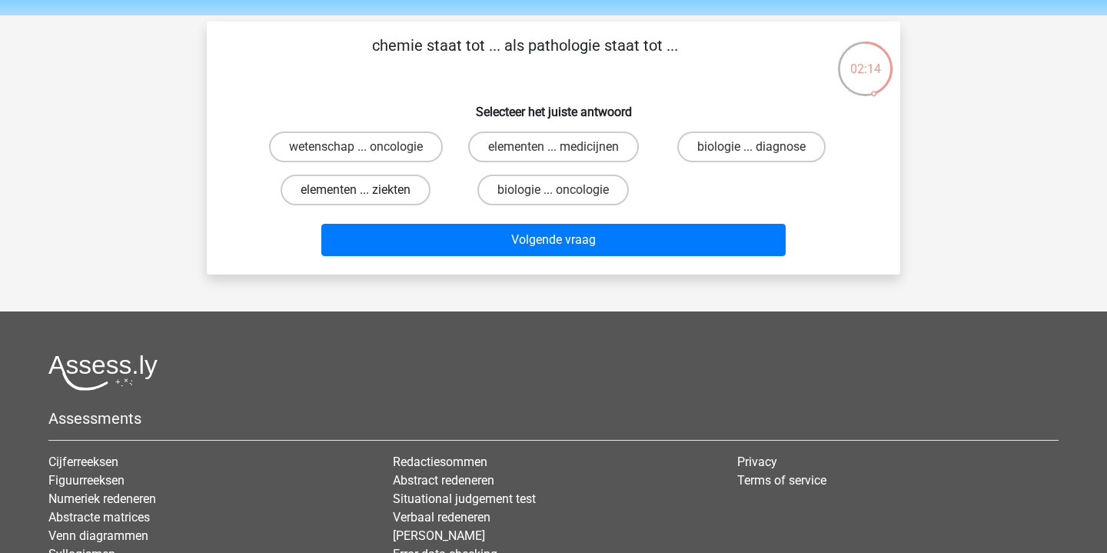
click at [378, 194] on label "elementen ... ziekten" at bounding box center [356, 190] width 150 height 31
click at [366, 194] on input "elementen ... ziekten" at bounding box center [361, 195] width 10 height 10
radio input "true"
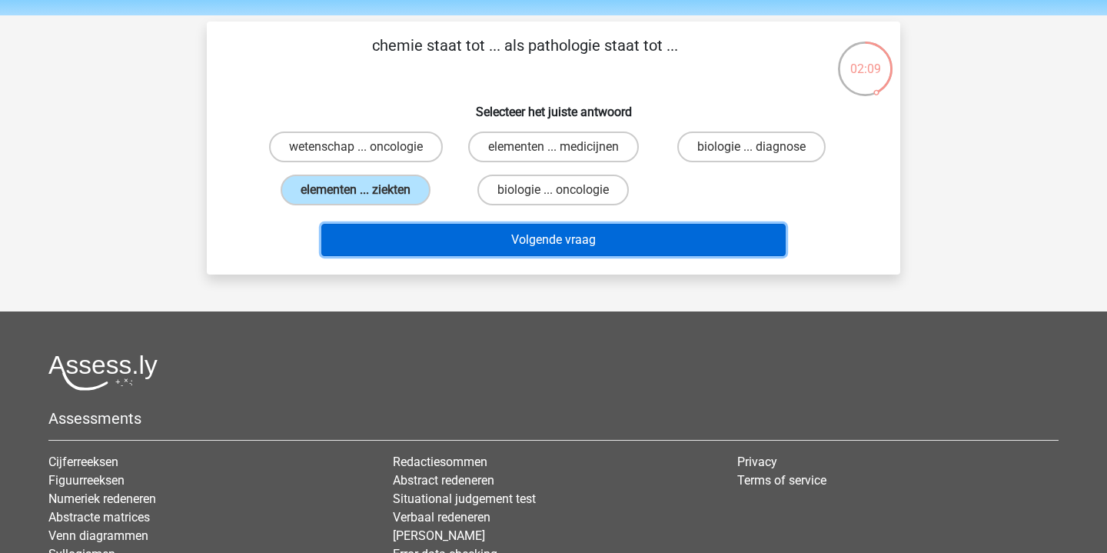
click at [445, 238] on button "Volgende vraag" at bounding box center [553, 240] width 465 height 32
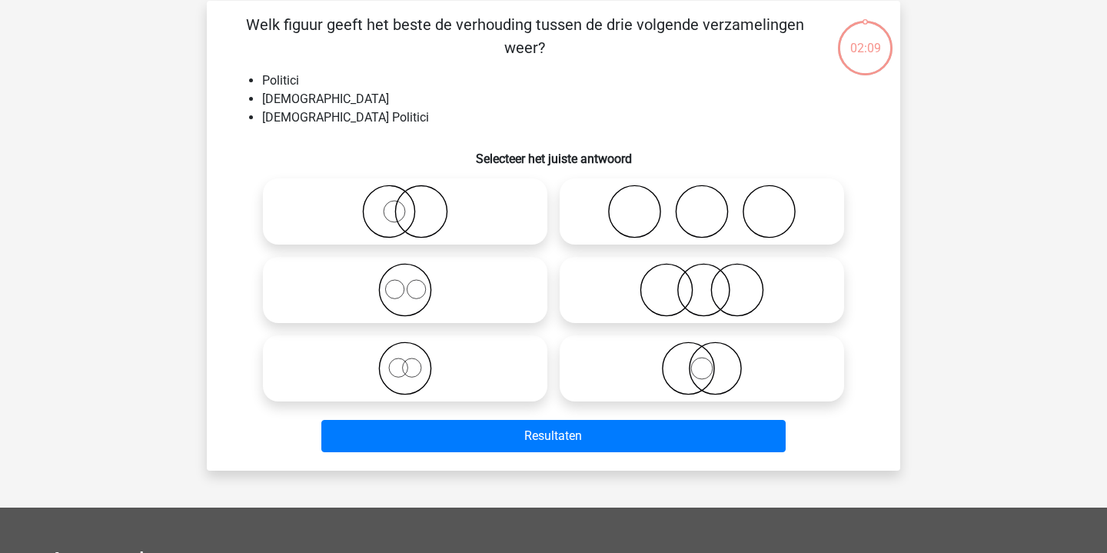
scroll to position [71, 0]
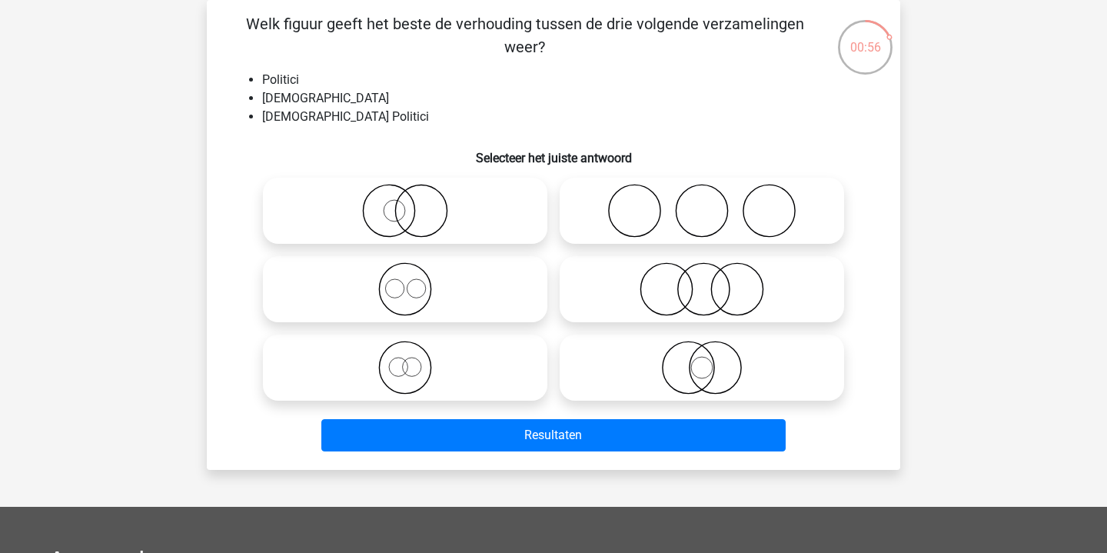
click at [418, 355] on icon at bounding box center [405, 368] width 272 height 54
click at [415, 355] on input "radio" at bounding box center [410, 355] width 10 height 10
radio input "true"
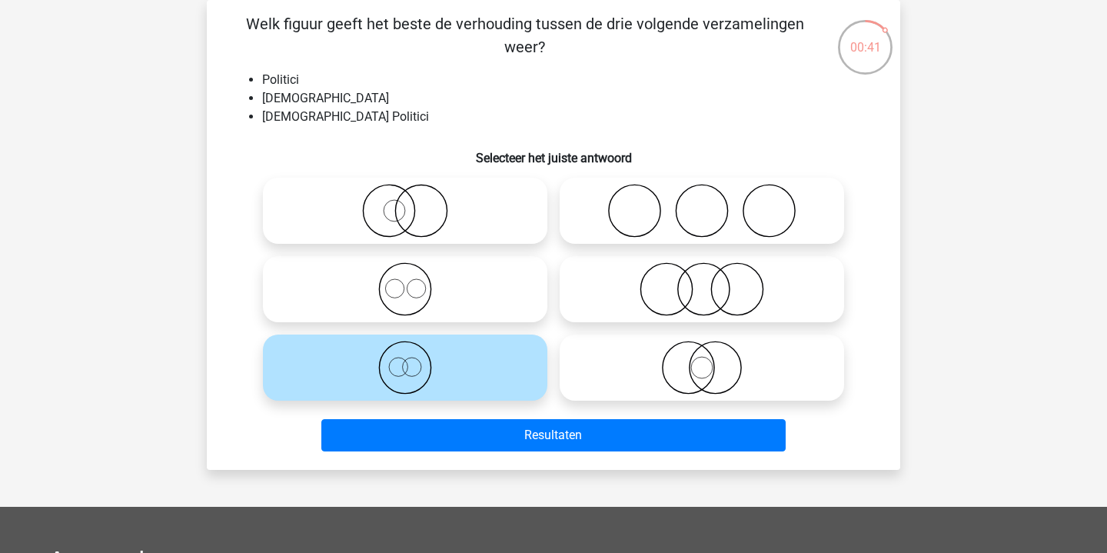
click at [402, 234] on icon at bounding box center [405, 211] width 272 height 54
click at [405, 203] on input "radio" at bounding box center [410, 198] width 10 height 10
radio input "true"
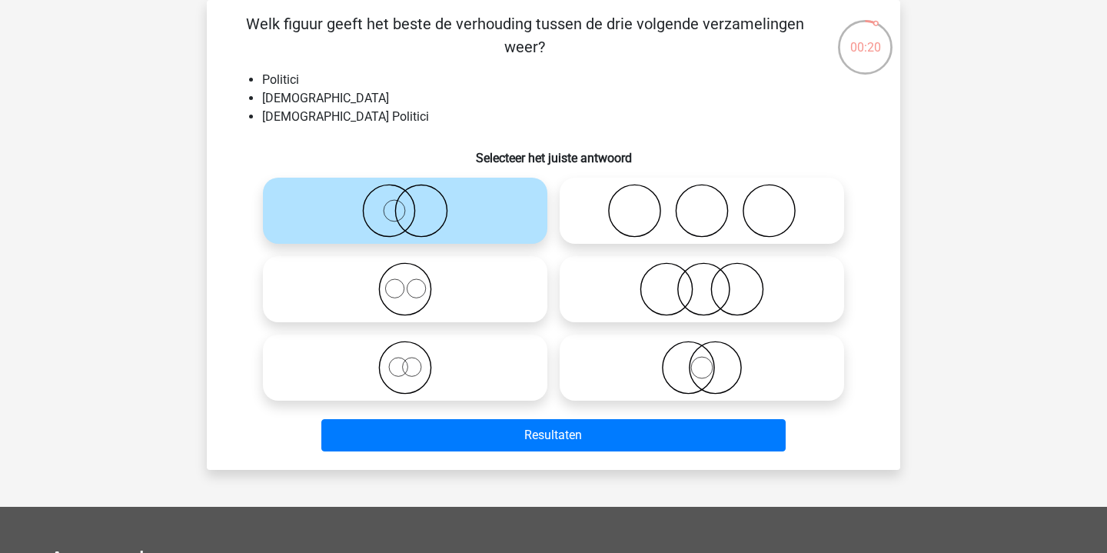
click at [481, 367] on icon at bounding box center [405, 368] width 272 height 54
click at [415, 360] on input "radio" at bounding box center [410, 355] width 10 height 10
radio input "true"
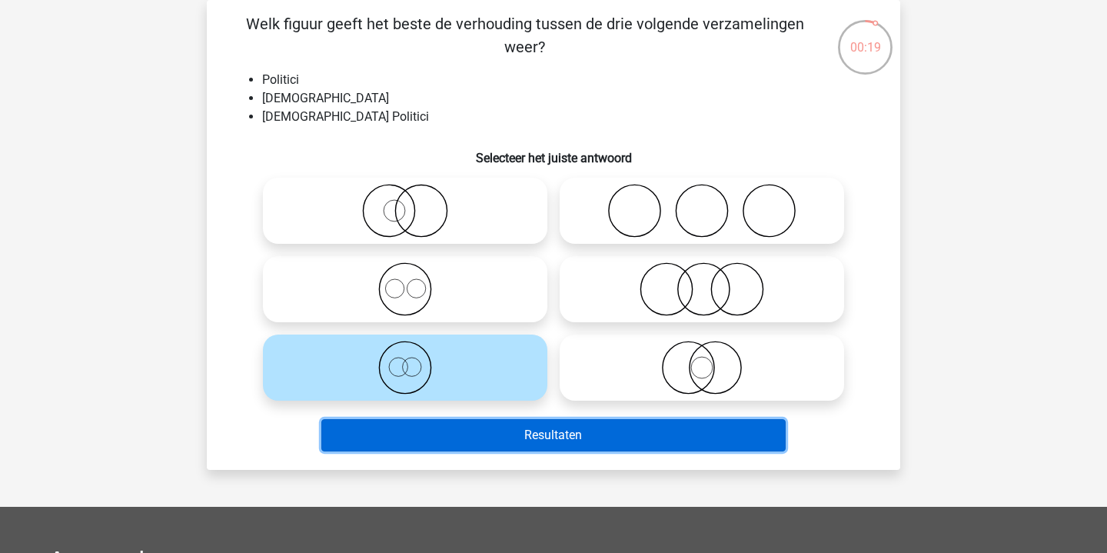
click at [517, 444] on button "Resultaten" at bounding box center [553, 435] width 465 height 32
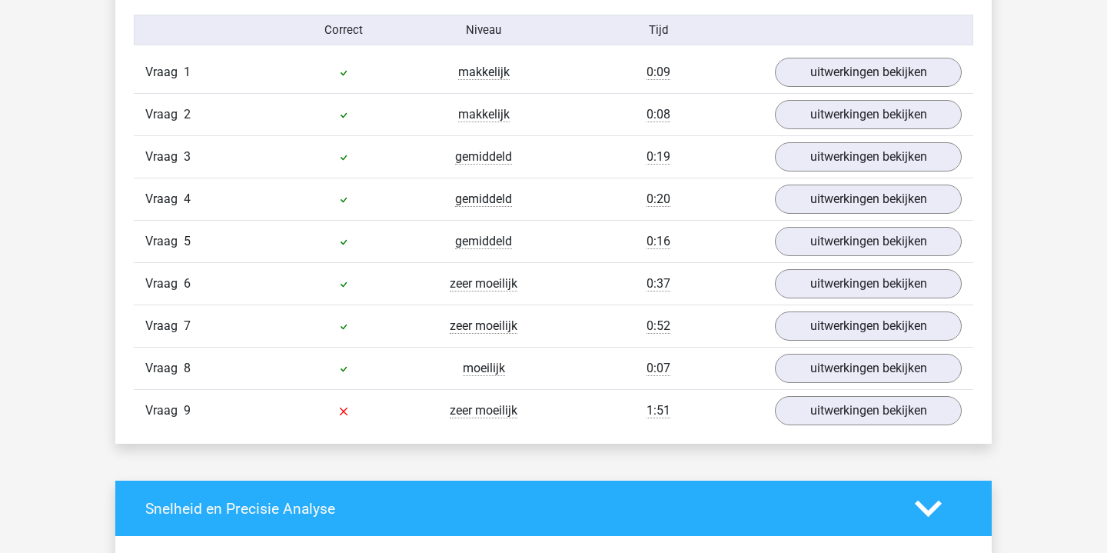
scroll to position [1707, 0]
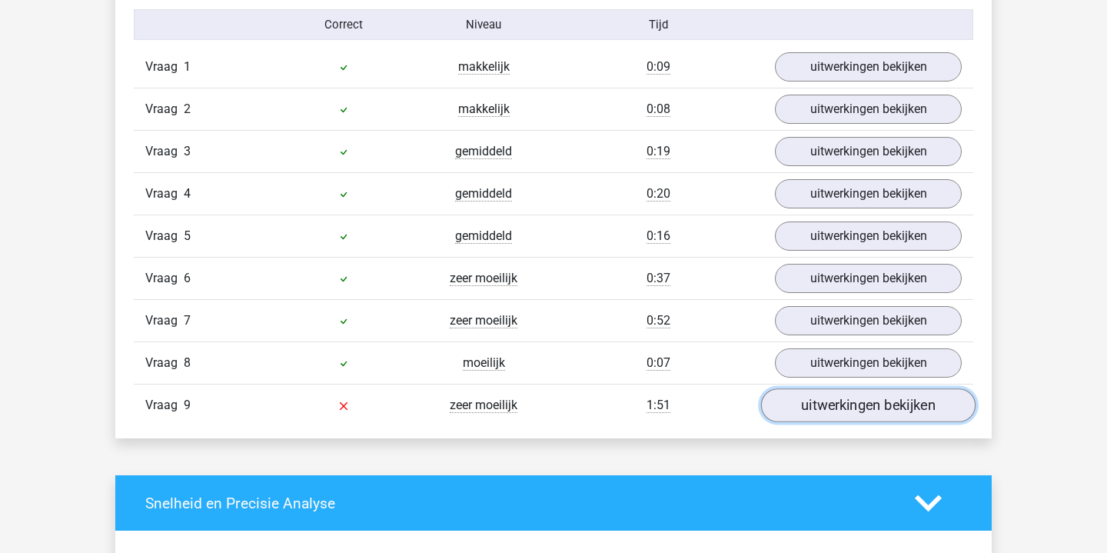
click at [828, 412] on link "uitwerkingen bekijken" at bounding box center [868, 405] width 215 height 34
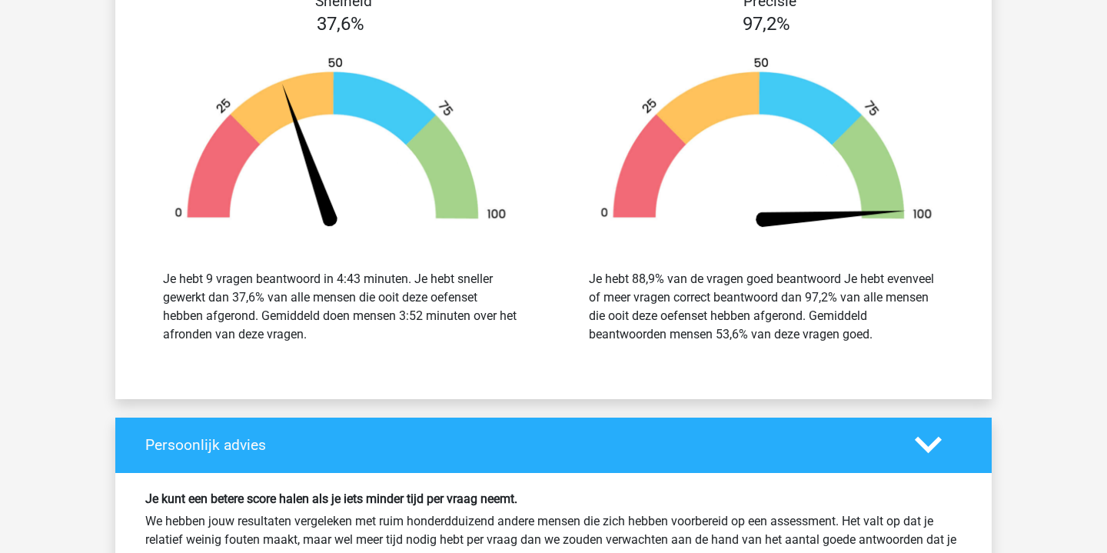
scroll to position [3227, 0]
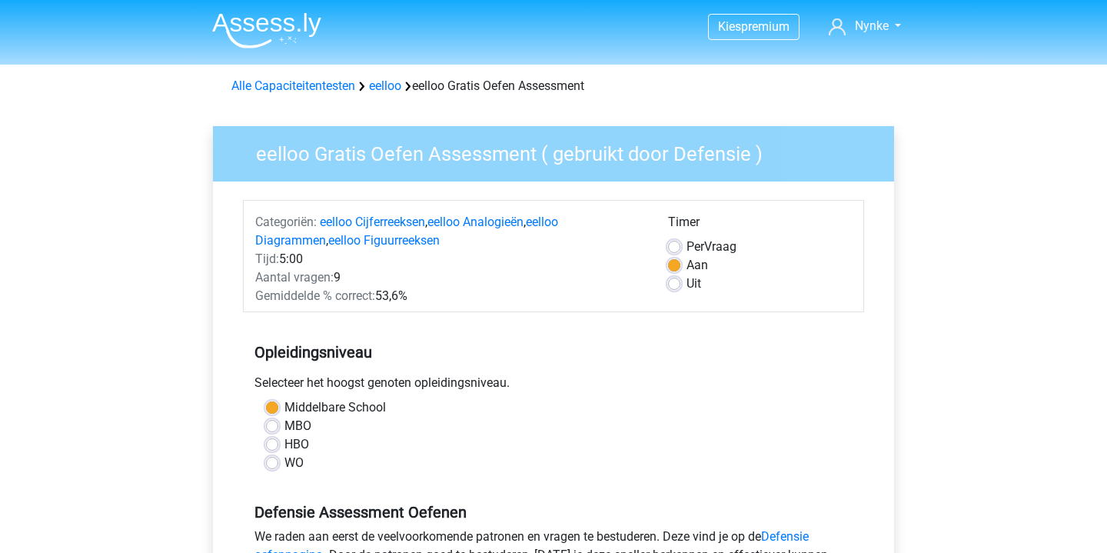
scroll to position [193, 0]
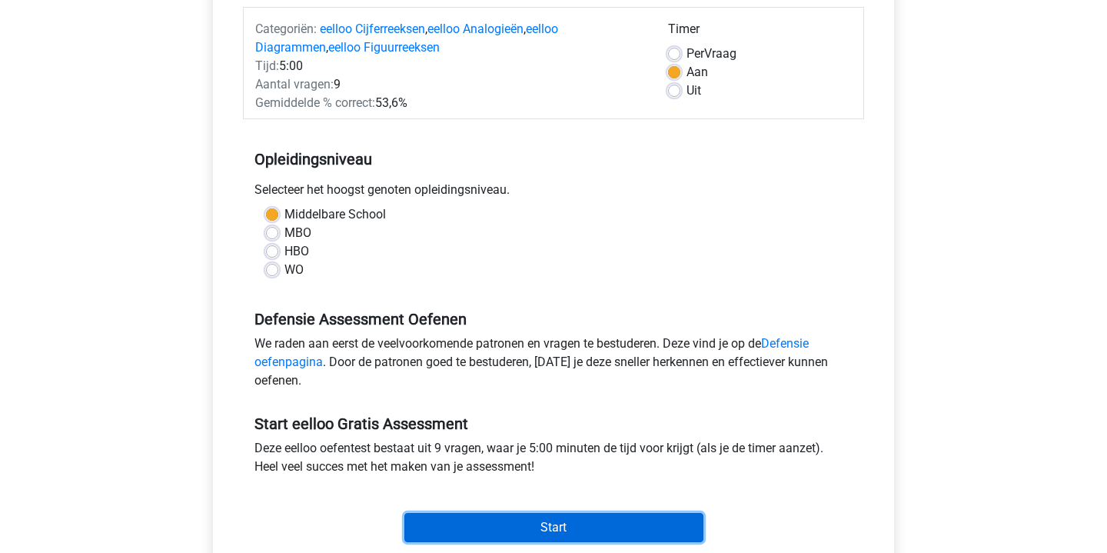
click at [570, 525] on input "Start" at bounding box center [554, 527] width 299 height 29
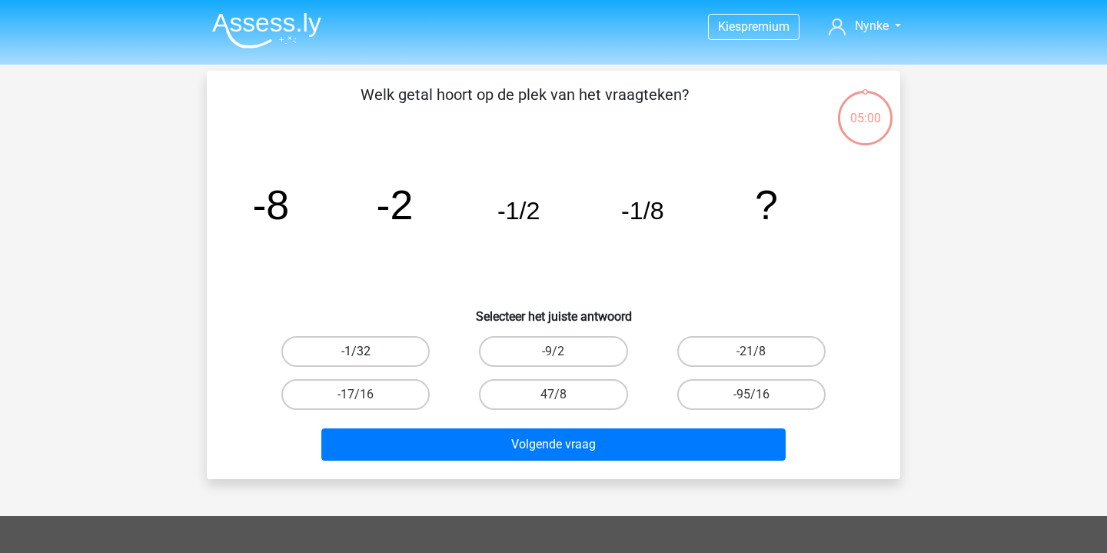
click at [391, 358] on label "-1/32" at bounding box center [355, 351] width 148 height 31
click at [366, 358] on input "-1/32" at bounding box center [361, 356] width 10 height 10
radio input "true"
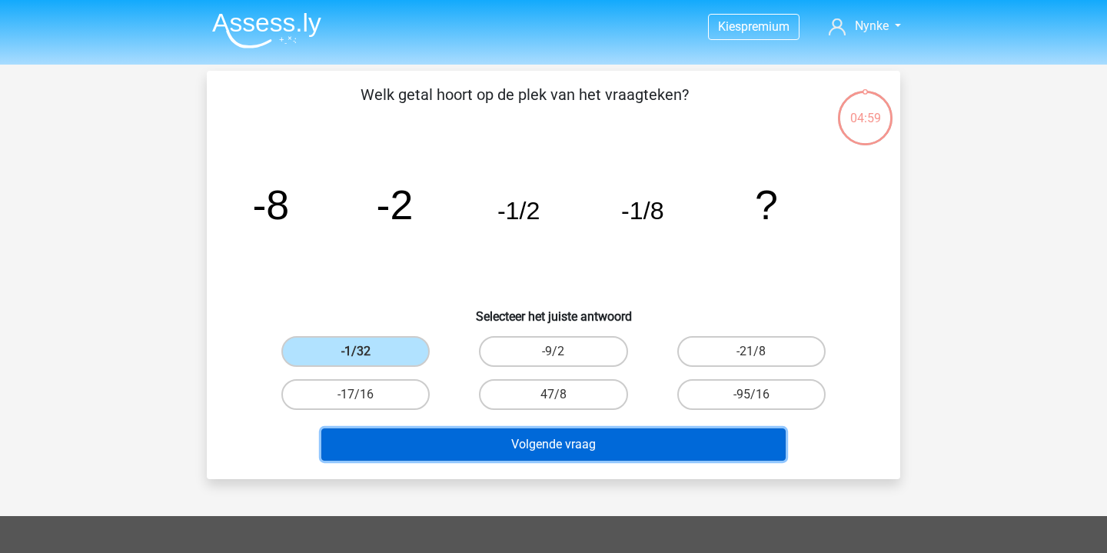
click at [465, 432] on button "Volgende vraag" at bounding box center [553, 444] width 465 height 32
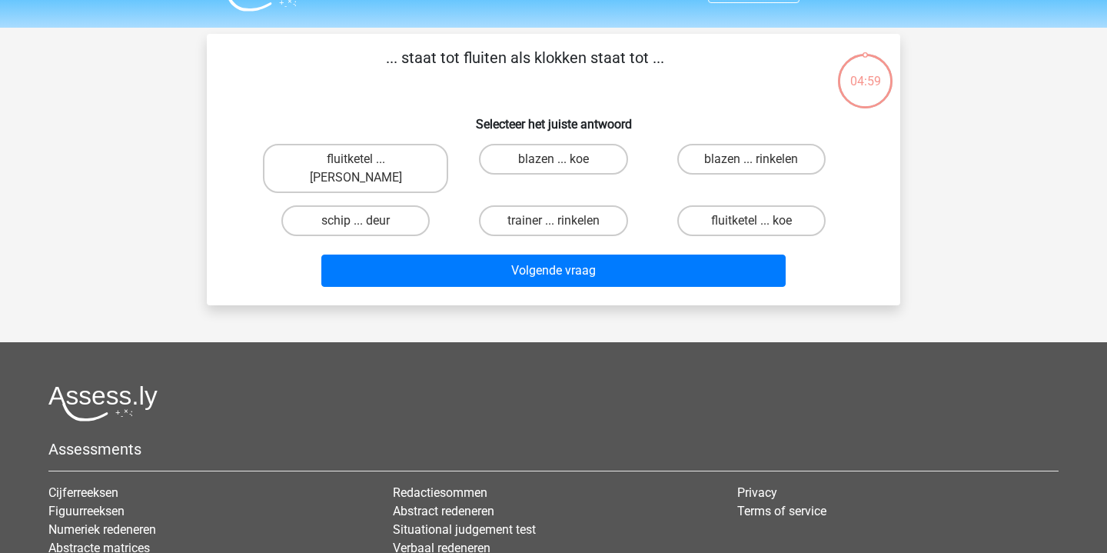
scroll to position [71, 0]
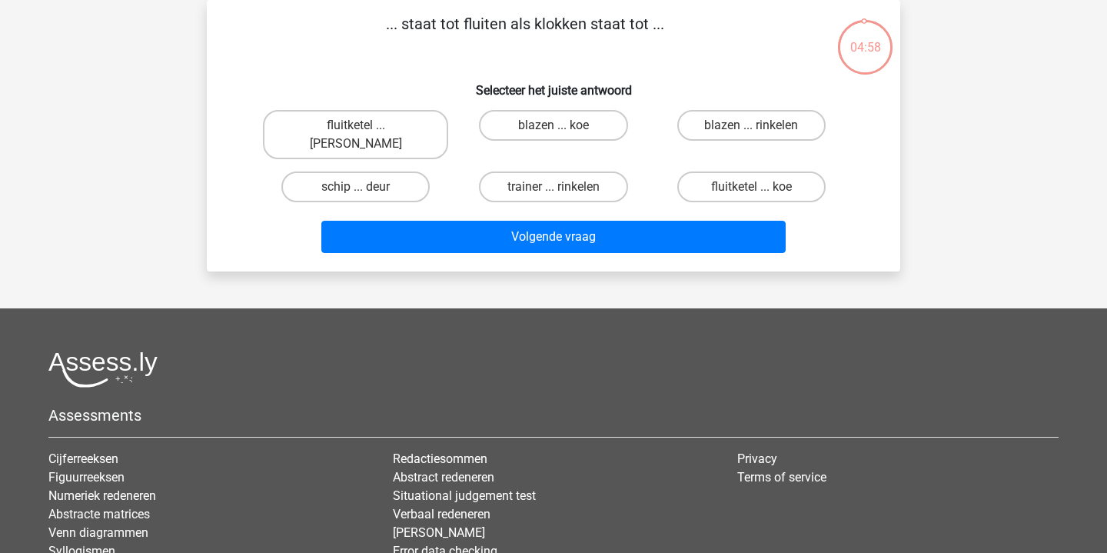
click at [366, 133] on label "fluitketel ... [PERSON_NAME]" at bounding box center [355, 134] width 185 height 49
click at [366, 133] on input "fluitketel ... [PERSON_NAME]" at bounding box center [361, 130] width 10 height 10
radio input "true"
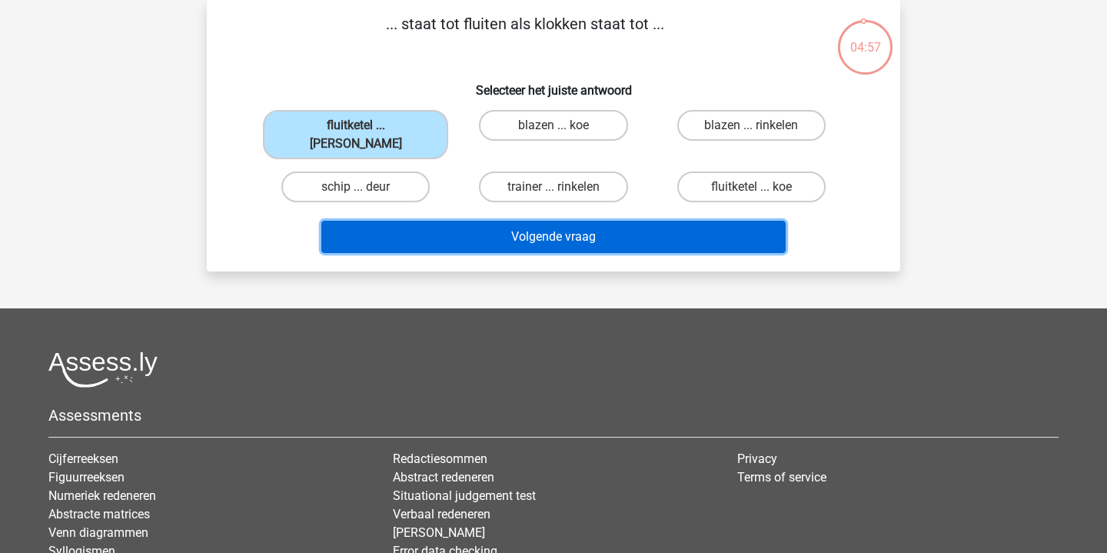
click at [431, 221] on button "Volgende vraag" at bounding box center [553, 237] width 465 height 32
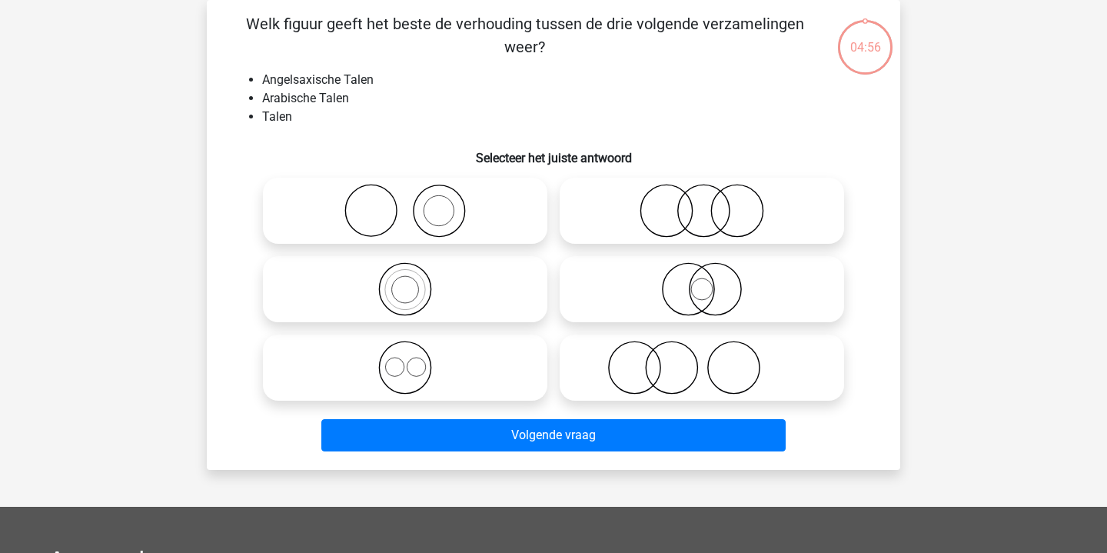
click at [443, 377] on icon at bounding box center [405, 368] width 272 height 54
click at [415, 360] on input "radio" at bounding box center [410, 355] width 10 height 10
radio input "true"
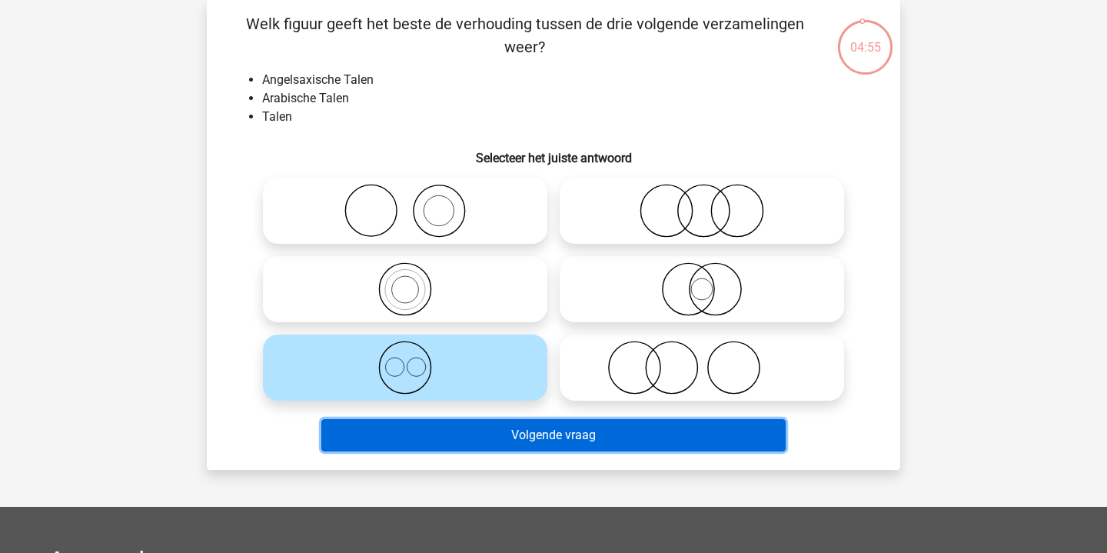
click at [504, 431] on button "Volgende vraag" at bounding box center [553, 435] width 465 height 32
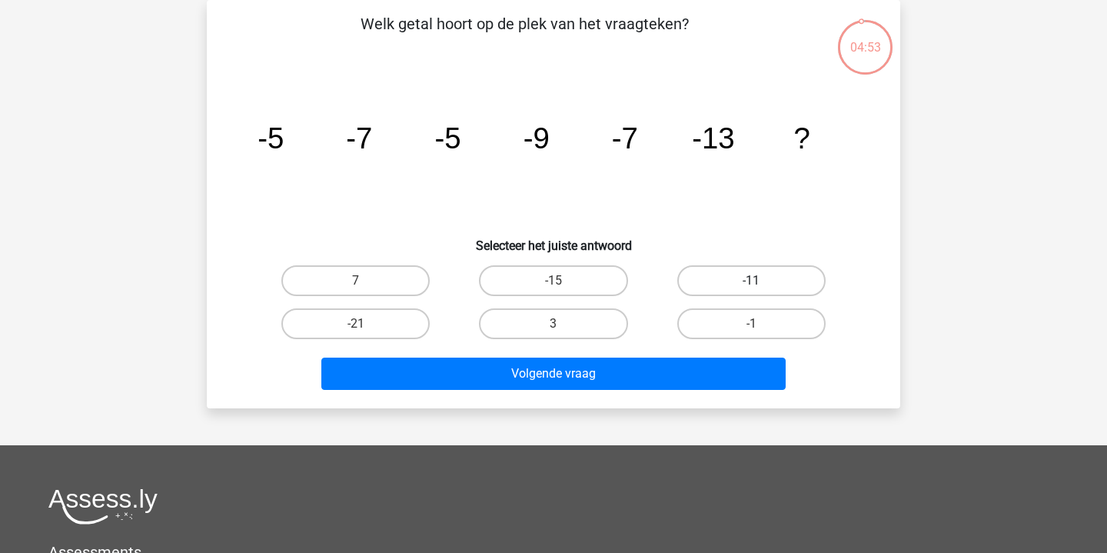
click at [714, 282] on label "-11" at bounding box center [752, 280] width 148 height 31
click at [751, 282] on input "-11" at bounding box center [756, 286] width 10 height 10
radio input "true"
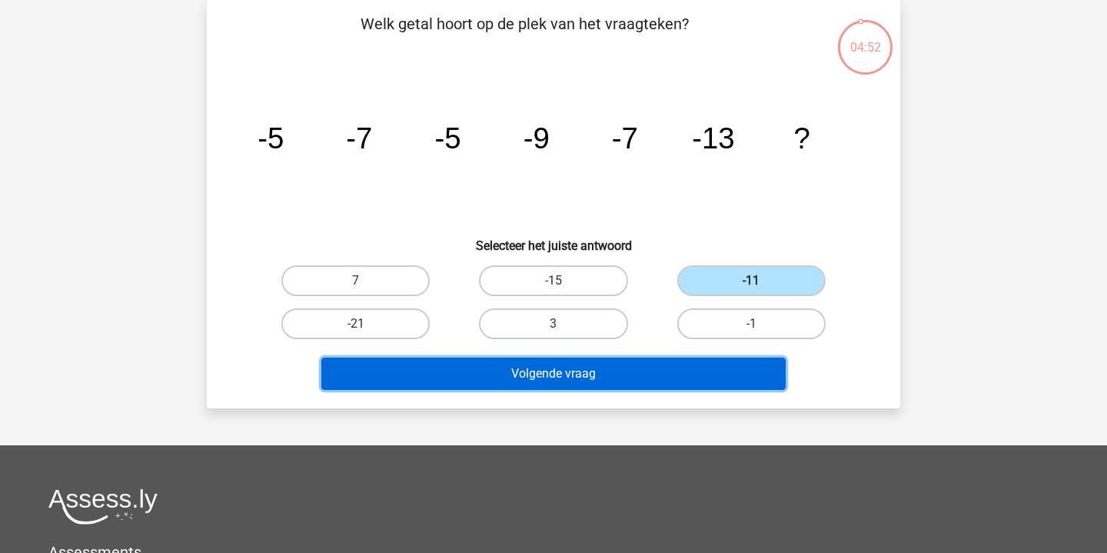
click at [630, 363] on button "Volgende vraag" at bounding box center [553, 374] width 465 height 32
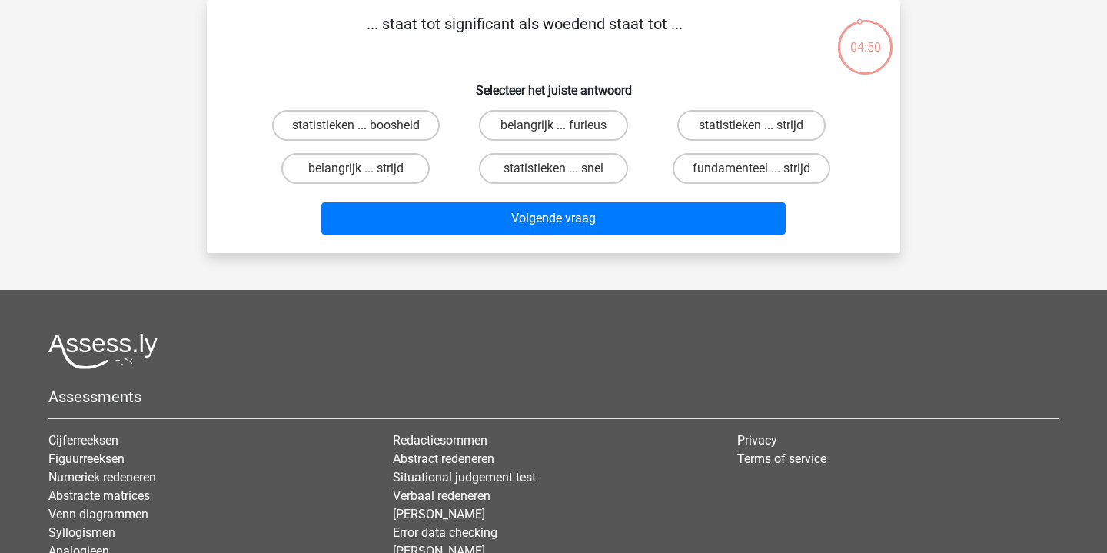
click at [554, 128] on input "belangrijk ... furieus" at bounding box center [559, 130] width 10 height 10
radio input "true"
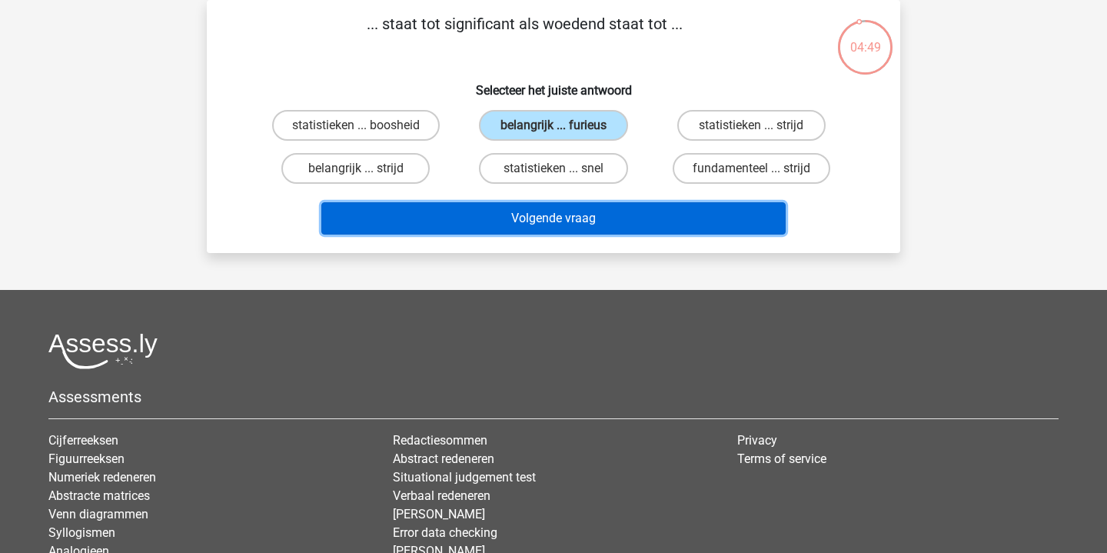
click at [581, 209] on button "Volgende vraag" at bounding box center [553, 218] width 465 height 32
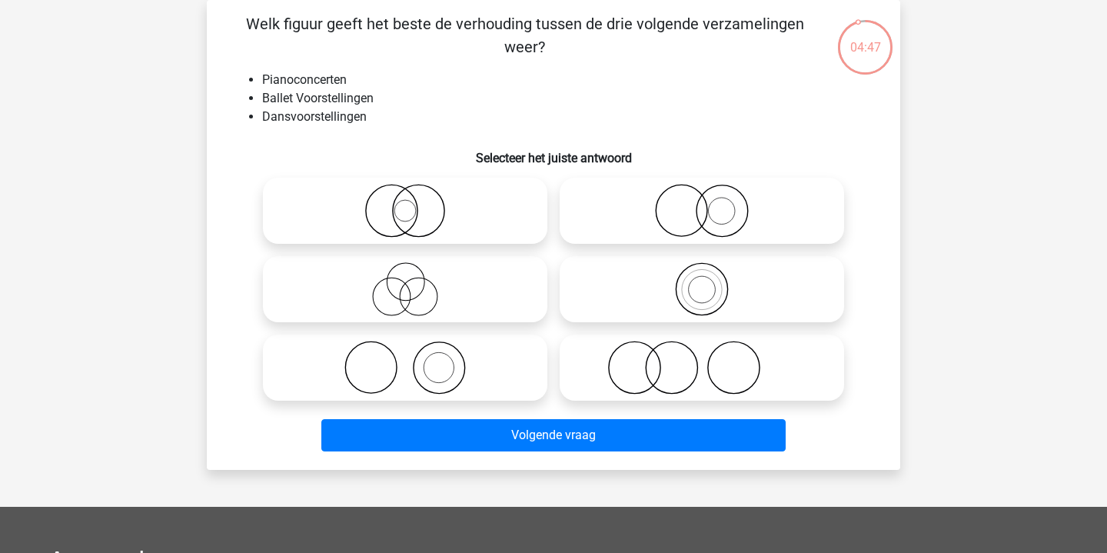
click at [378, 351] on icon at bounding box center [405, 368] width 272 height 54
click at [405, 351] on input "radio" at bounding box center [410, 355] width 10 height 10
radio input "true"
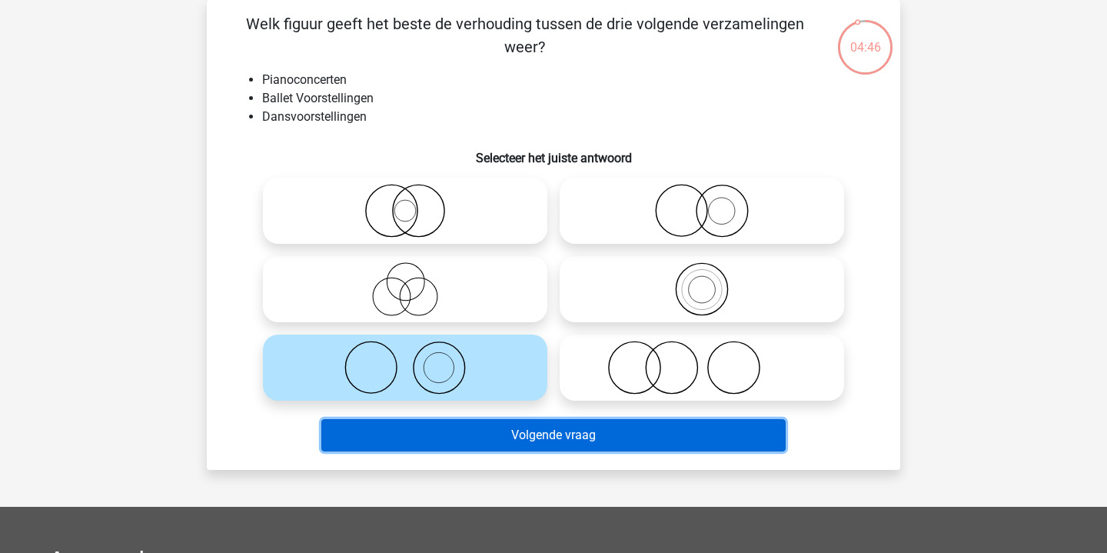
click at [501, 436] on button "Volgende vraag" at bounding box center [553, 435] width 465 height 32
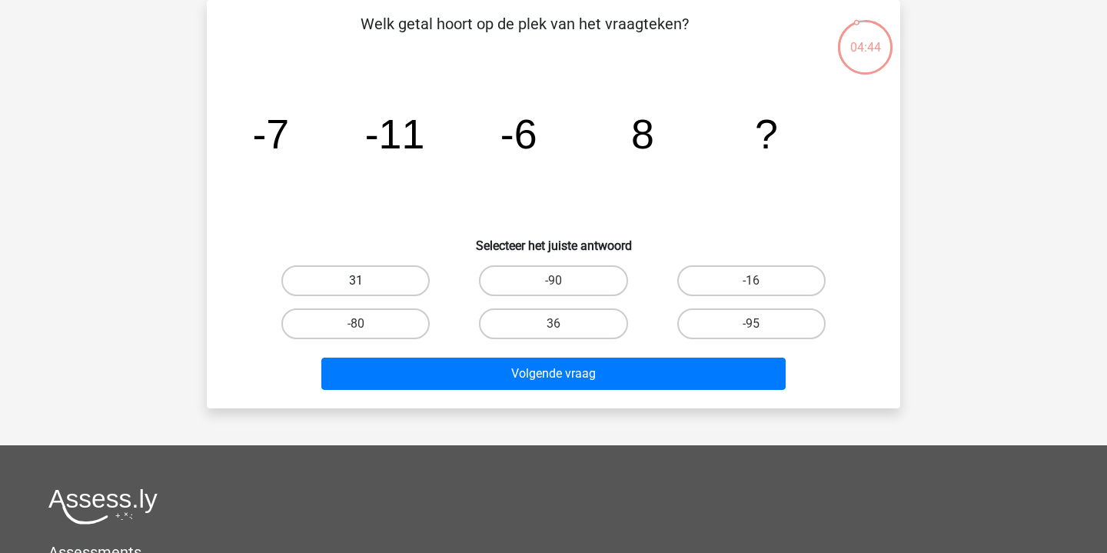
click at [395, 276] on label "31" at bounding box center [355, 280] width 148 height 31
click at [366, 281] on input "31" at bounding box center [361, 286] width 10 height 10
radio input "true"
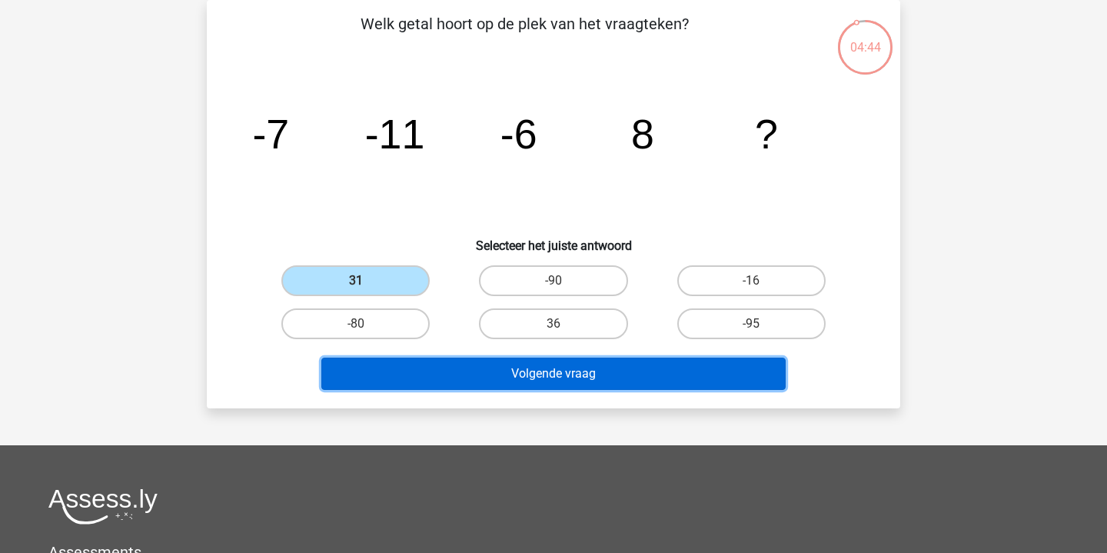
click at [548, 376] on button "Volgende vraag" at bounding box center [553, 374] width 465 height 32
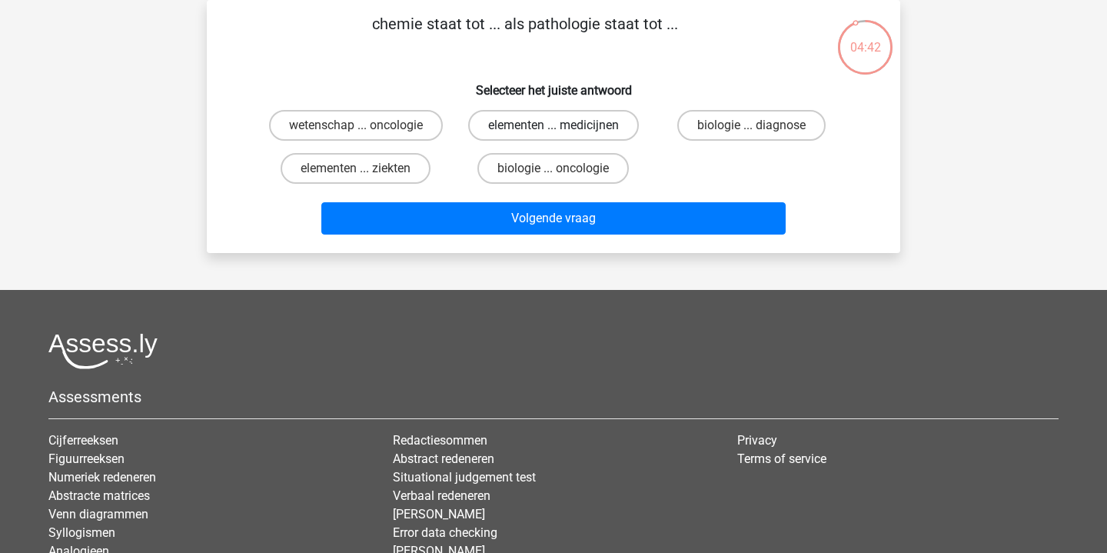
click at [564, 128] on label "elementen ... medicijnen" at bounding box center [553, 125] width 171 height 31
click at [564, 128] on input "elementen ... medicijnen" at bounding box center [559, 130] width 10 height 10
radio input "true"
click at [409, 167] on label "elementen ... ziekten" at bounding box center [356, 168] width 150 height 31
click at [366, 168] on input "elementen ... ziekten" at bounding box center [361, 173] width 10 height 10
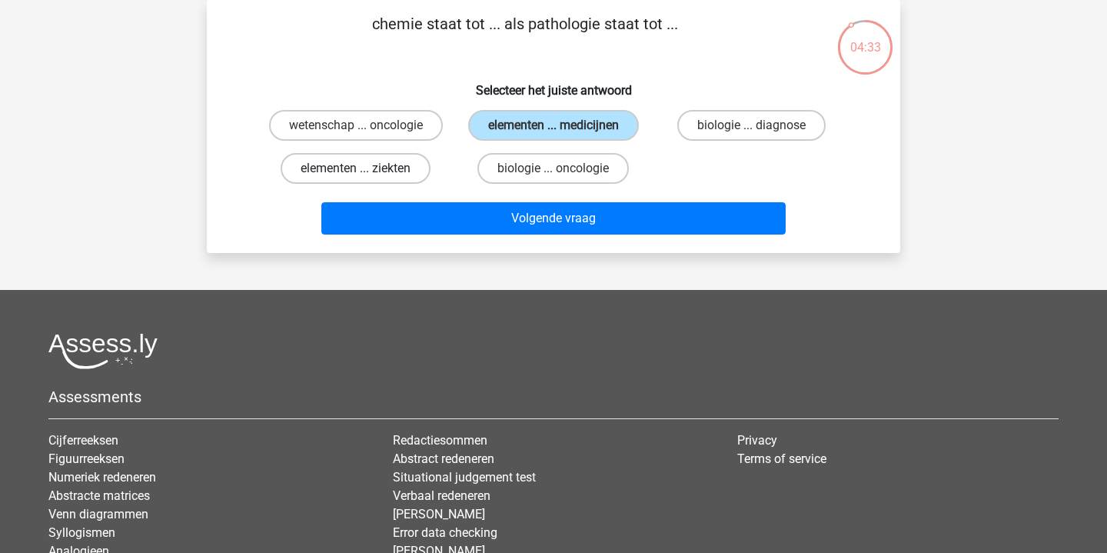
radio input "true"
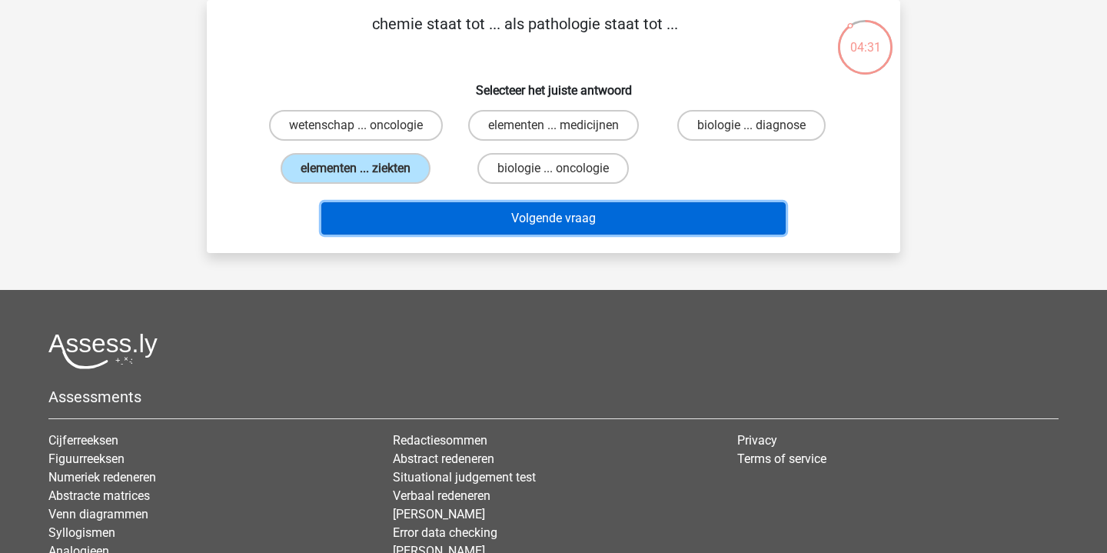
click at [485, 227] on button "Volgende vraag" at bounding box center [553, 218] width 465 height 32
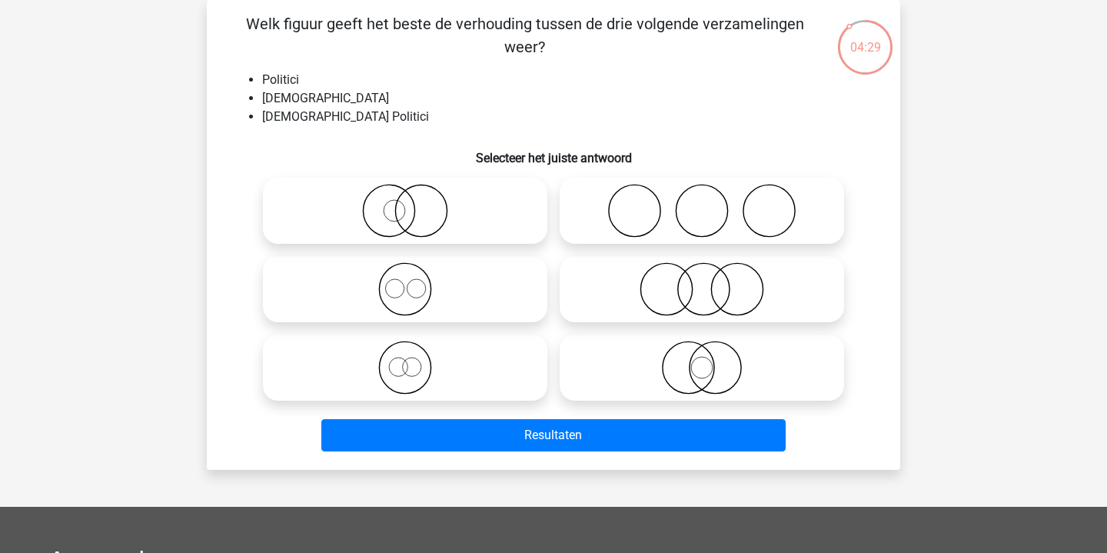
click at [678, 363] on icon at bounding box center [702, 368] width 272 height 54
click at [702, 360] on input "radio" at bounding box center [707, 355] width 10 height 10
radio input "true"
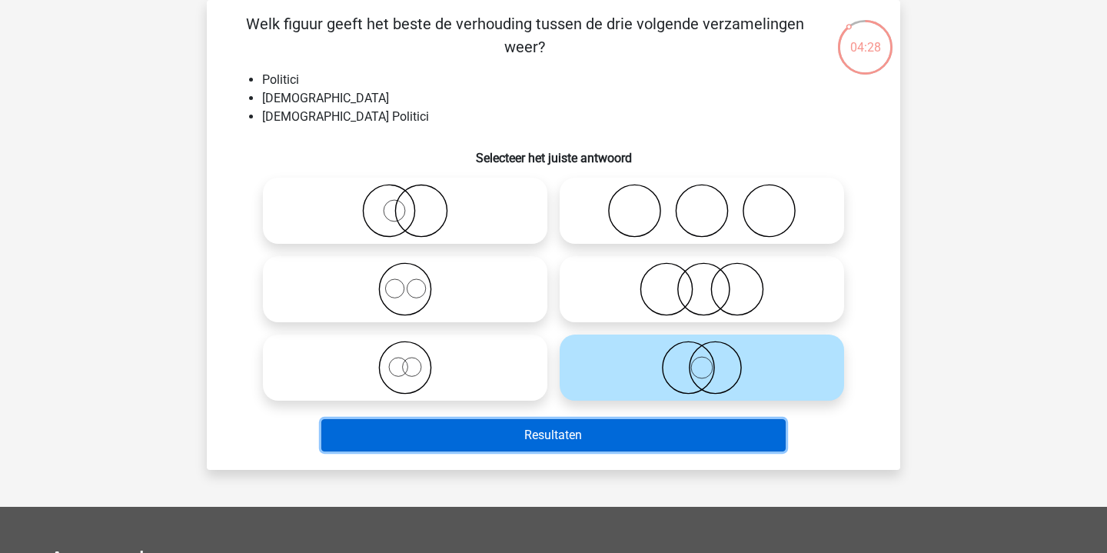
click at [686, 435] on button "Resultaten" at bounding box center [553, 435] width 465 height 32
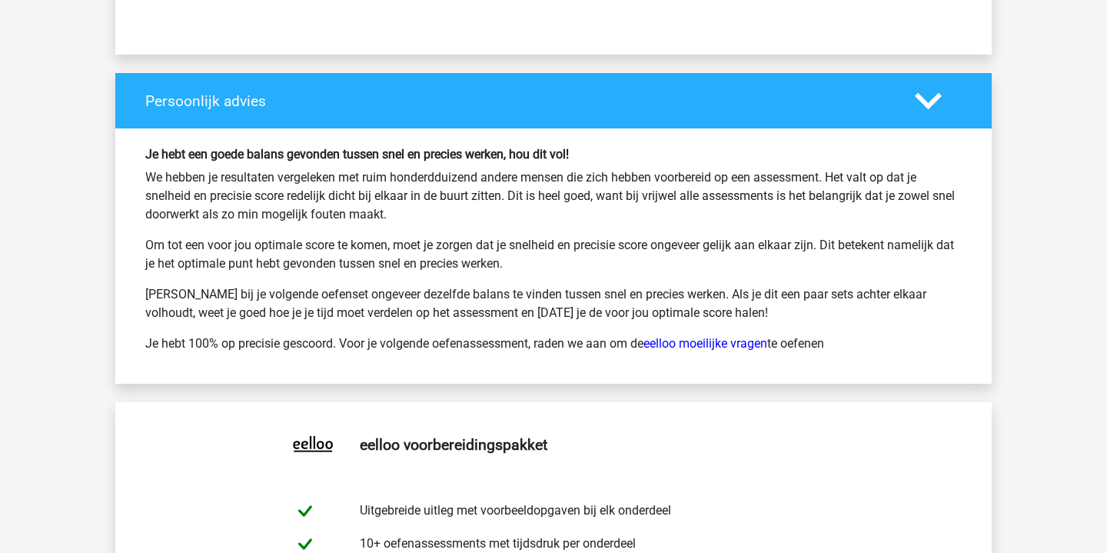
scroll to position [2628, 0]
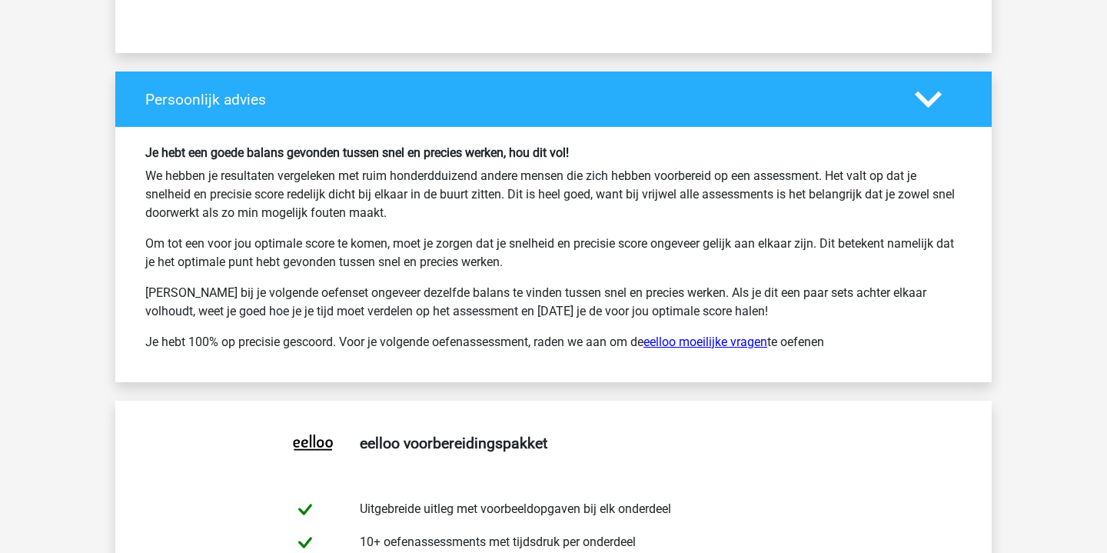
click at [691, 343] on link "eelloo moeilijke vragen" at bounding box center [706, 342] width 124 height 15
